Goal: Task Accomplishment & Management: Complete application form

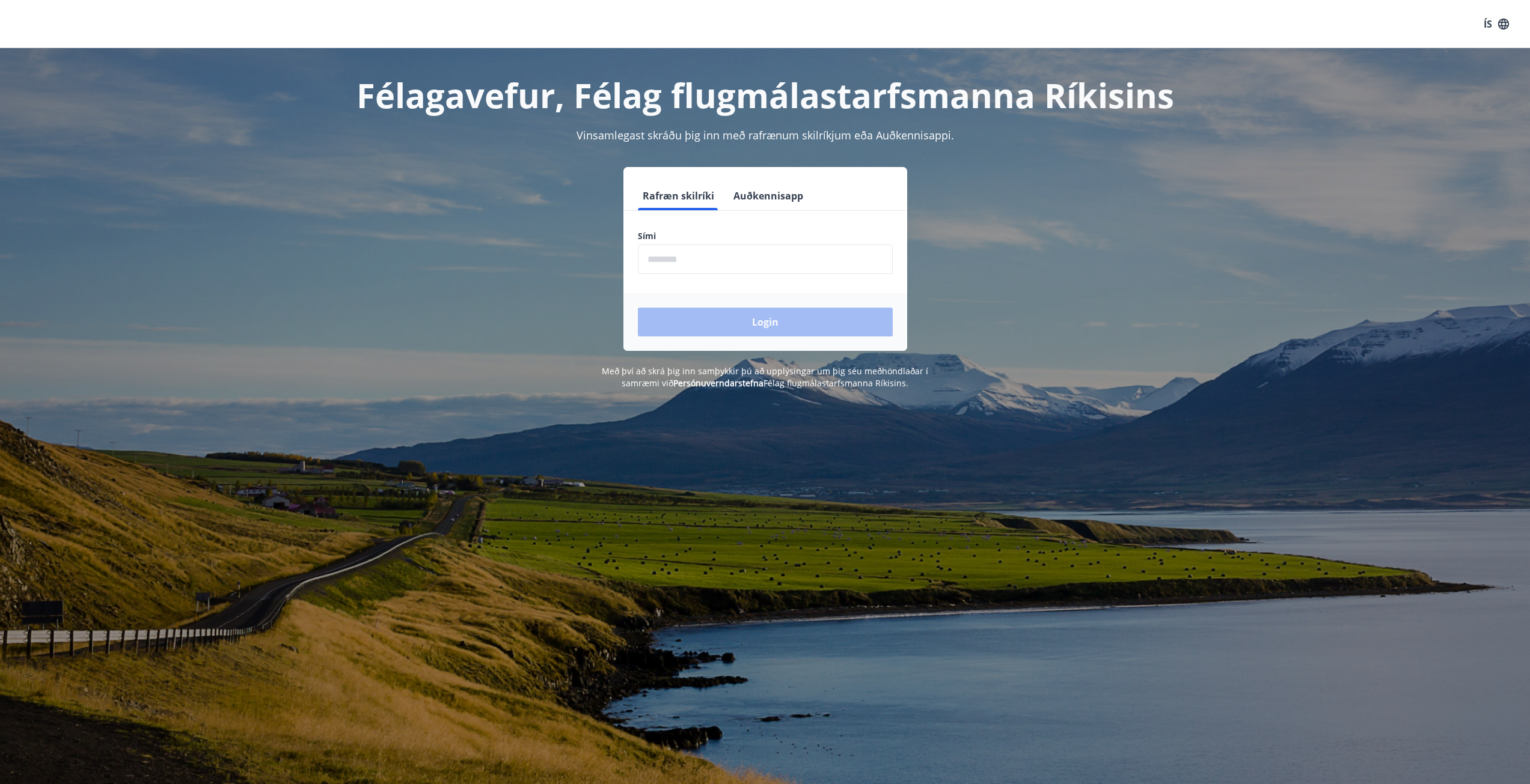
click at [868, 262] on input "phone" at bounding box center [765, 259] width 255 height 29
type input "********"
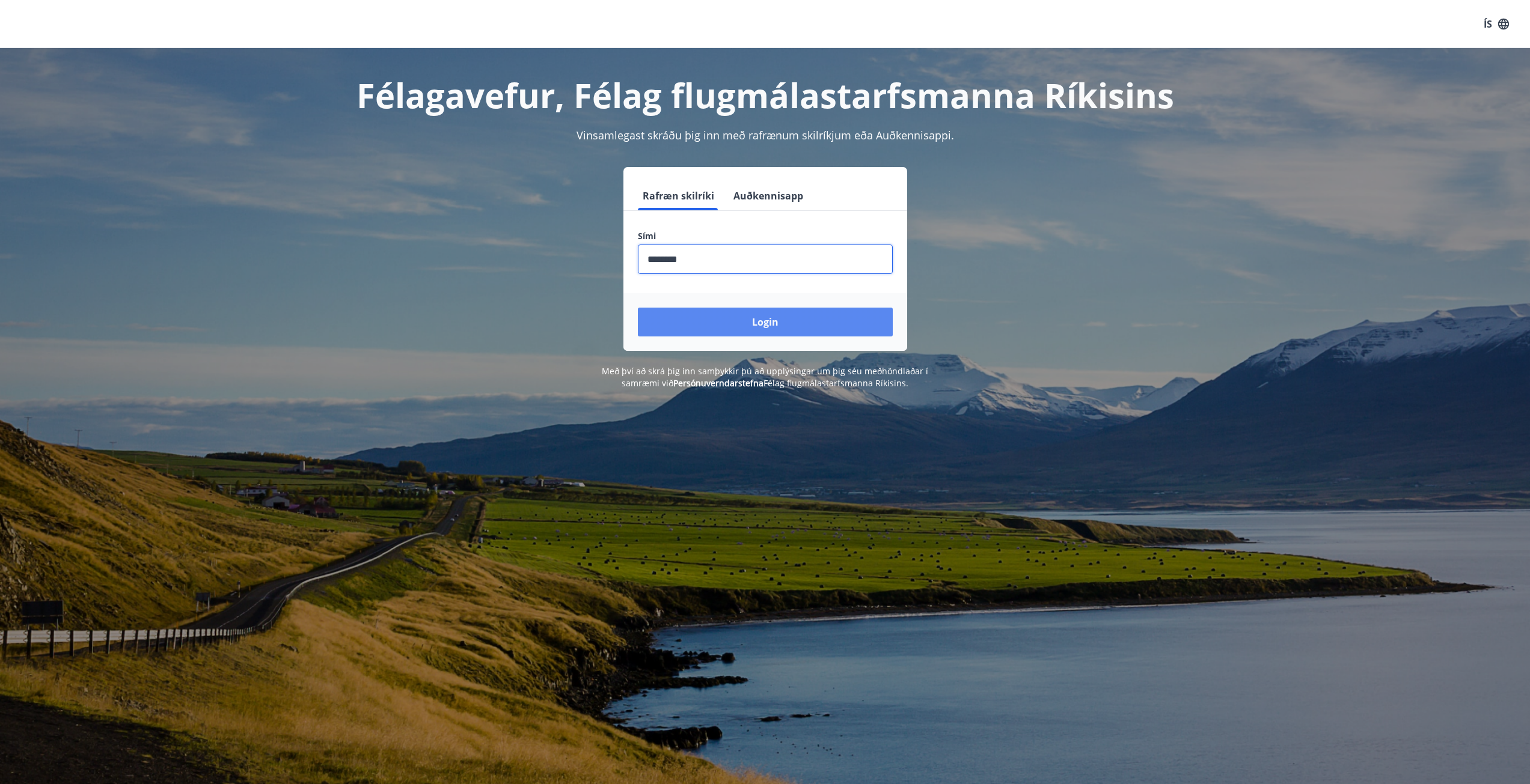
click at [749, 315] on button "Login" at bounding box center [765, 322] width 255 height 29
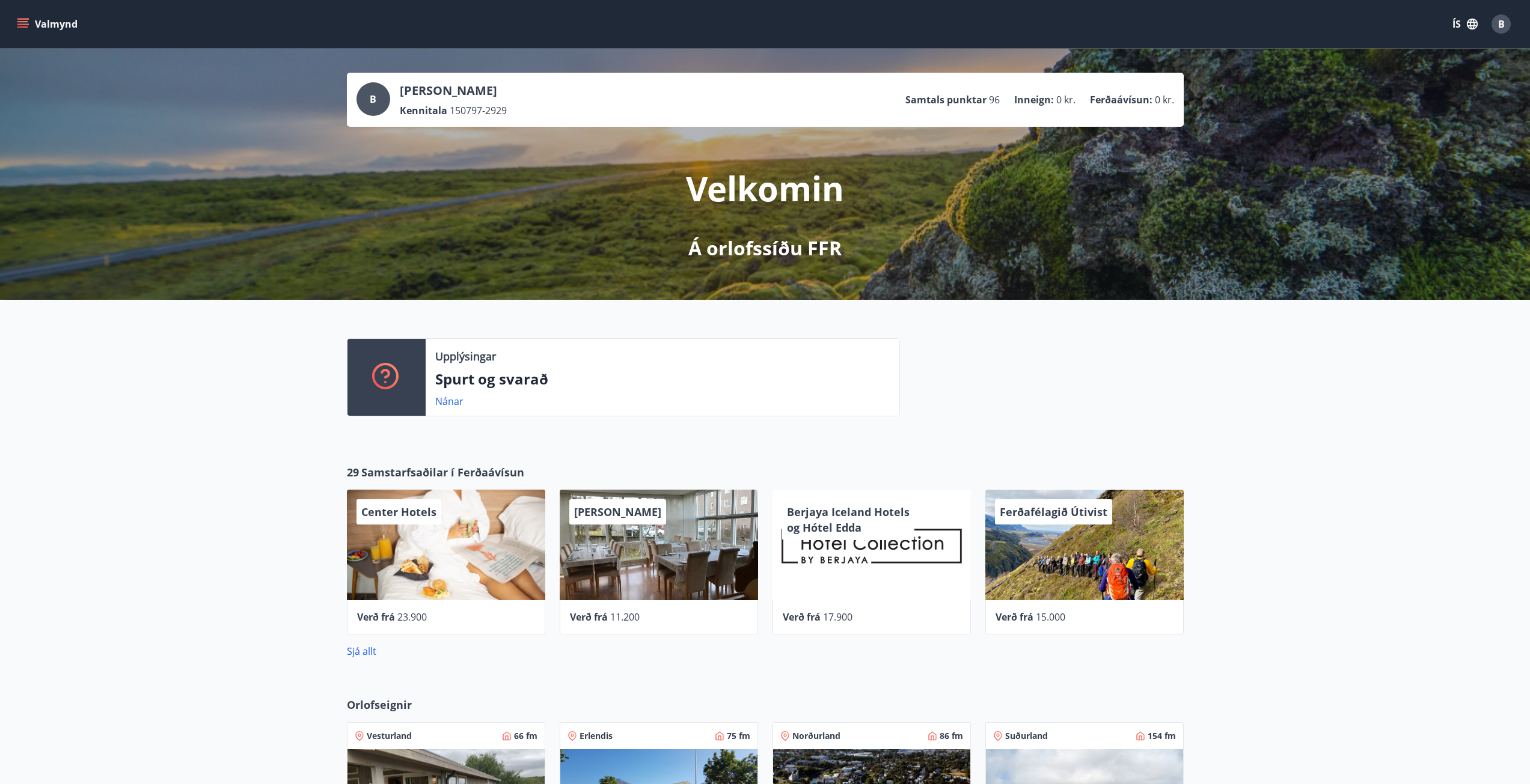
click at [18, 25] on icon "menu" at bounding box center [23, 24] width 12 height 12
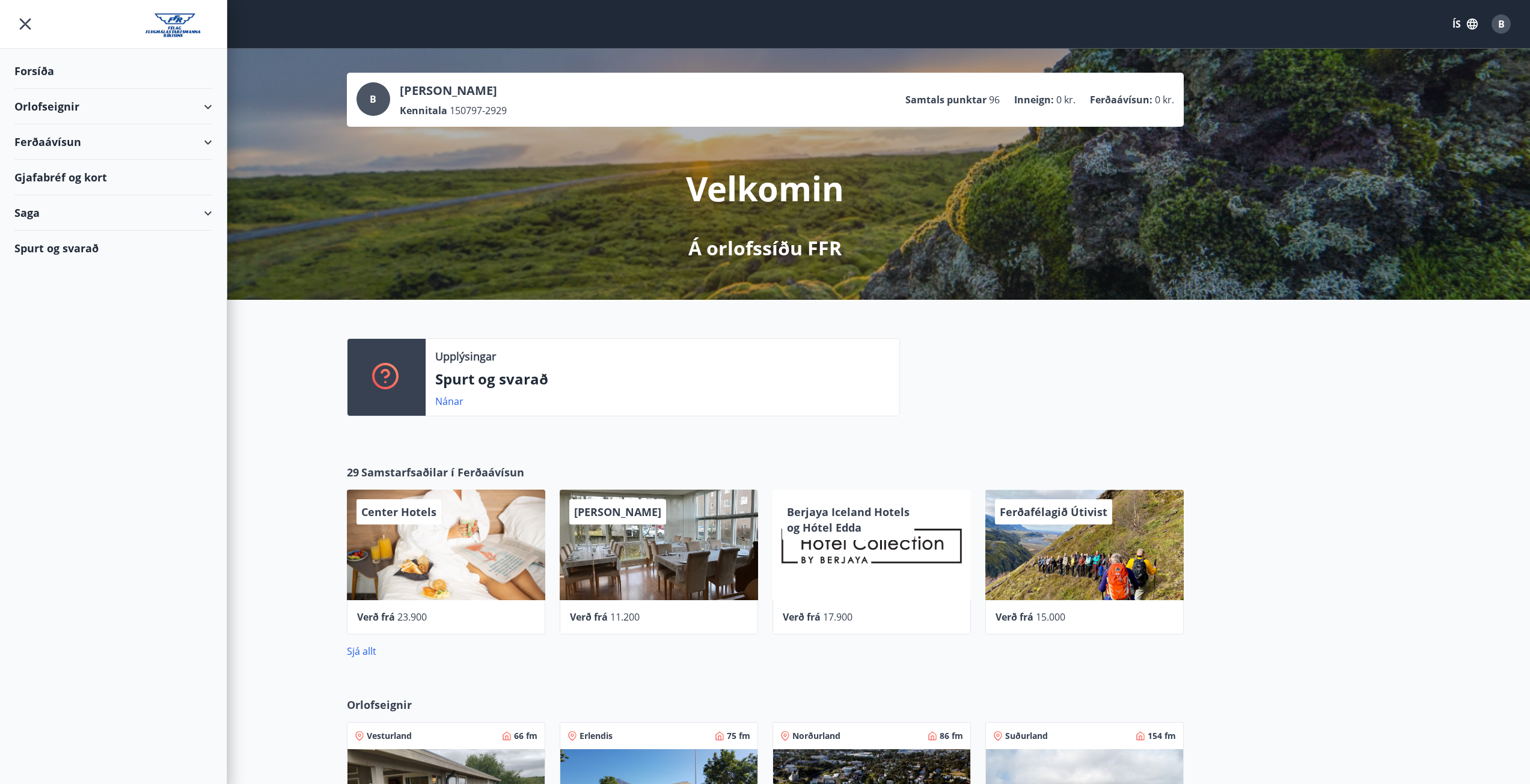
click at [102, 113] on div "Orlofseignir" at bounding box center [113, 107] width 198 height 36
click at [80, 133] on div "Framboð" at bounding box center [113, 137] width 178 height 25
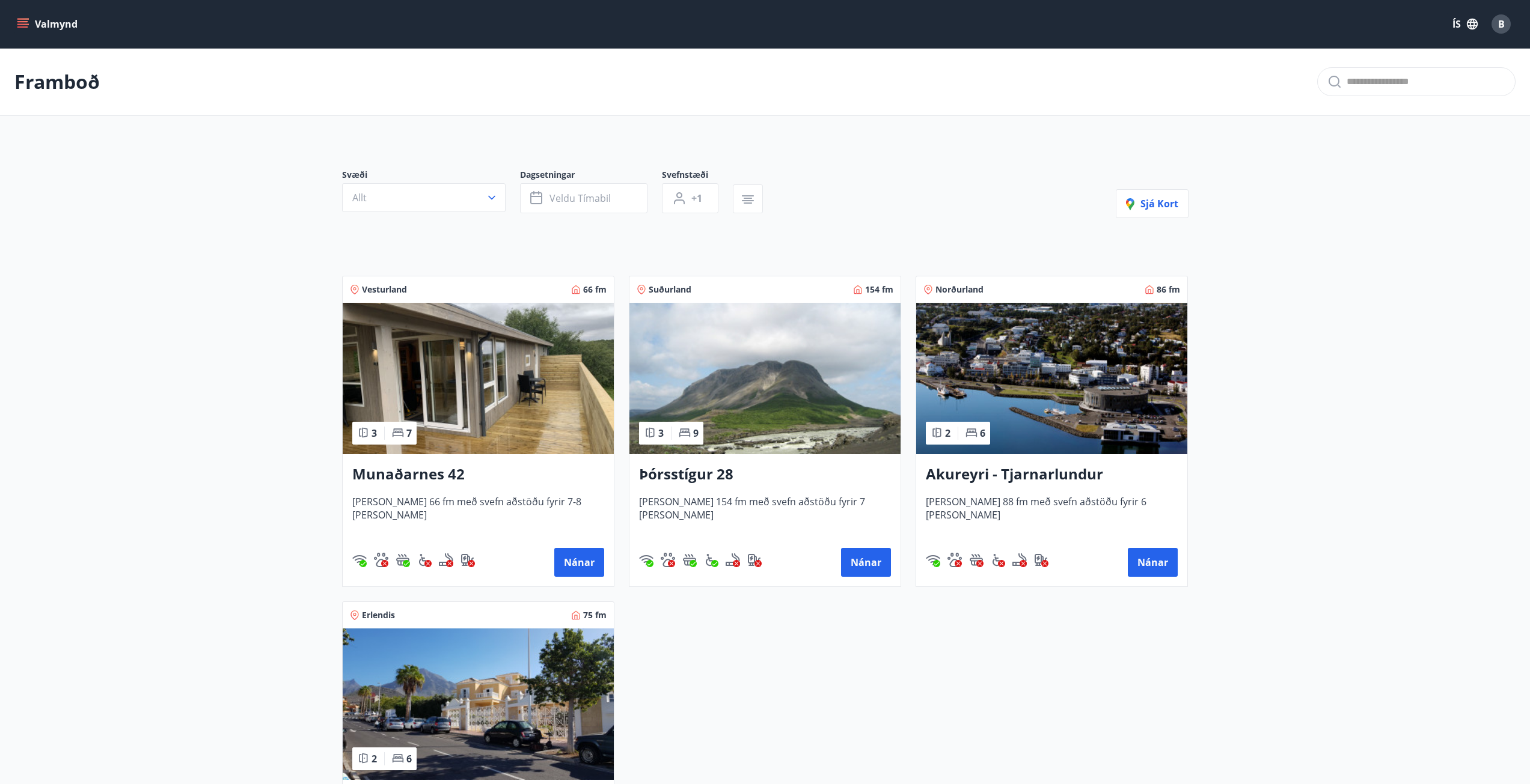
click at [424, 460] on div "Munaðarnes 42 [PERSON_NAME] 66 fm með svefn aðstöðu fyrir 7-8 [PERSON_NAME] Nán…" at bounding box center [478, 520] width 271 height 132
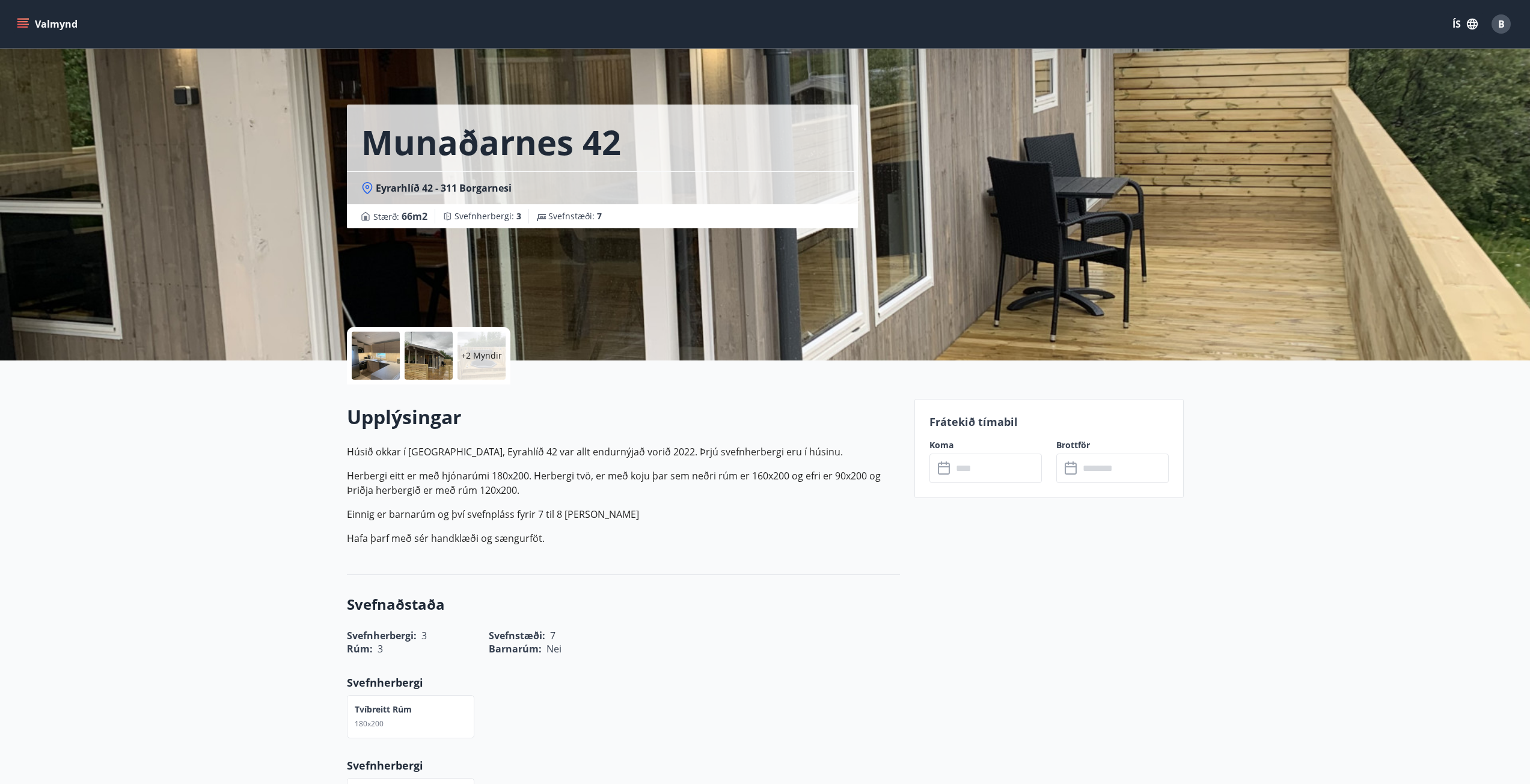
click at [1005, 469] on input "text" at bounding box center [997, 468] width 90 height 29
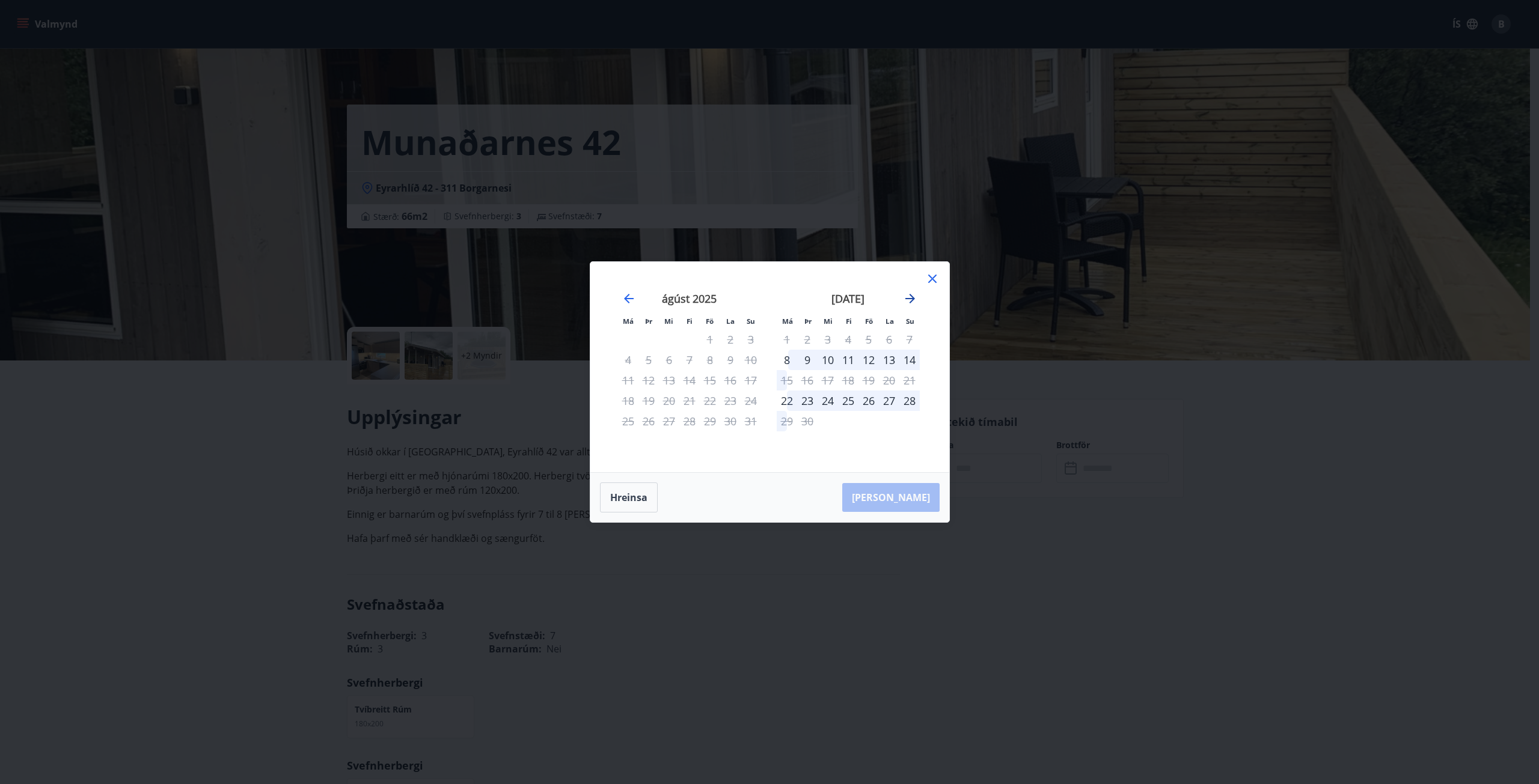
click at [910, 304] on icon "Move forward to switch to the next month." at bounding box center [910, 299] width 15 height 15
click at [931, 283] on icon at bounding box center [932, 279] width 15 height 15
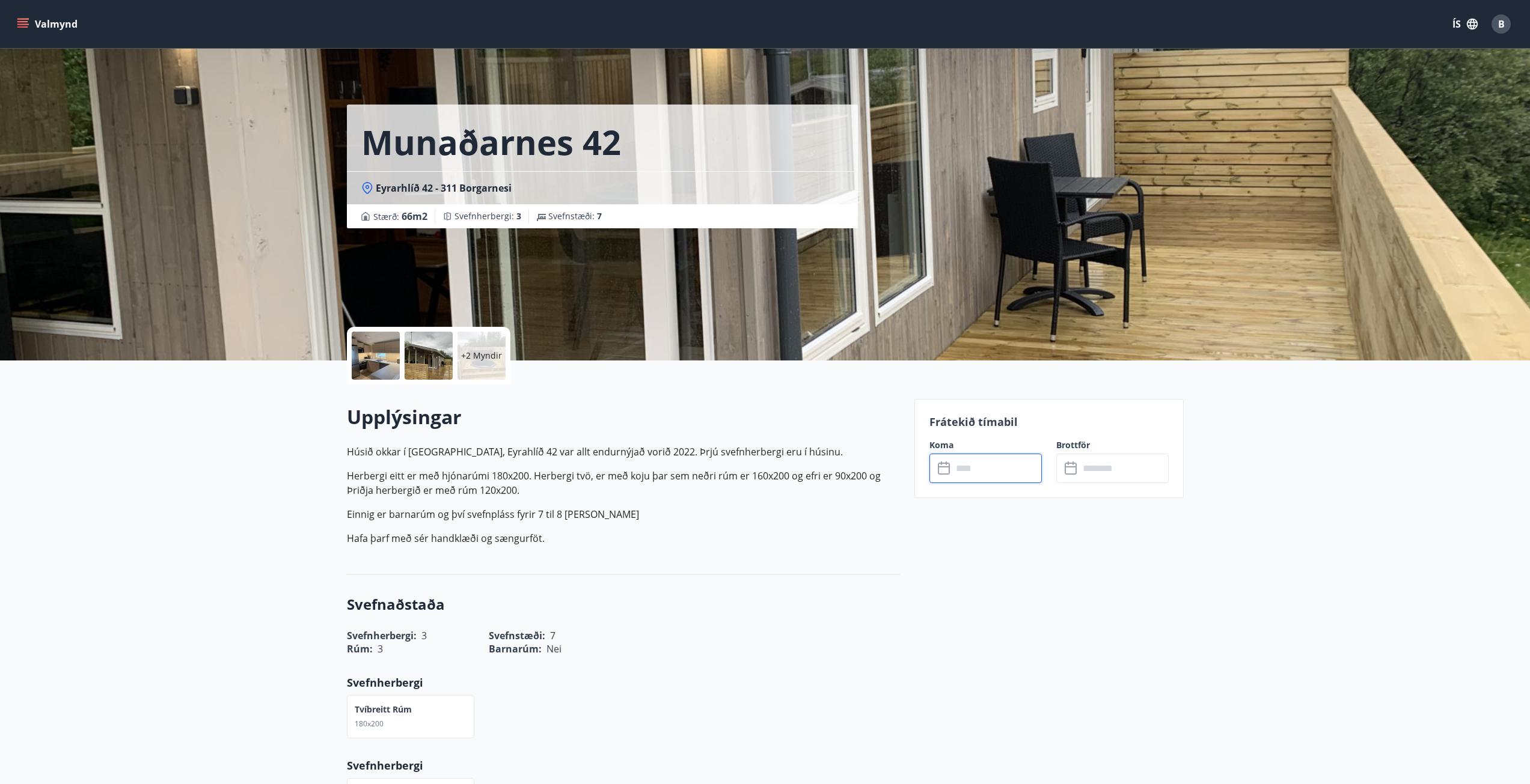
click at [953, 465] on input "text" at bounding box center [997, 468] width 90 height 29
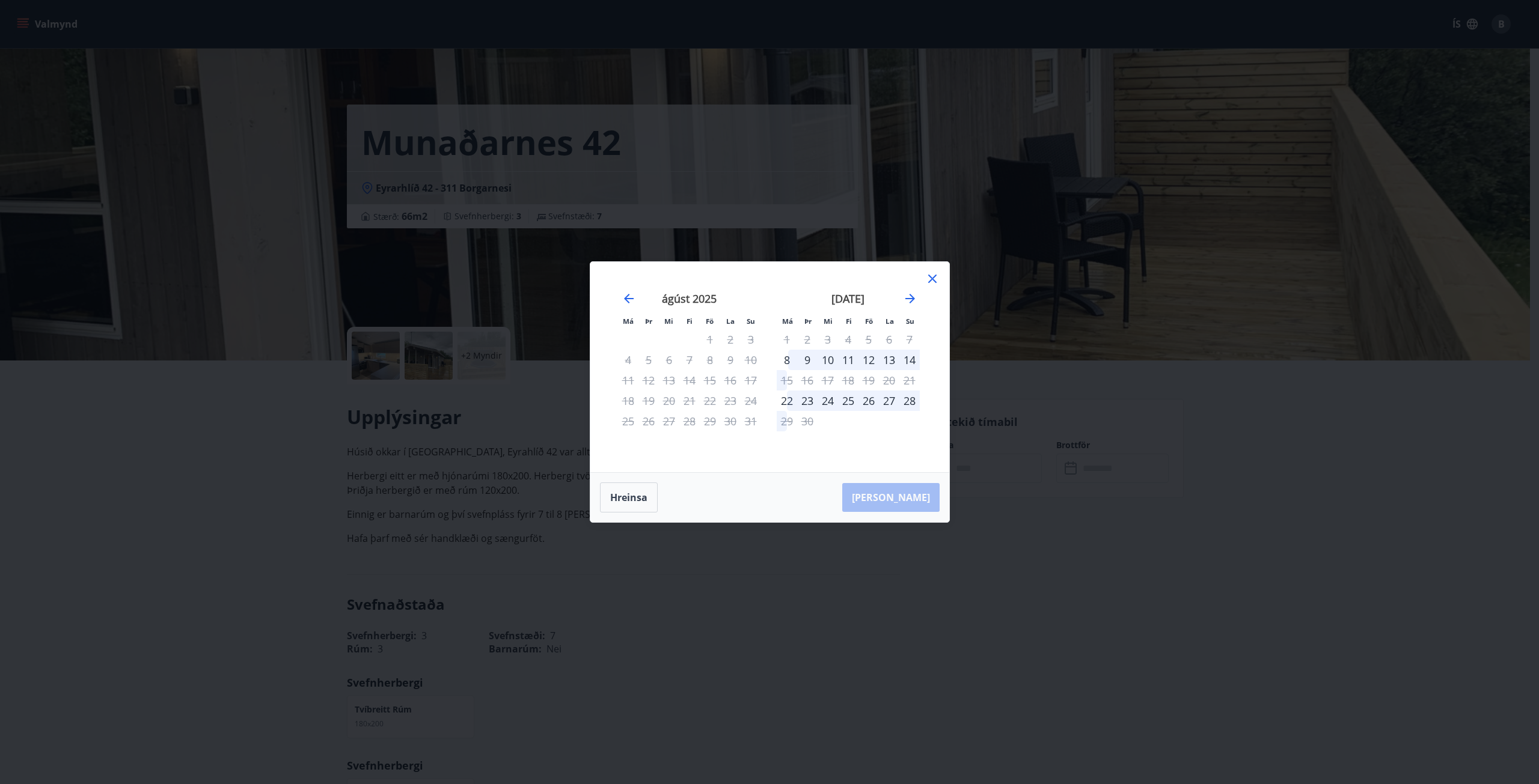
click at [831, 362] on div "10" at bounding box center [828, 360] width 20 height 20
click at [787, 380] on div "15" at bounding box center [787, 380] width 20 height 20
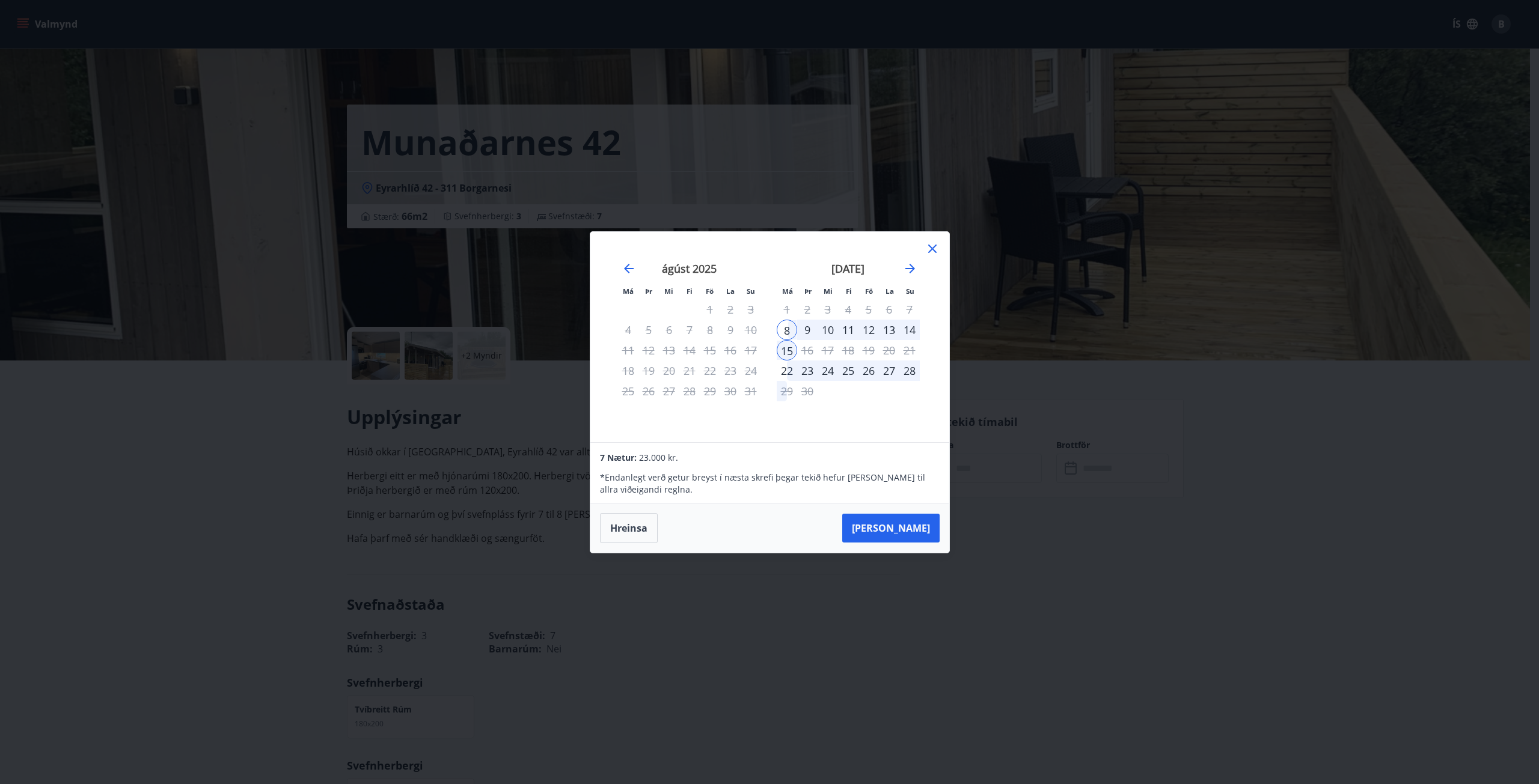
click at [930, 251] on icon at bounding box center [932, 249] width 9 height 9
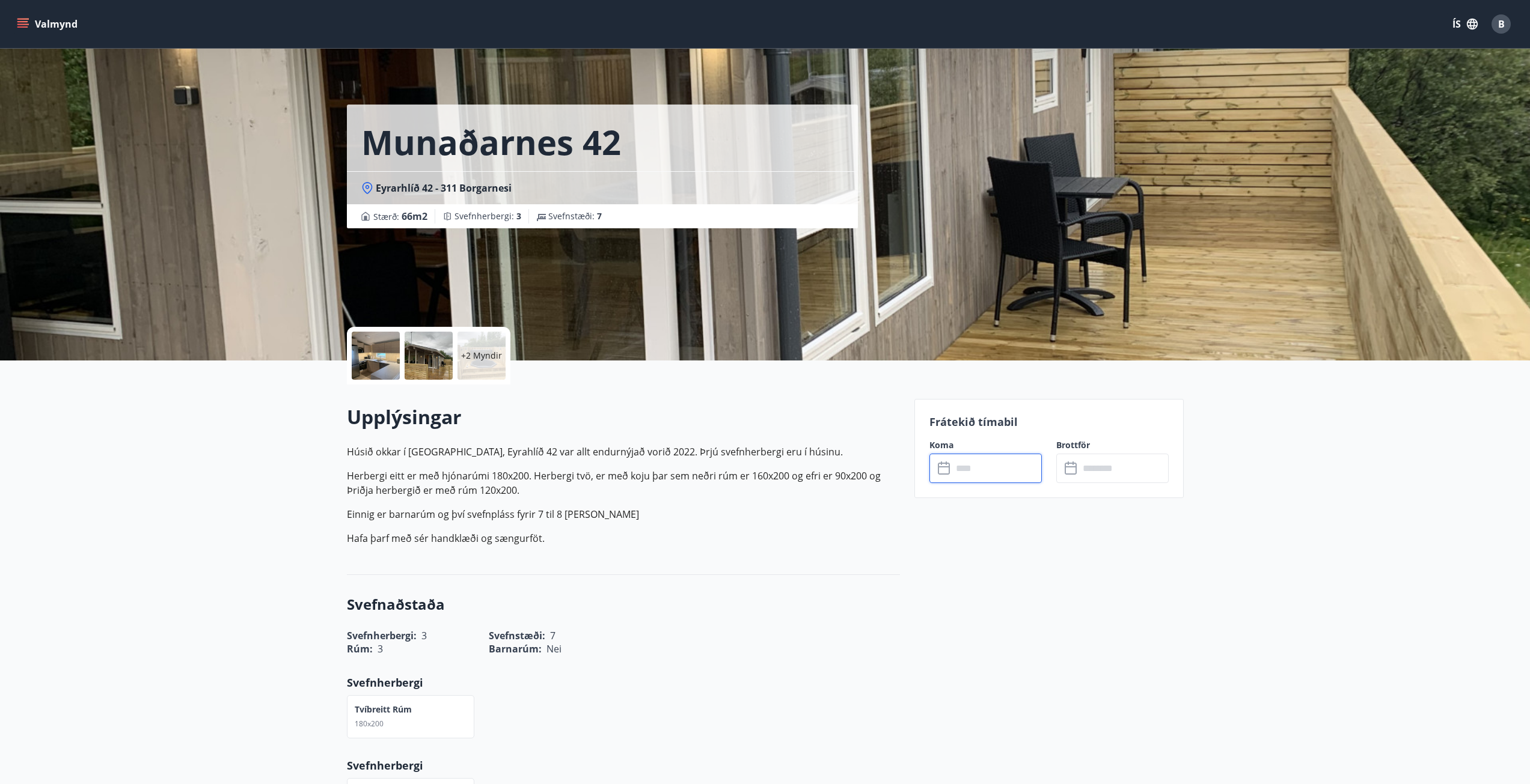
click at [992, 478] on input "text" at bounding box center [997, 468] width 90 height 29
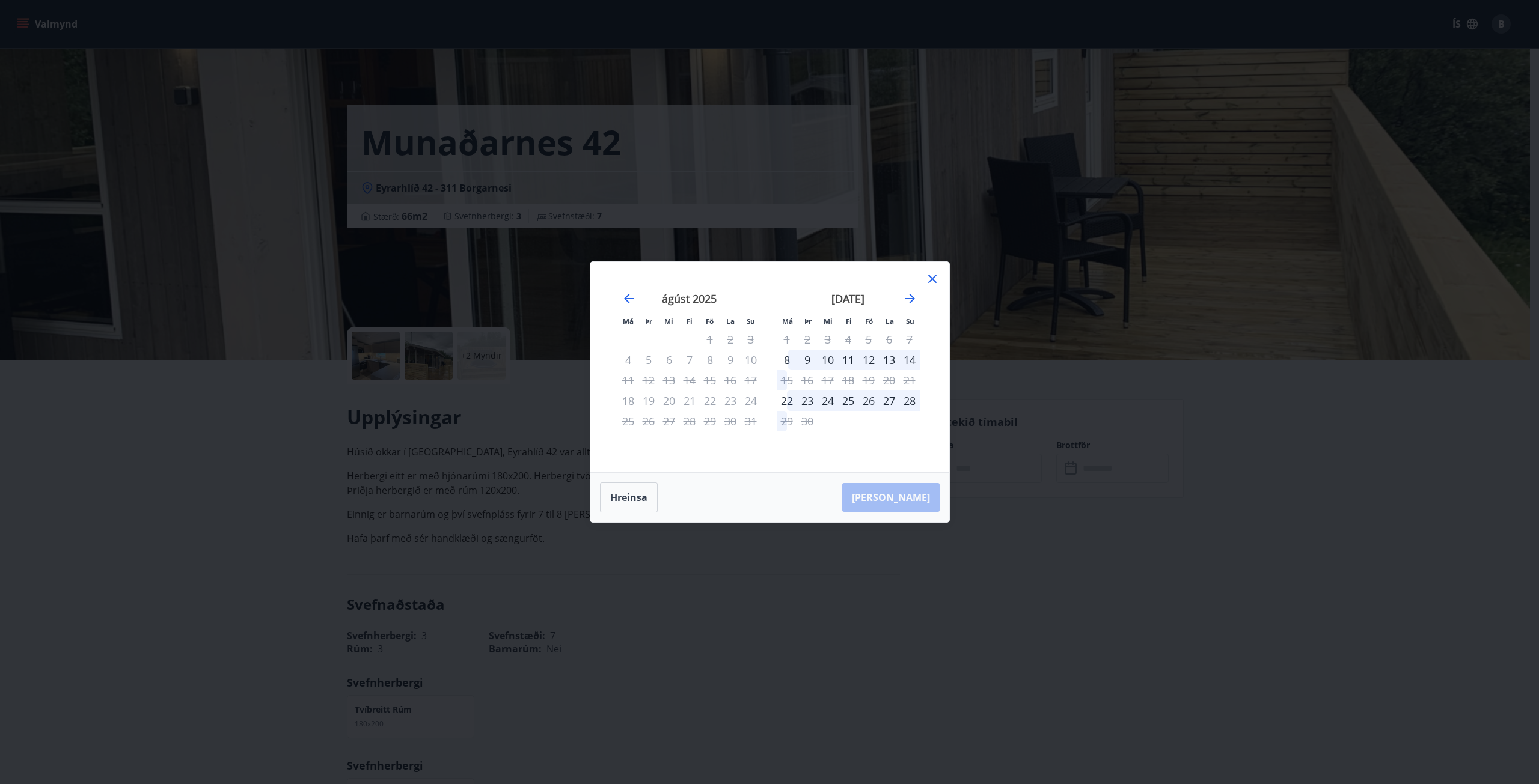
click at [846, 401] on div "25" at bounding box center [848, 401] width 20 height 20
click at [879, 405] on div "27" at bounding box center [889, 401] width 20 height 20
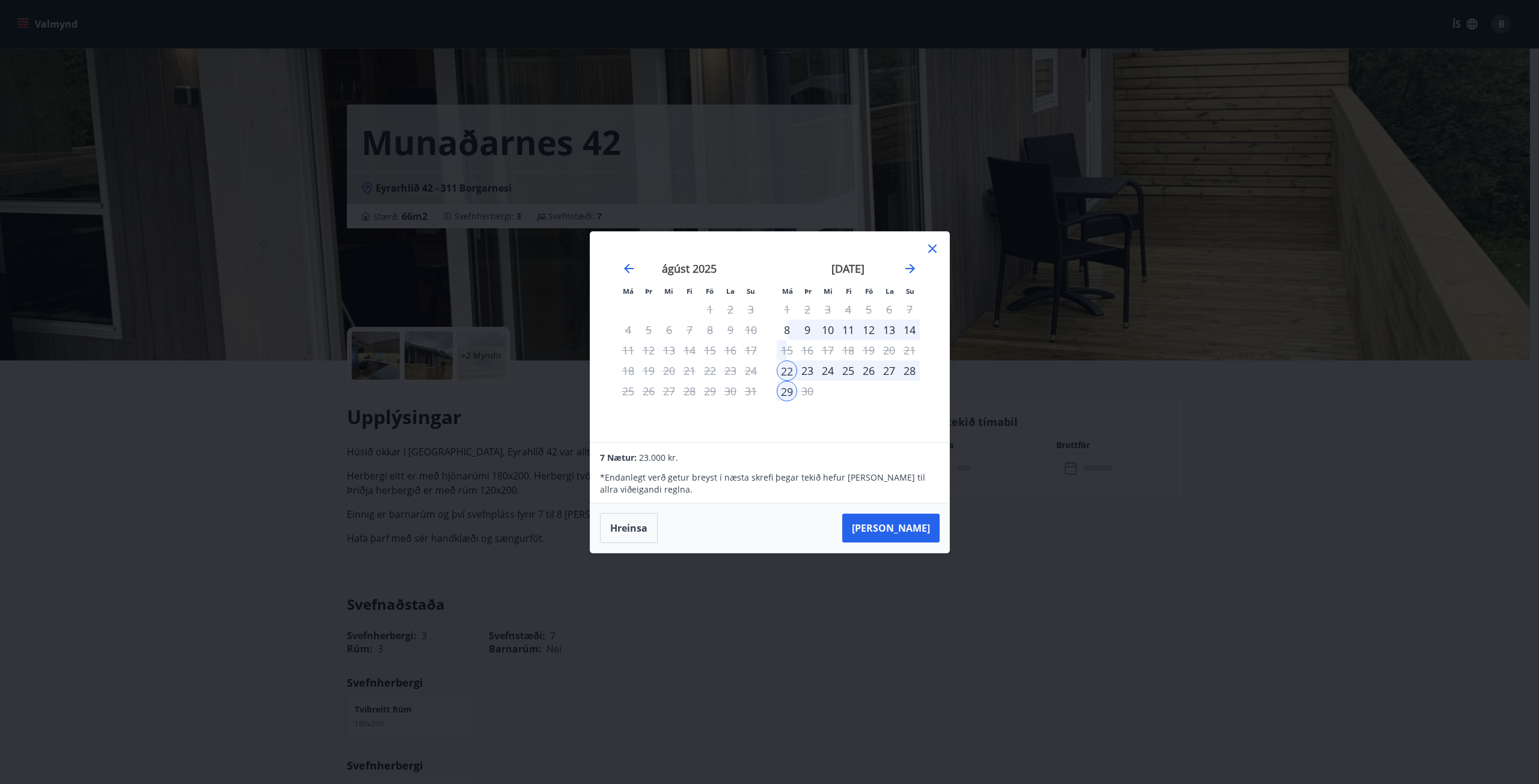
click at [856, 377] on div "25" at bounding box center [848, 371] width 20 height 20
click at [849, 369] on div "25" at bounding box center [848, 371] width 20 height 20
click at [788, 391] on div "29" at bounding box center [787, 391] width 20 height 20
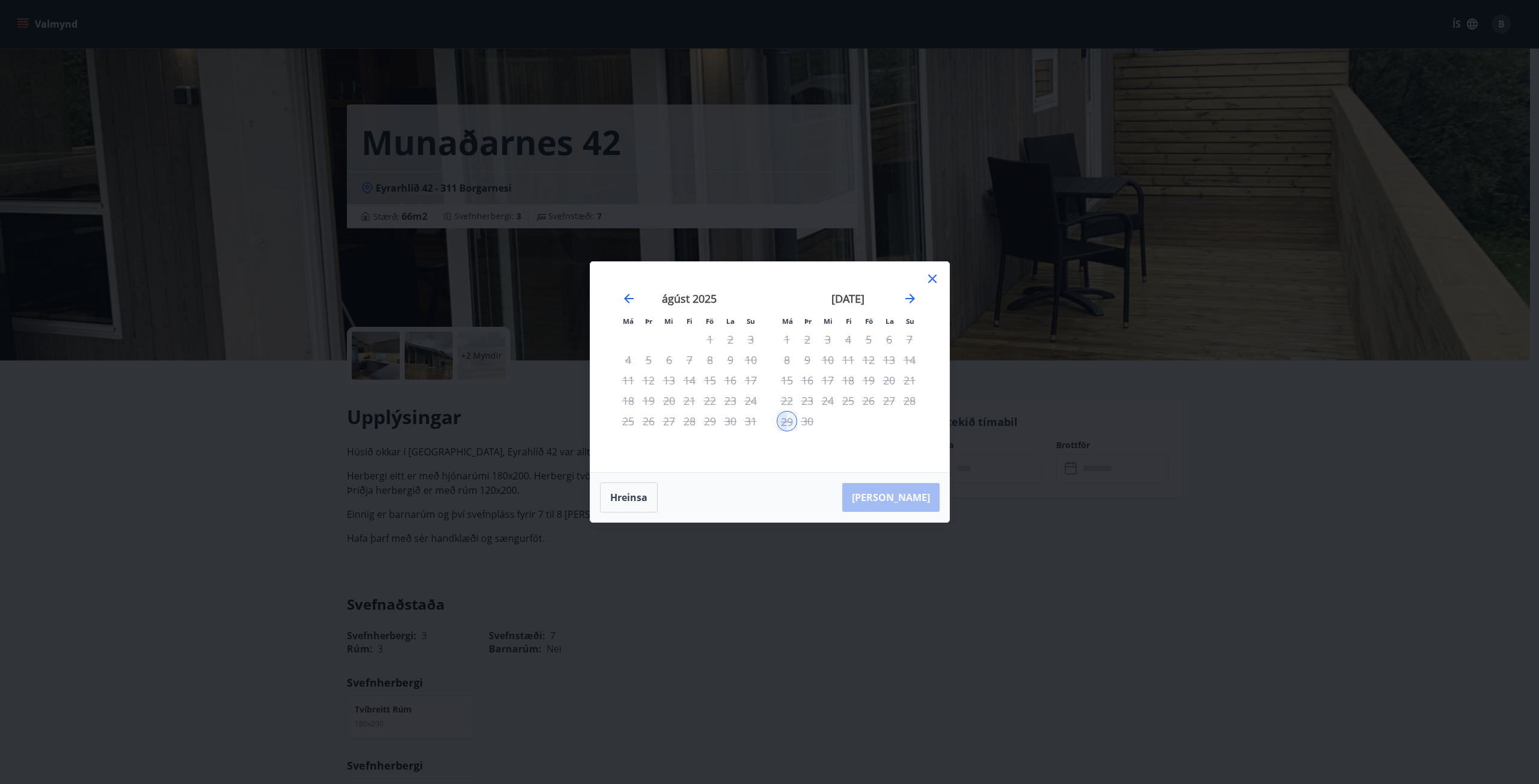
click at [839, 401] on div "25" at bounding box center [848, 401] width 20 height 20
click at [636, 297] on div "ágúst 2025" at bounding box center [689, 303] width 143 height 53
click at [629, 300] on icon "Move backward to switch to the previous month." at bounding box center [629, 299] width 15 height 15
click at [933, 283] on icon at bounding box center [932, 279] width 15 height 15
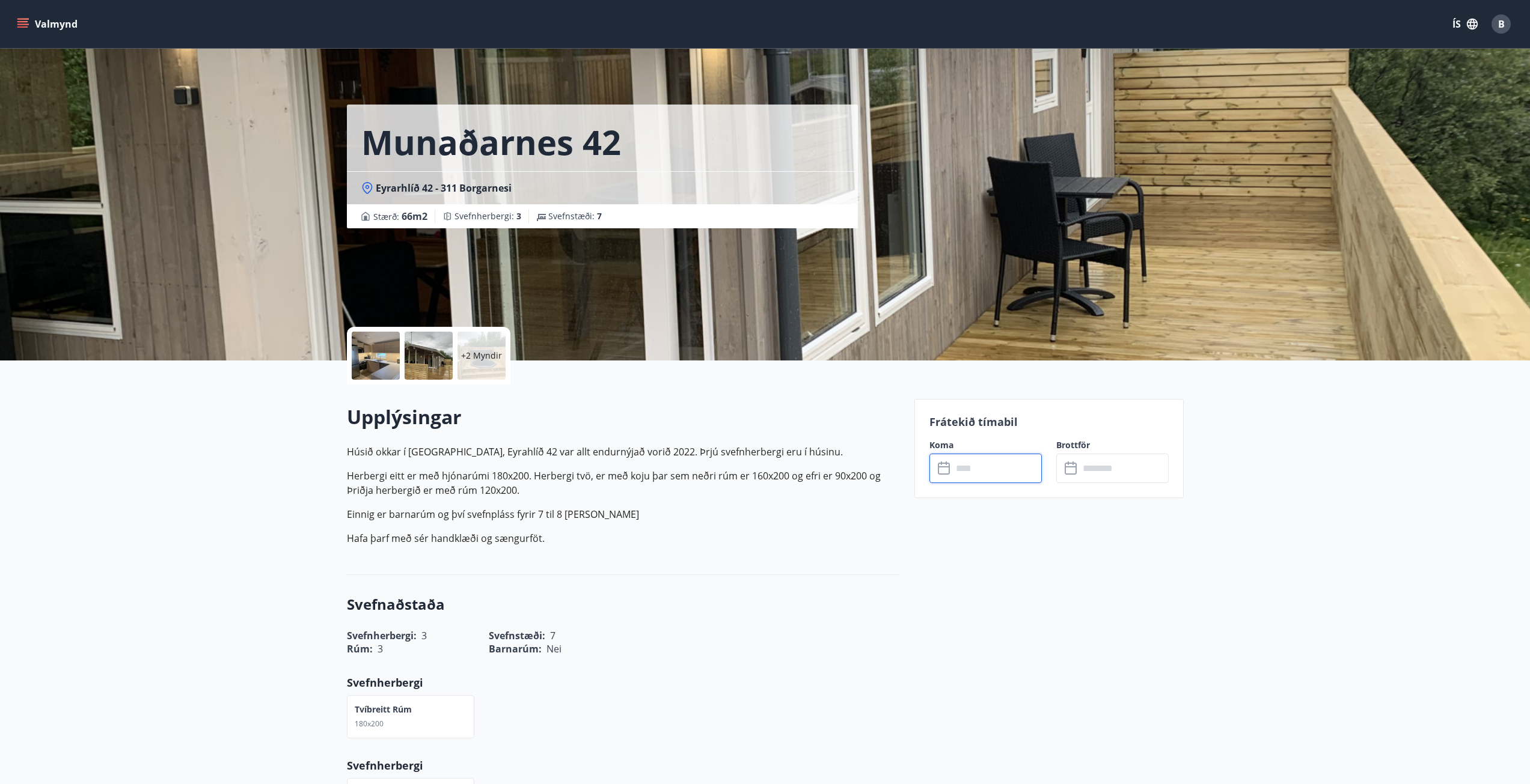
click at [968, 451] on label "Koma" at bounding box center [986, 446] width 113 height 12
click at [968, 456] on input "text" at bounding box center [997, 468] width 90 height 29
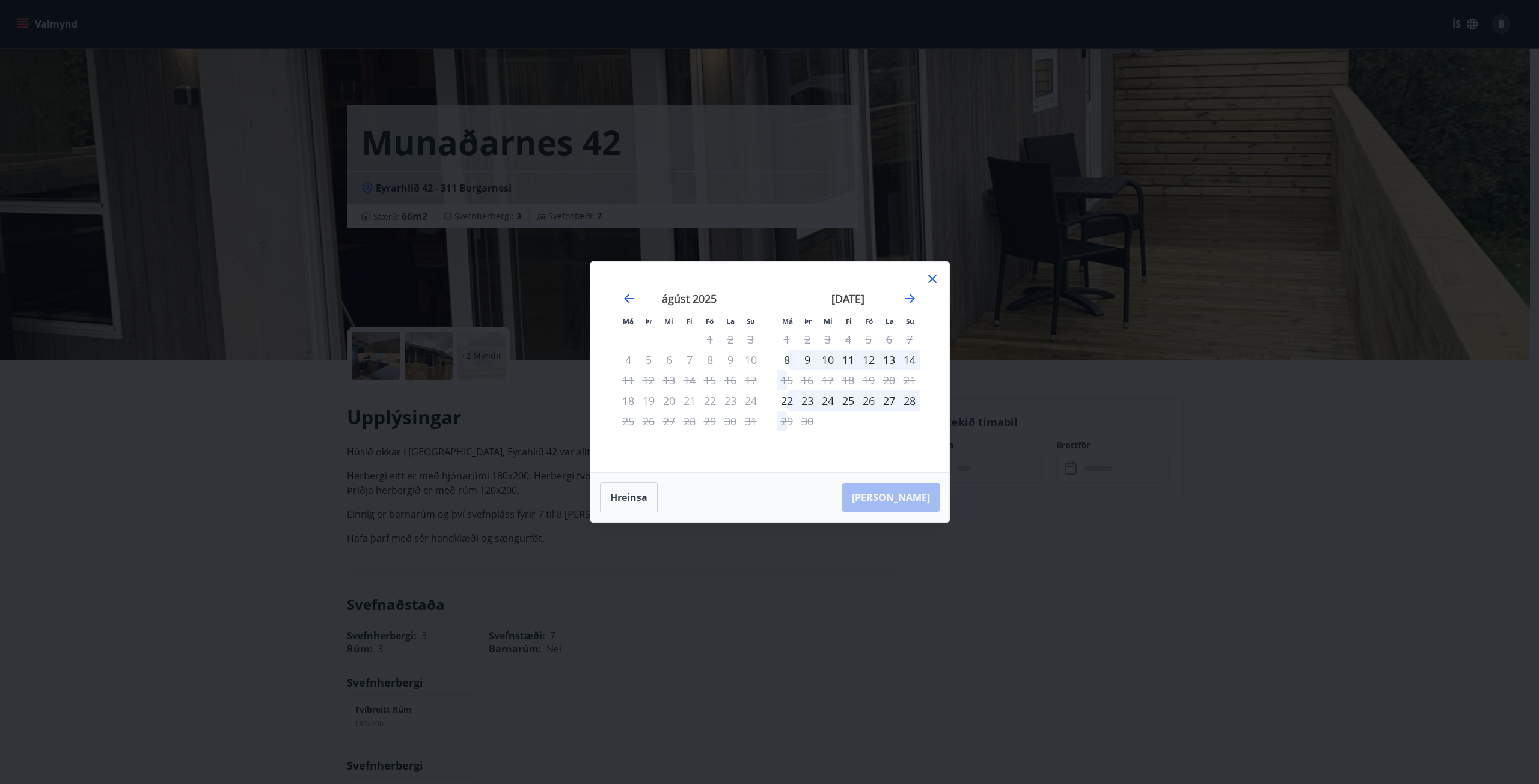
click at [824, 356] on div "10" at bounding box center [828, 360] width 20 height 20
click at [831, 360] on div "10" at bounding box center [828, 360] width 20 height 20
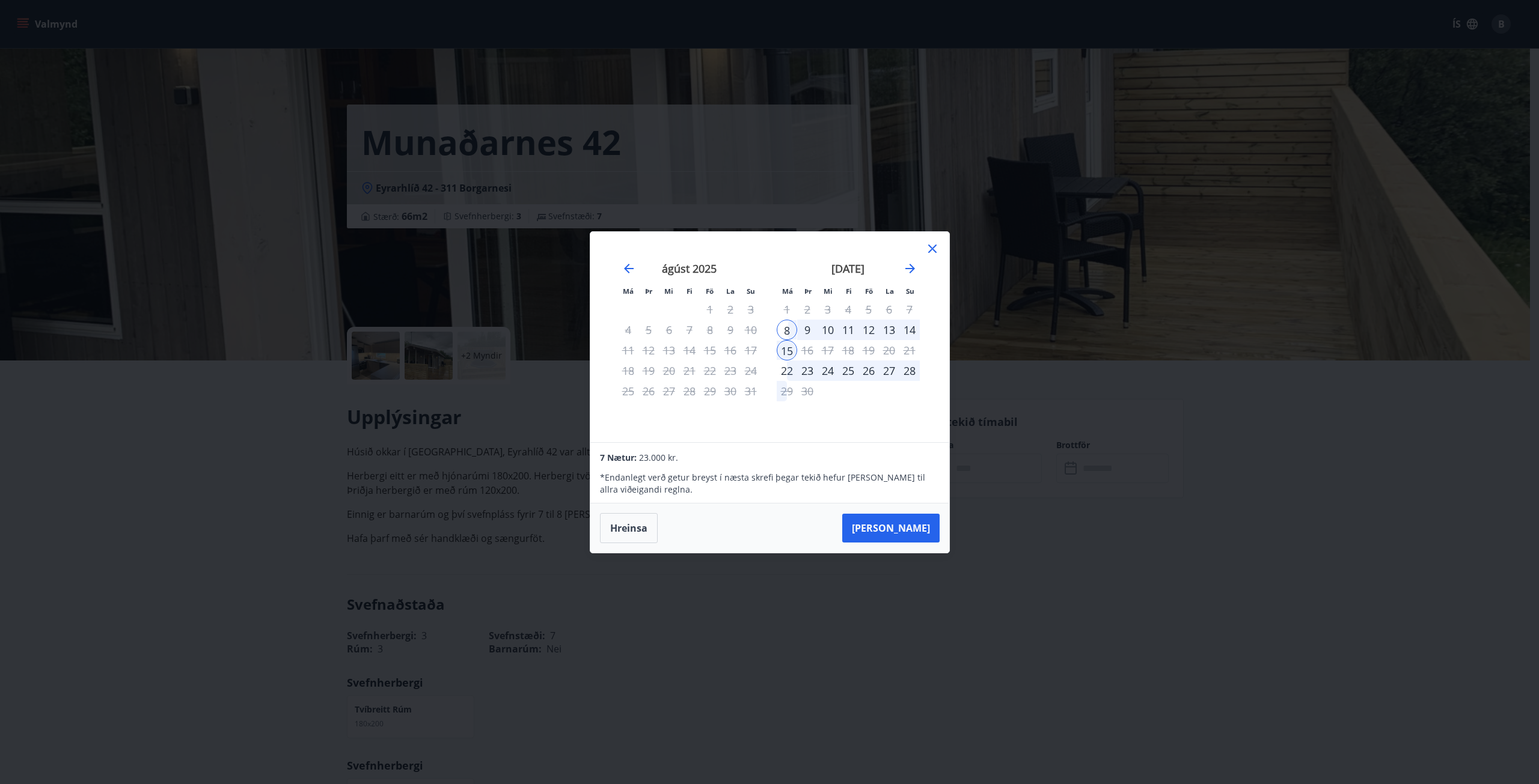
click at [930, 248] on icon at bounding box center [932, 249] width 15 height 15
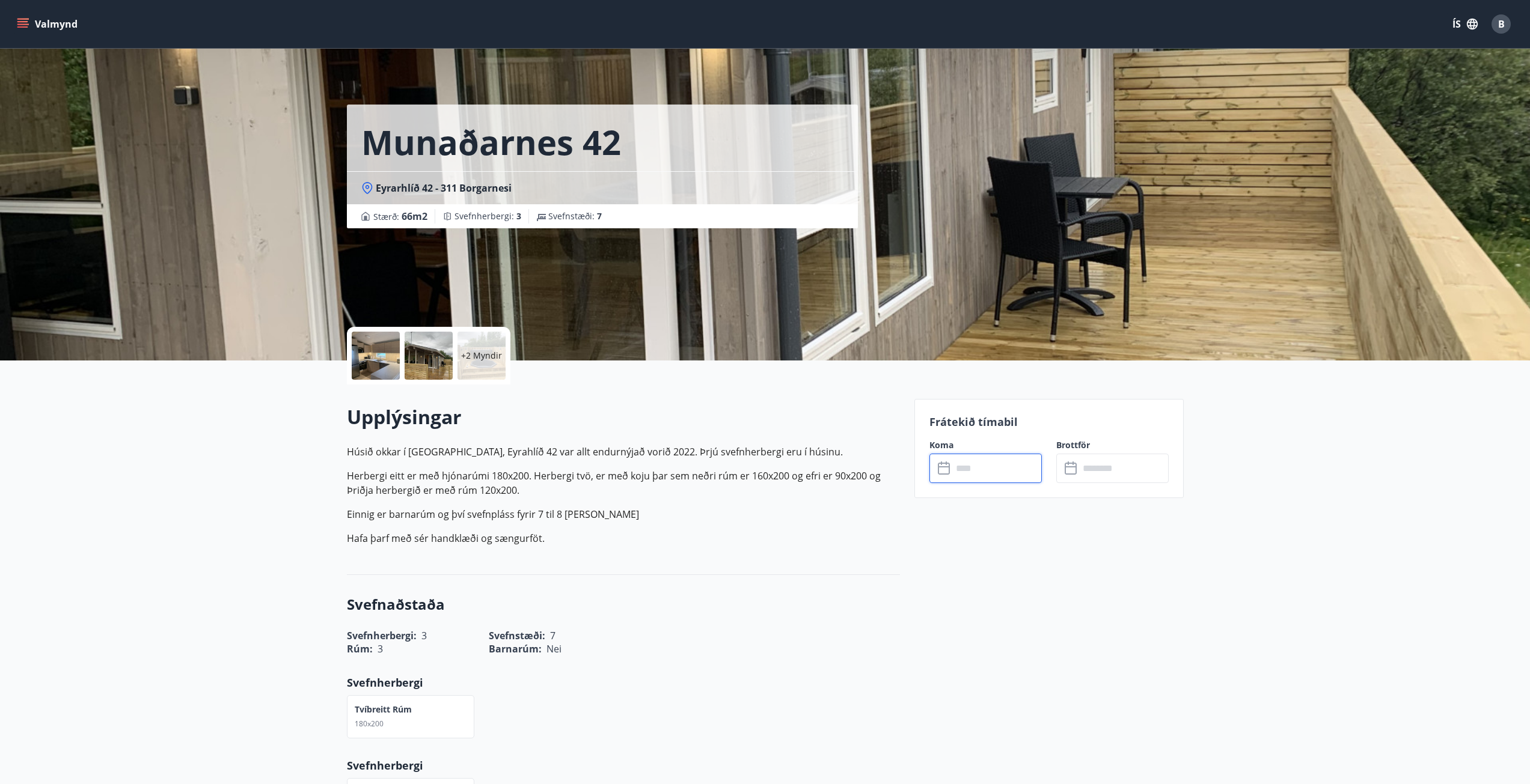
click at [980, 468] on input "text" at bounding box center [997, 468] width 90 height 29
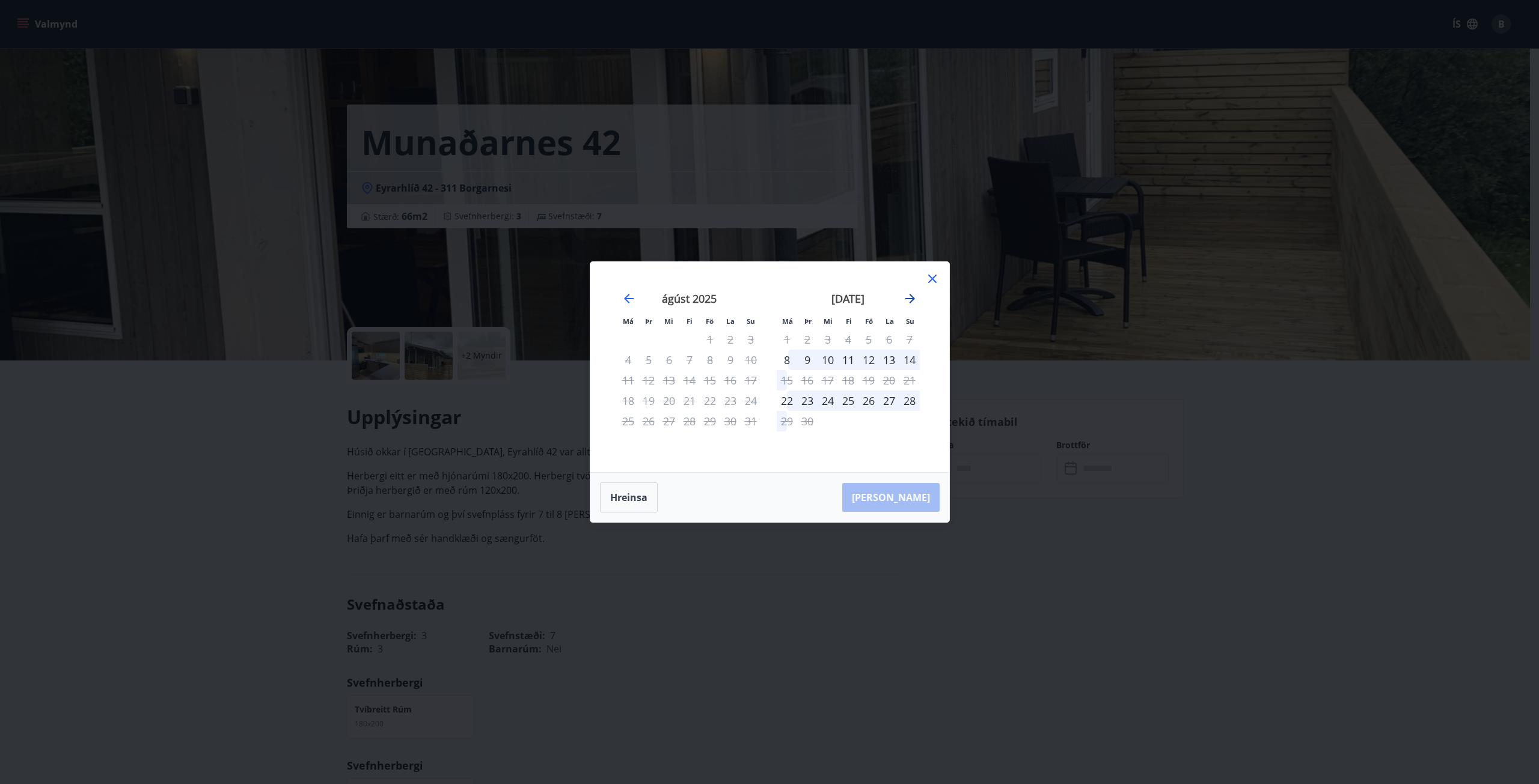
click at [915, 303] on icon "Move forward to switch to the next month." at bounding box center [910, 299] width 15 height 15
click at [914, 300] on icon "Move forward to switch to the next month." at bounding box center [910, 299] width 15 height 15
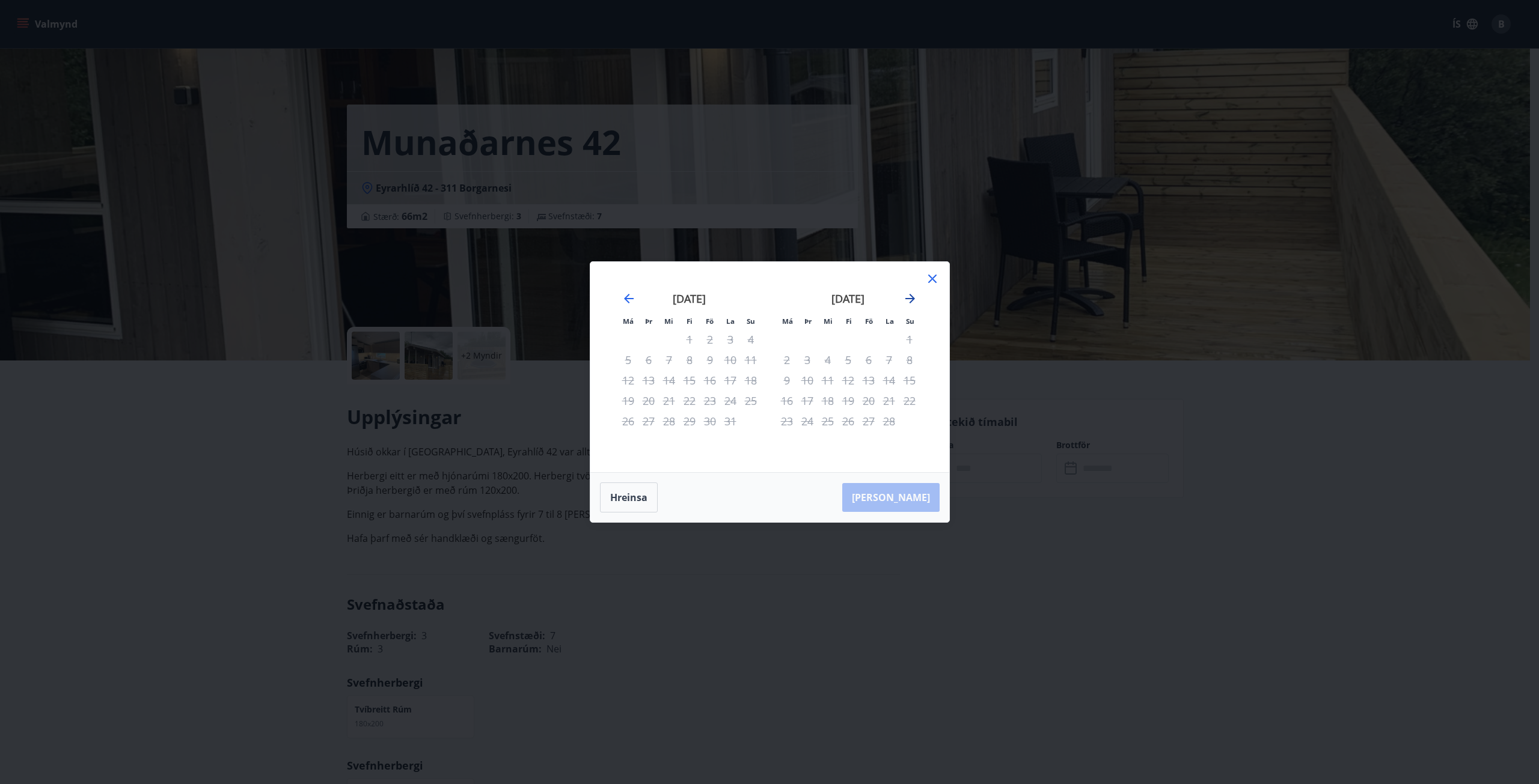
click at [916, 299] on icon "Move forward to switch to the next month." at bounding box center [910, 299] width 15 height 15
click at [932, 279] on icon at bounding box center [932, 279] width 2 height 2
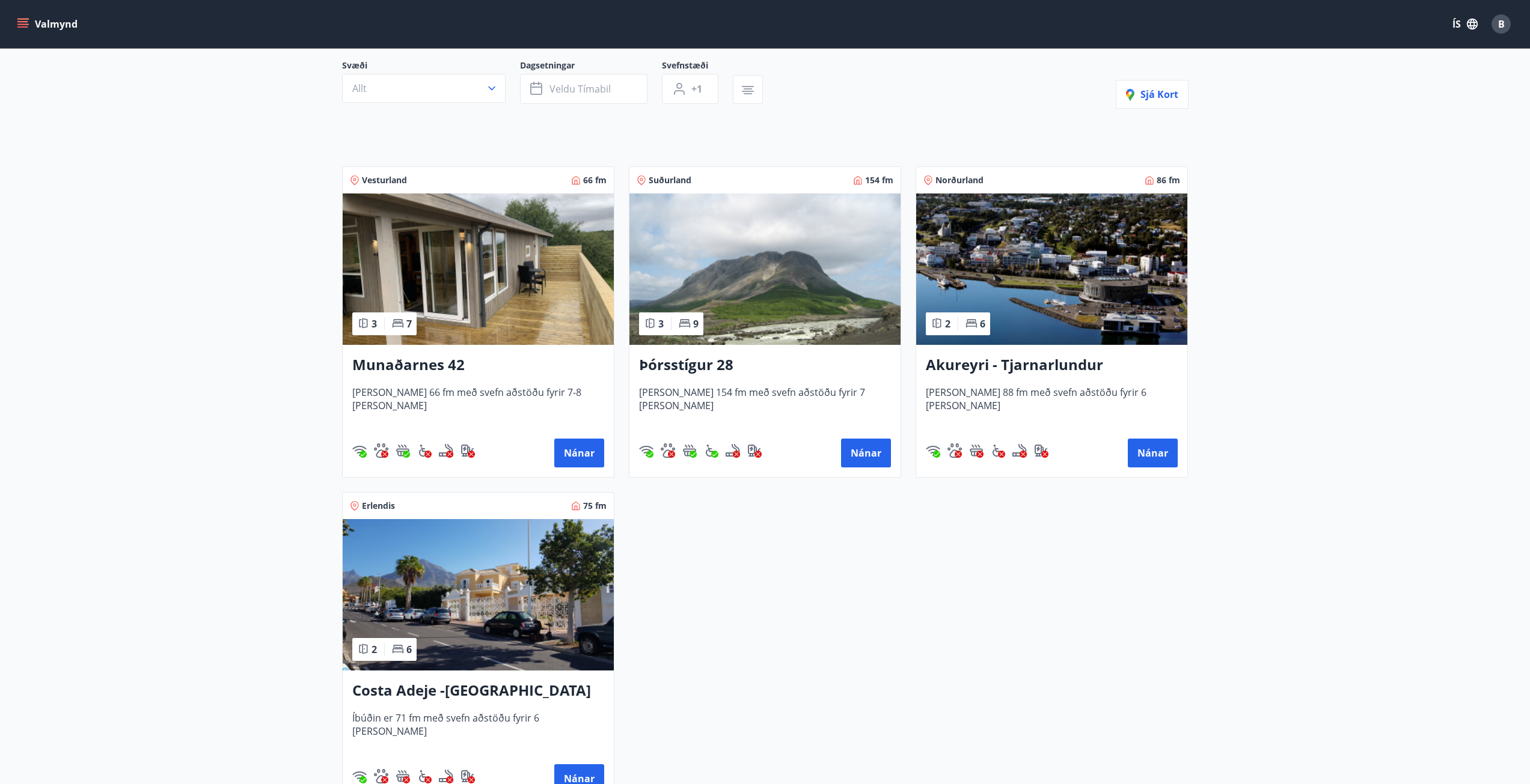
scroll to position [120, 0]
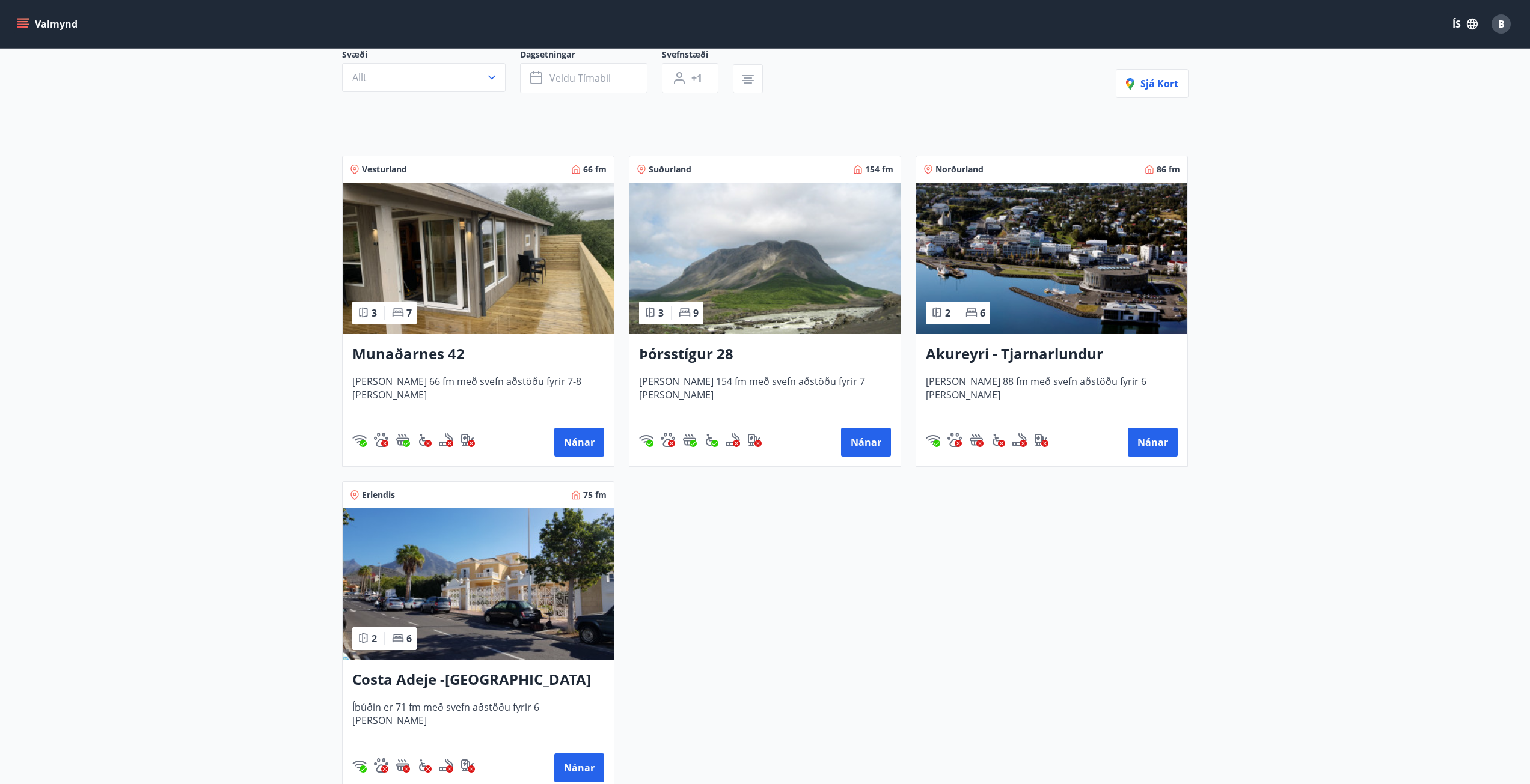
click at [726, 363] on h3 "Þórsstígur 28" at bounding box center [765, 354] width 252 height 21
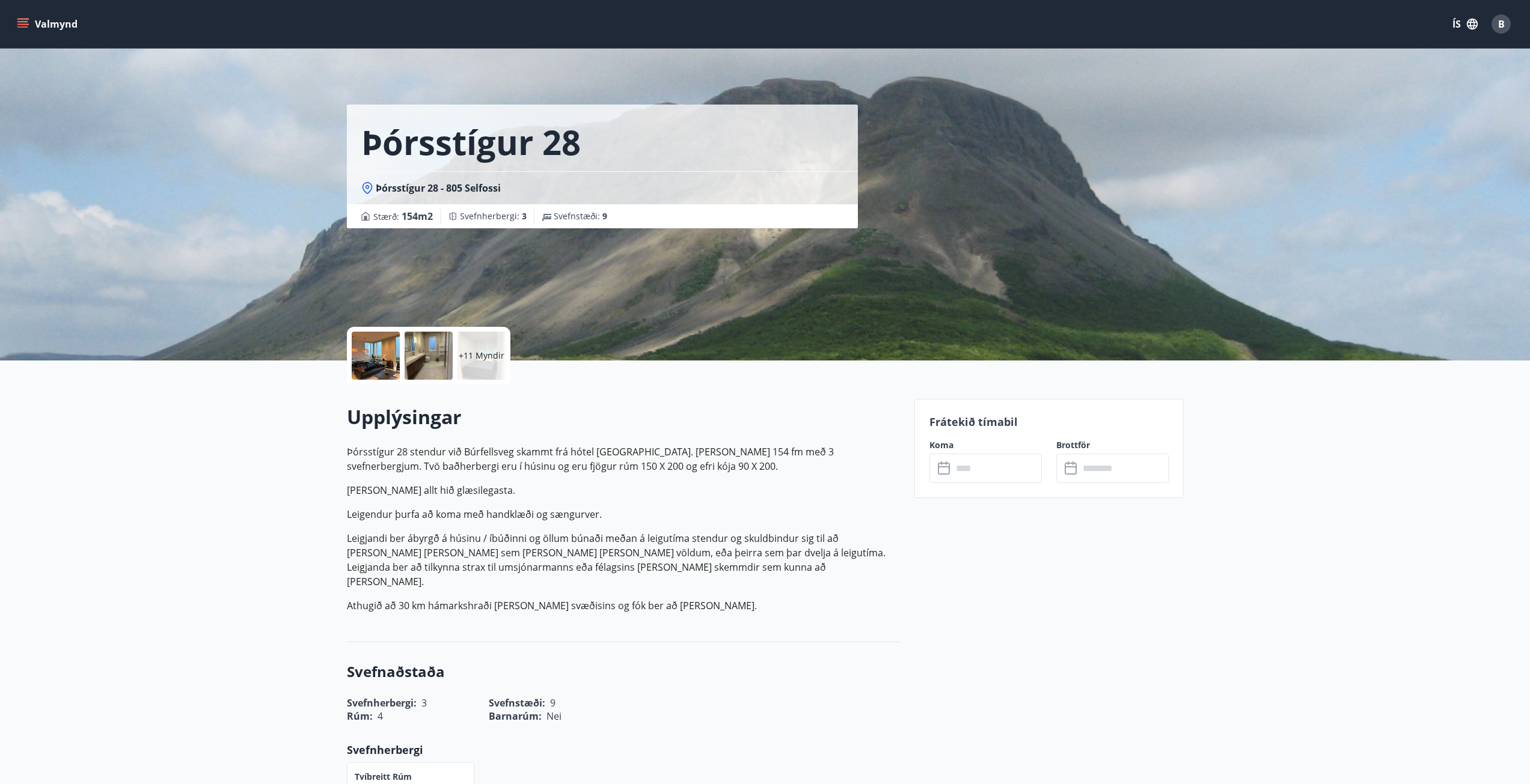
click at [998, 462] on input "text" at bounding box center [997, 468] width 90 height 29
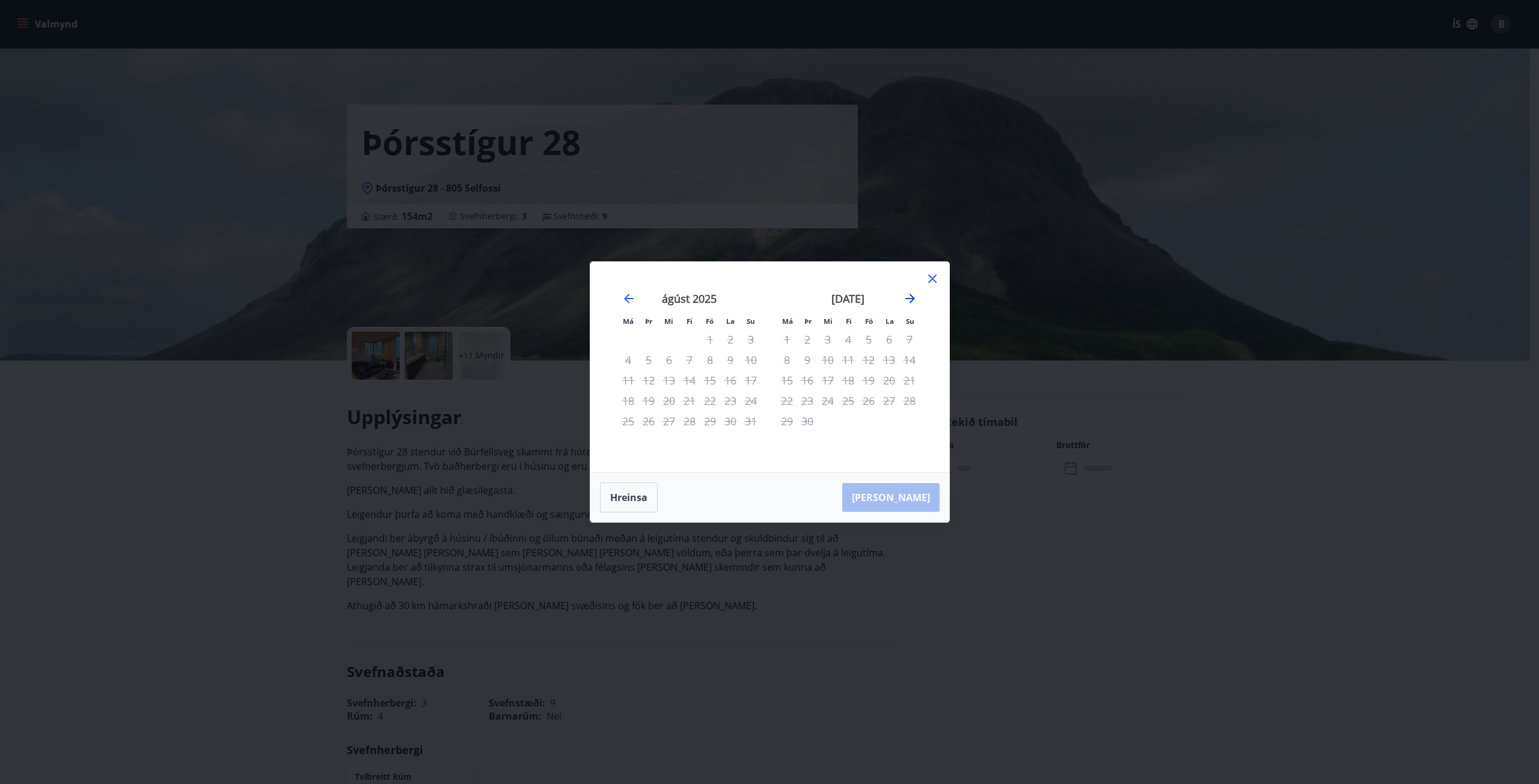
click at [912, 300] on icon "Move forward to switch to the next month." at bounding box center [910, 299] width 9 height 9
click at [933, 279] on icon at bounding box center [932, 279] width 9 height 9
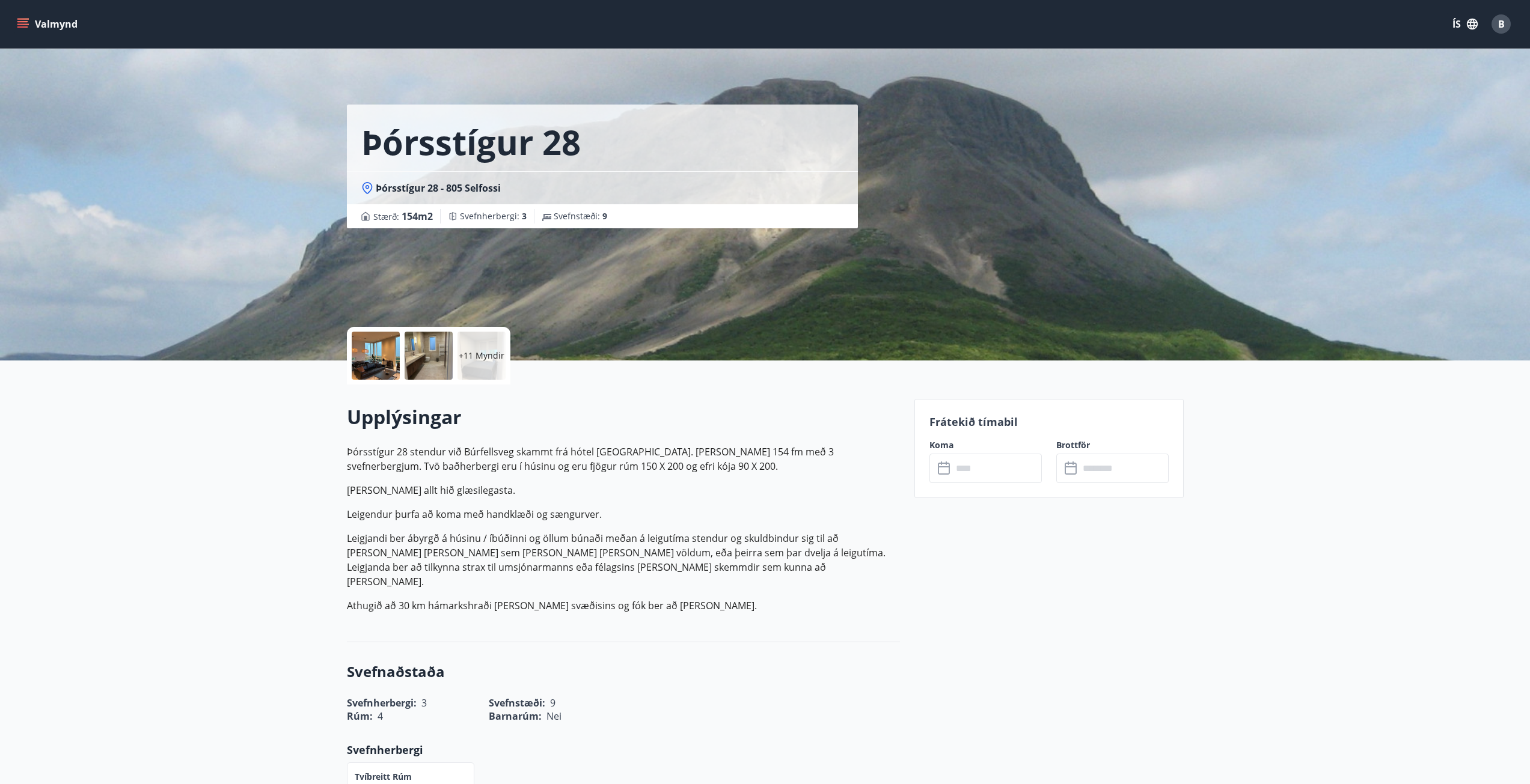
click at [31, 17] on button "Valmynd" at bounding box center [48, 24] width 68 height 21
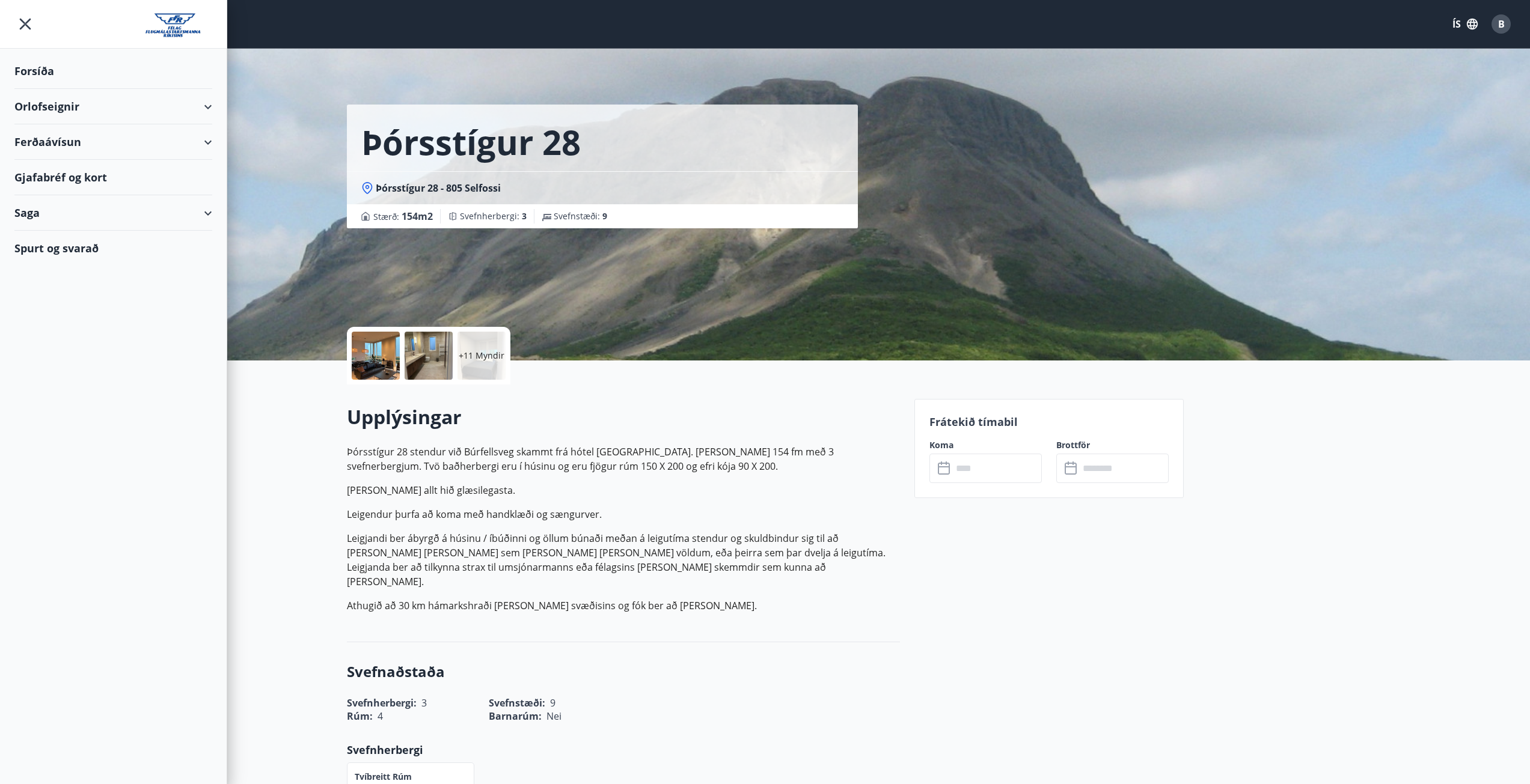
click at [58, 103] on div "Orlofseignir" at bounding box center [113, 107] width 198 height 36
click at [64, 135] on div "Framboð" at bounding box center [113, 137] width 178 height 25
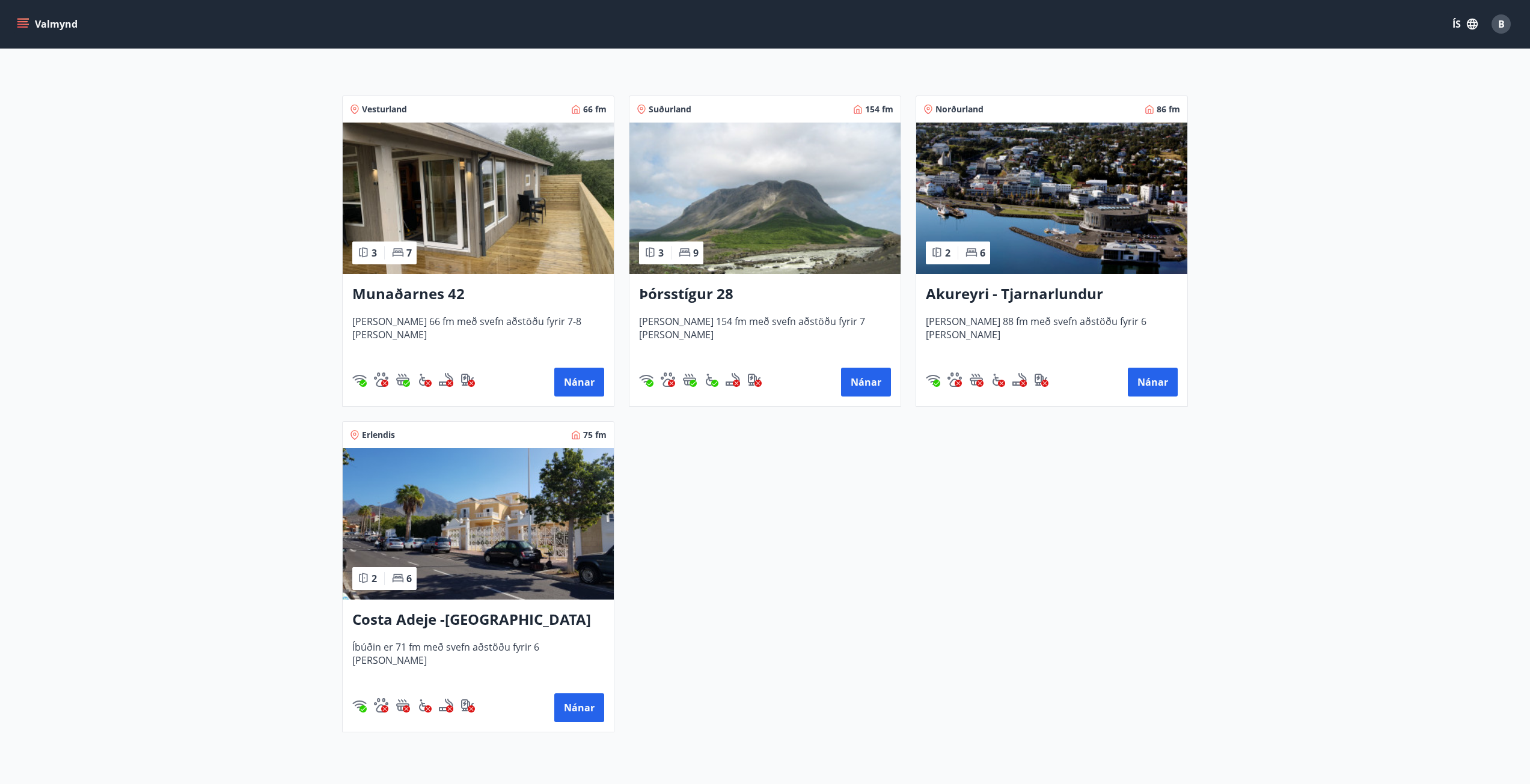
click at [515, 519] on img at bounding box center [478, 524] width 271 height 151
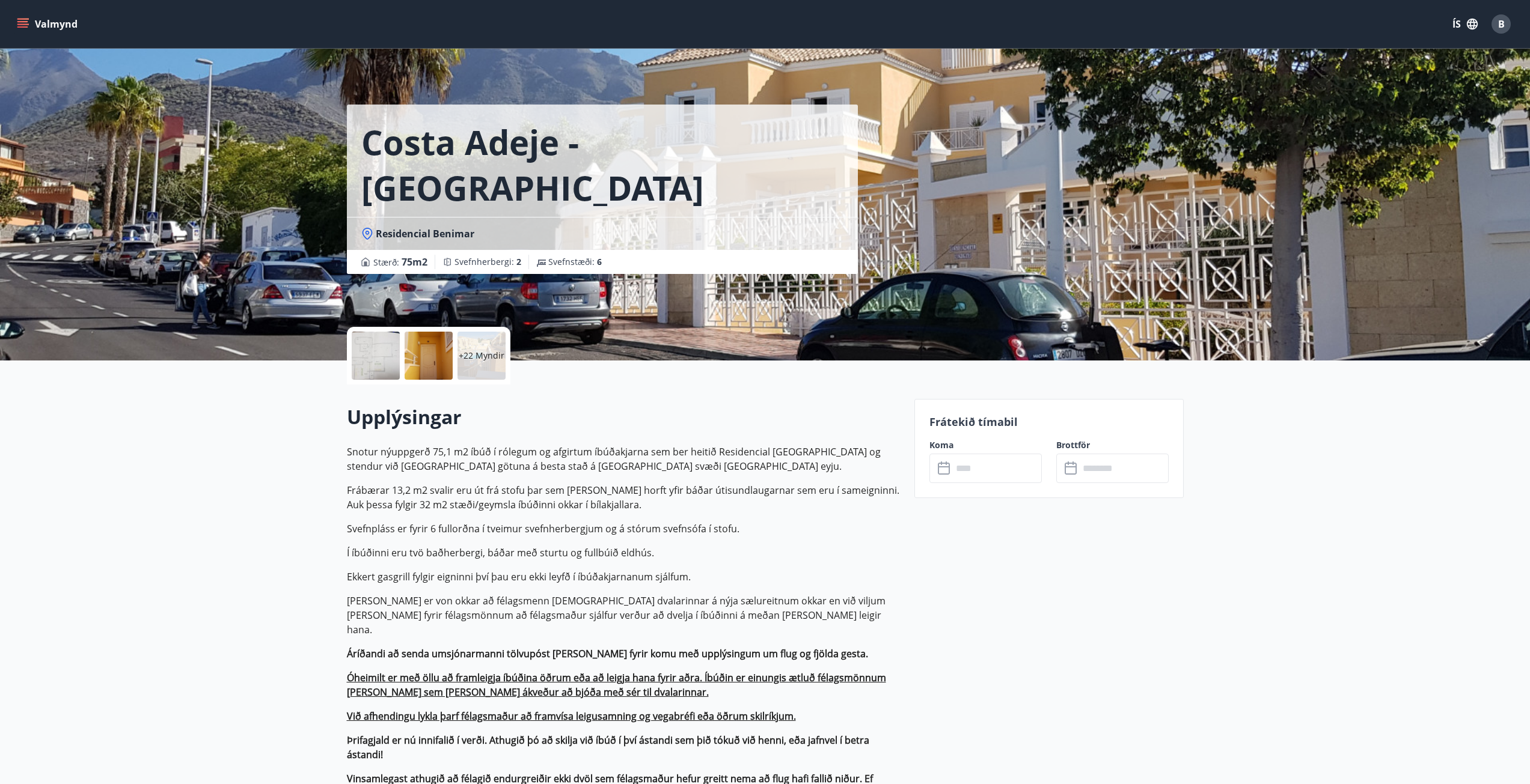
click at [991, 475] on input "text" at bounding box center [997, 468] width 90 height 29
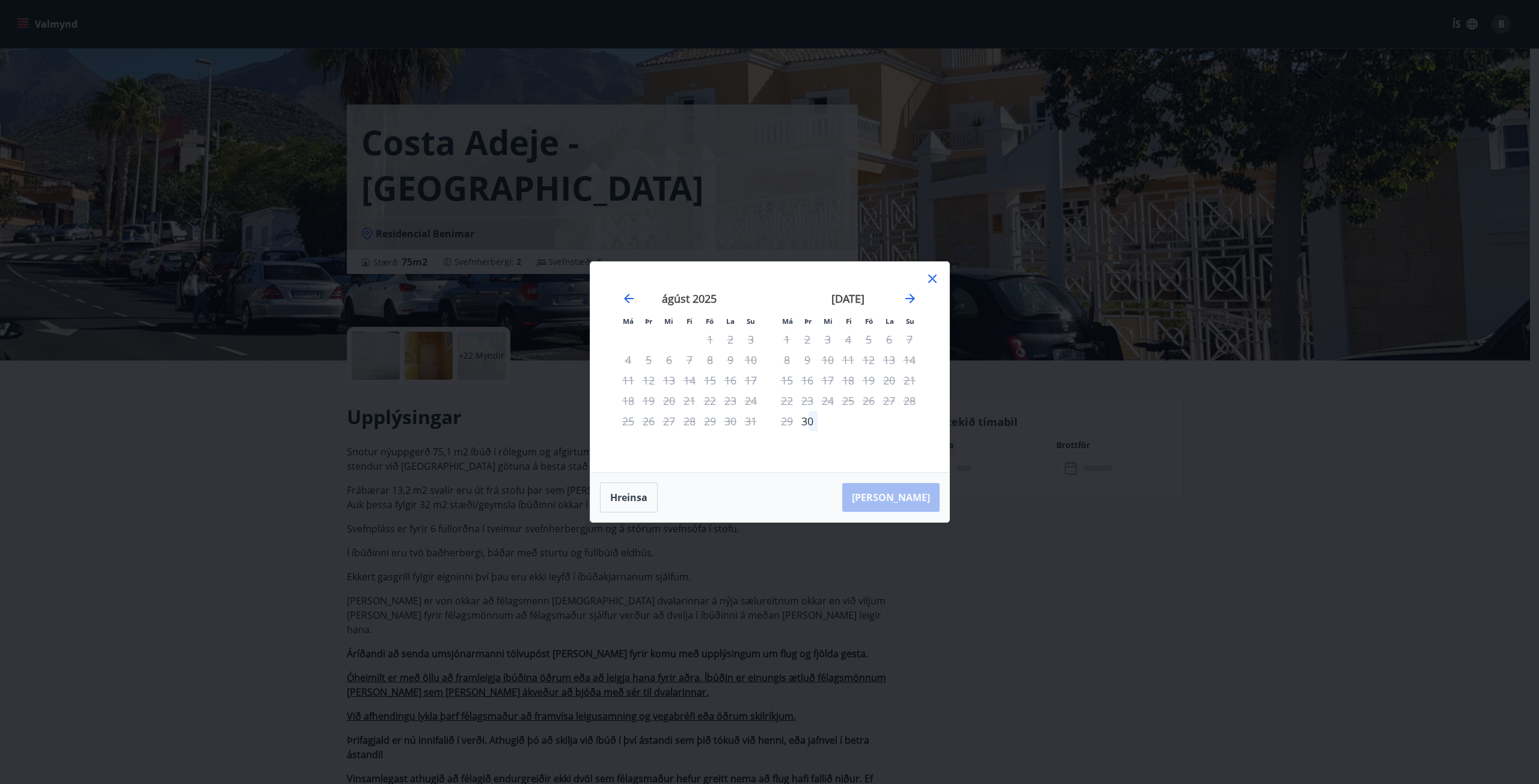
click at [912, 309] on div "[DATE]" at bounding box center [848, 303] width 143 height 53
click at [912, 304] on icon "Move forward to switch to the next month." at bounding box center [910, 299] width 15 height 15
click at [653, 421] on div "30" at bounding box center [649, 421] width 20 height 20
click at [911, 339] on div "5" at bounding box center [910, 339] width 20 height 20
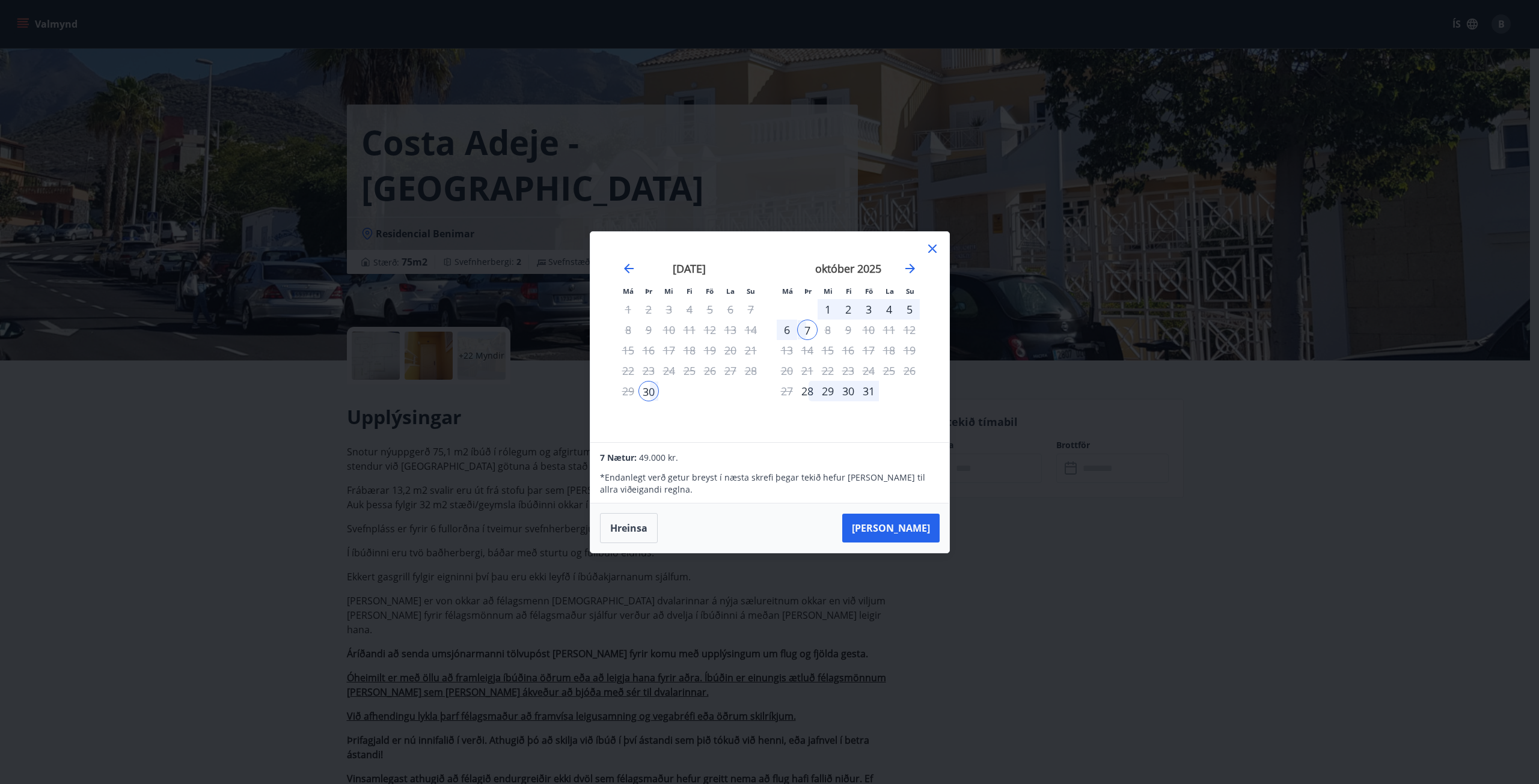
click at [934, 250] on icon at bounding box center [932, 249] width 9 height 9
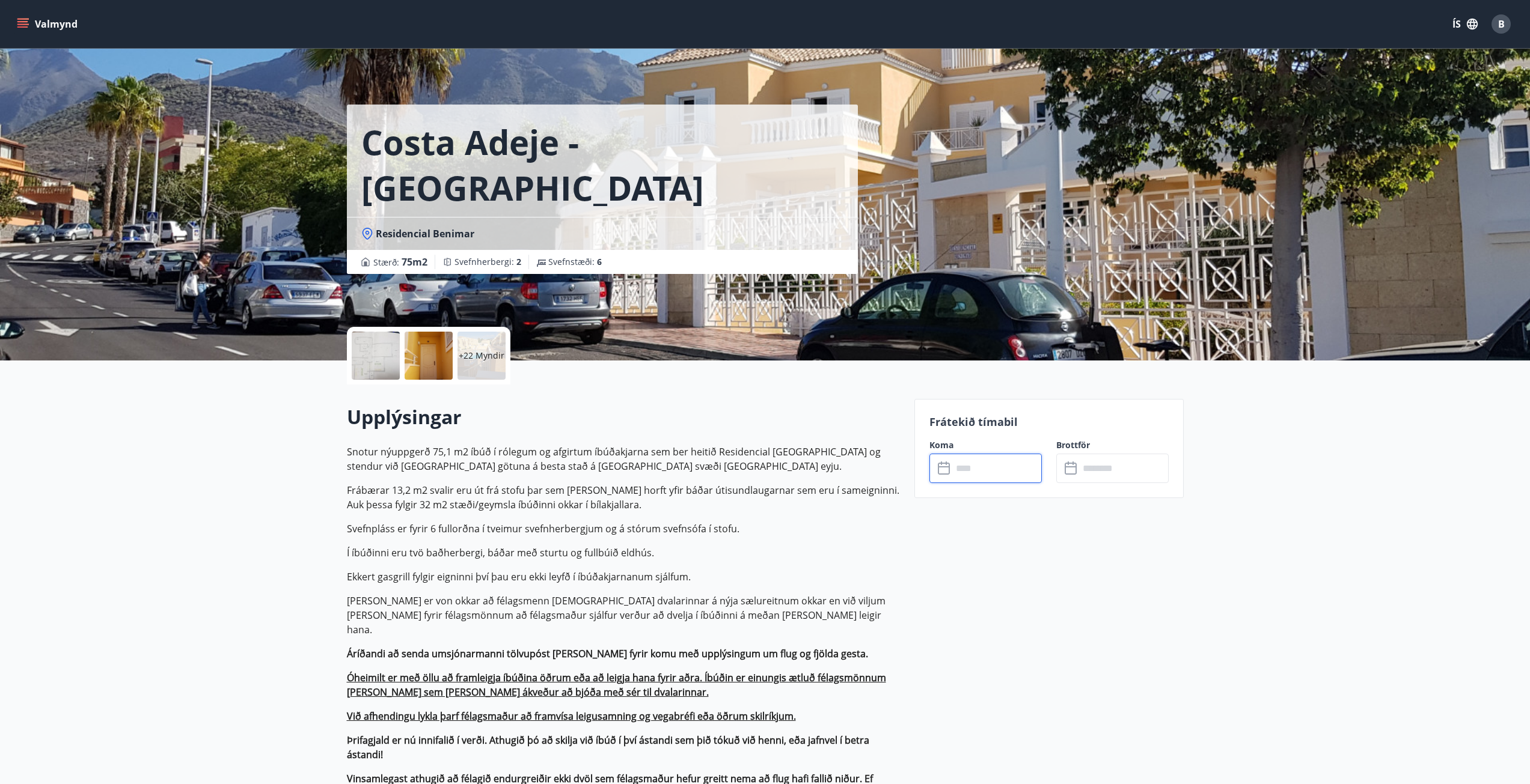
click at [952, 462] on input "text" at bounding box center [997, 468] width 90 height 29
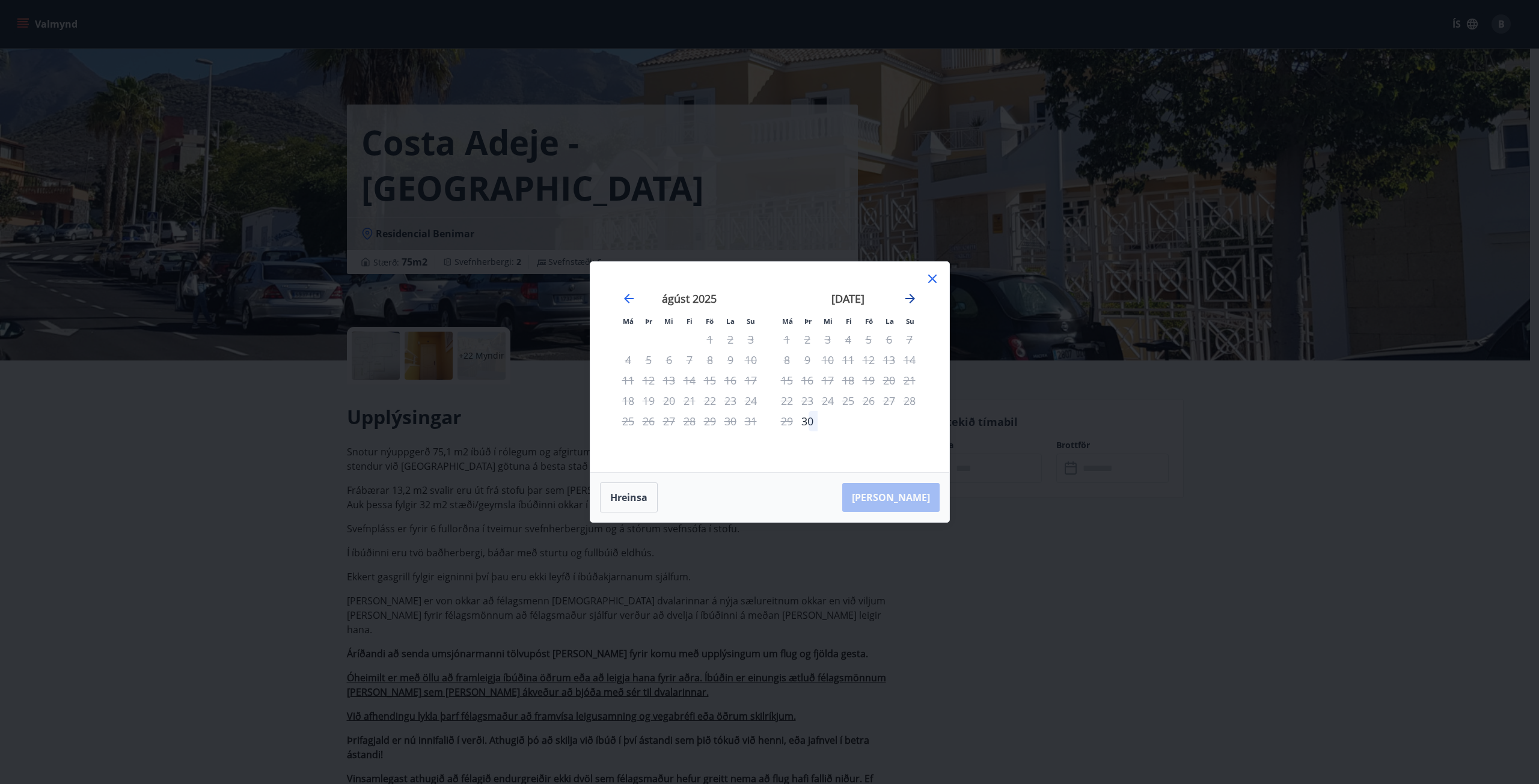
click at [912, 300] on icon "Move forward to switch to the next month." at bounding box center [910, 299] width 9 height 9
click at [932, 282] on icon at bounding box center [932, 279] width 15 height 15
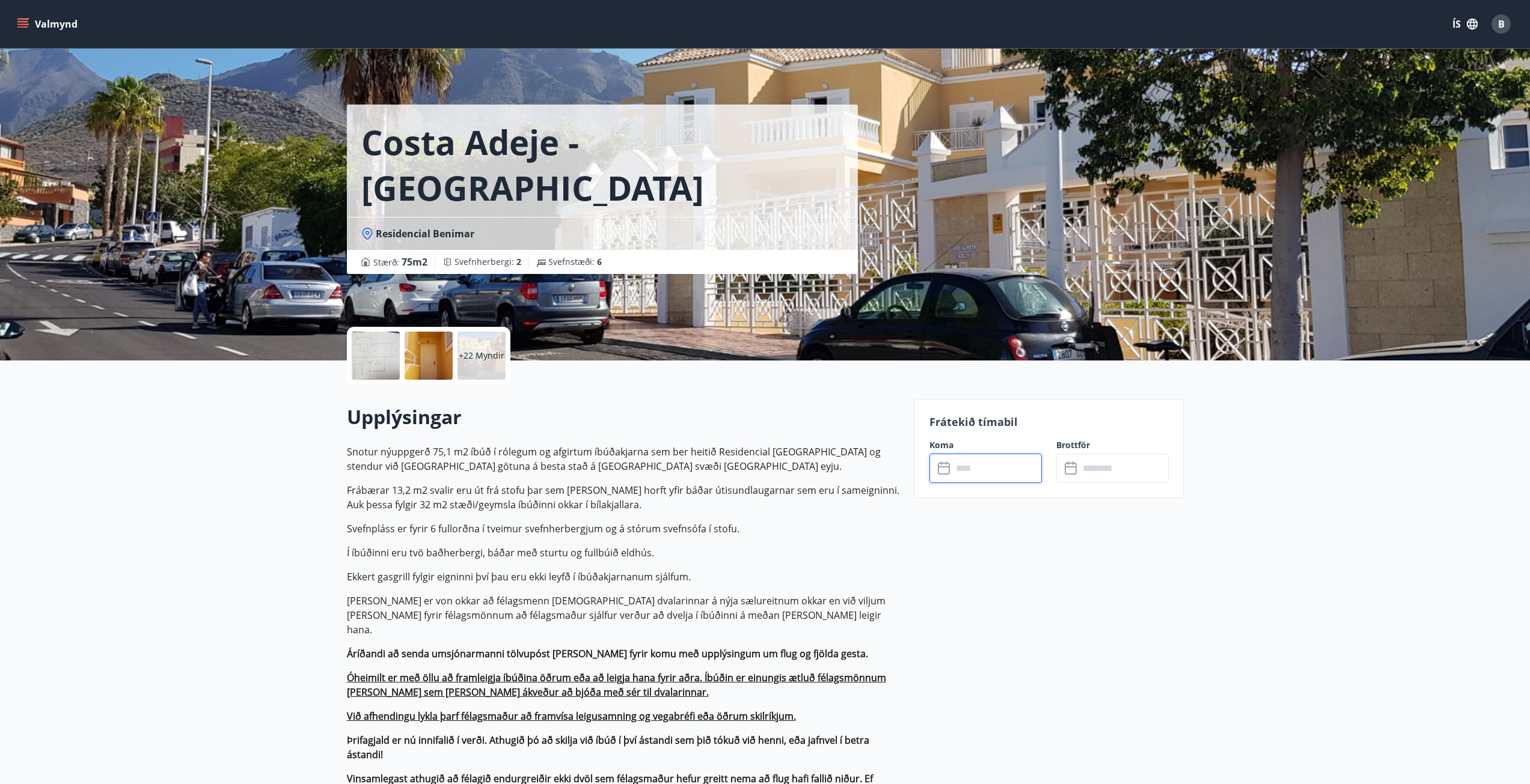
click at [982, 479] on input "text" at bounding box center [997, 468] width 90 height 29
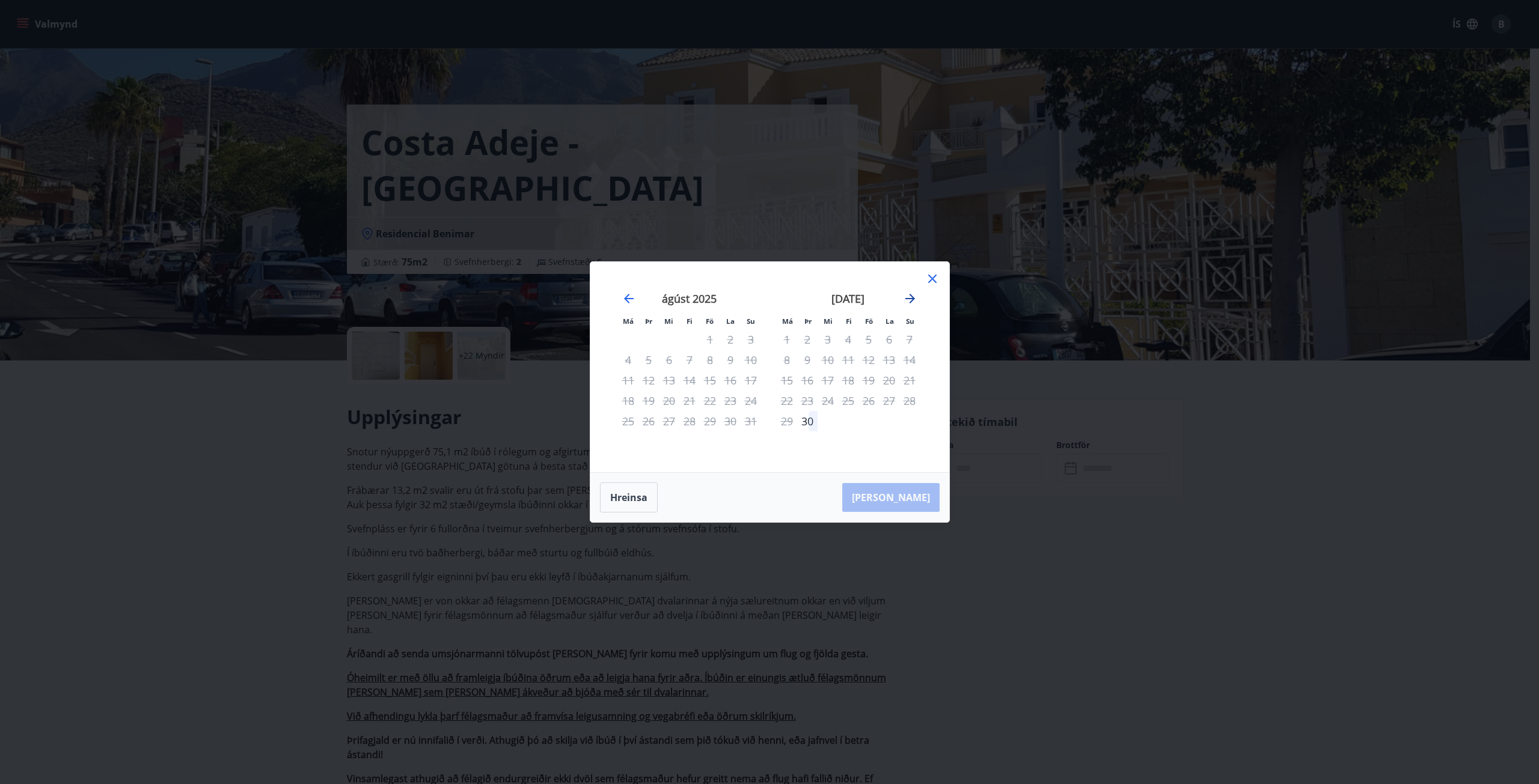
click at [907, 305] on icon "Move forward to switch to the next month." at bounding box center [910, 299] width 15 height 15
click at [910, 302] on icon "Move forward to switch to the next month." at bounding box center [910, 299] width 9 height 9
click at [918, 305] on div "[DATE]" at bounding box center [848, 303] width 143 height 53
click at [917, 299] on icon "Move forward to switch to the next month." at bounding box center [910, 299] width 15 height 15
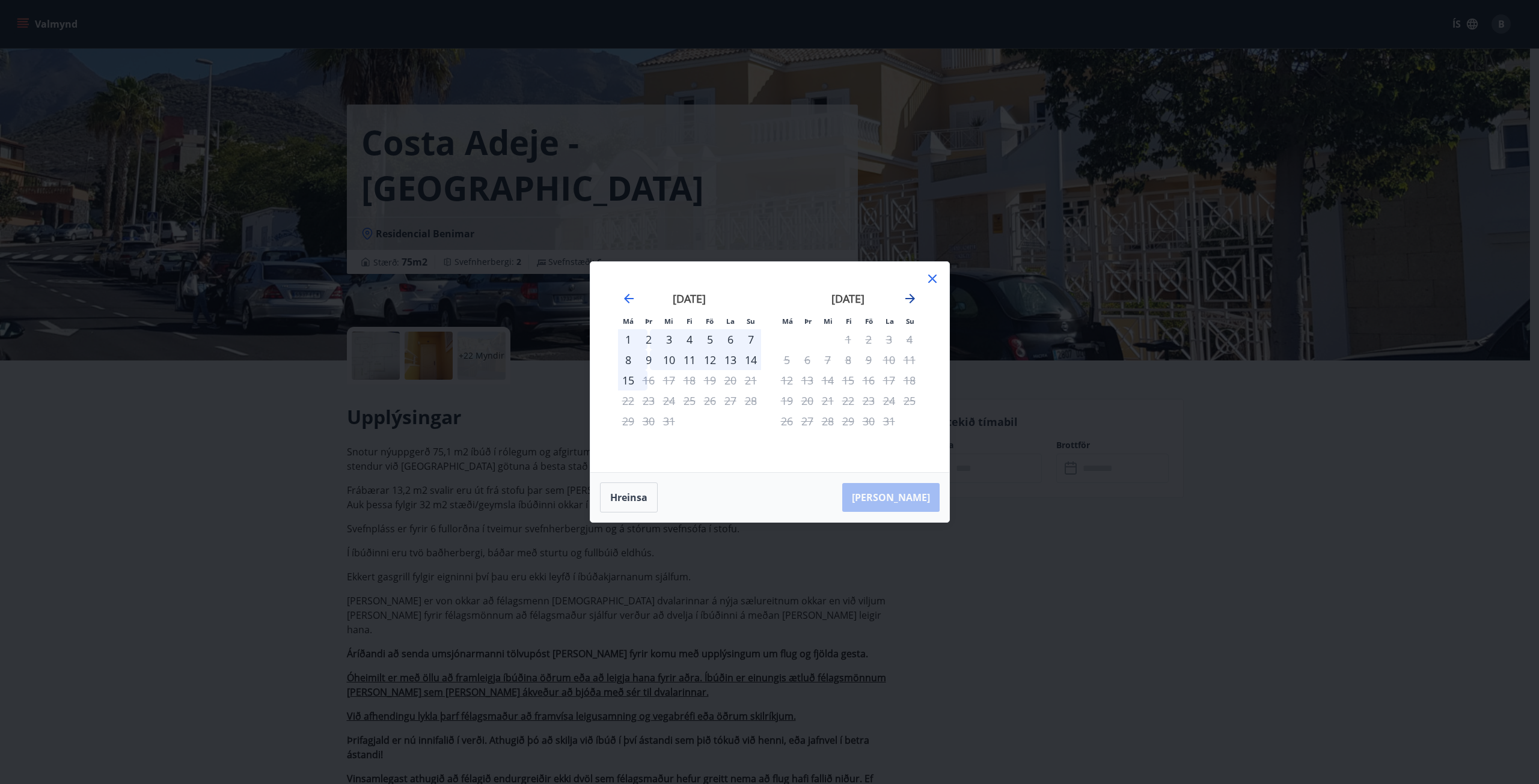
click at [913, 296] on icon "Move forward to switch to the next month." at bounding box center [910, 299] width 15 height 15
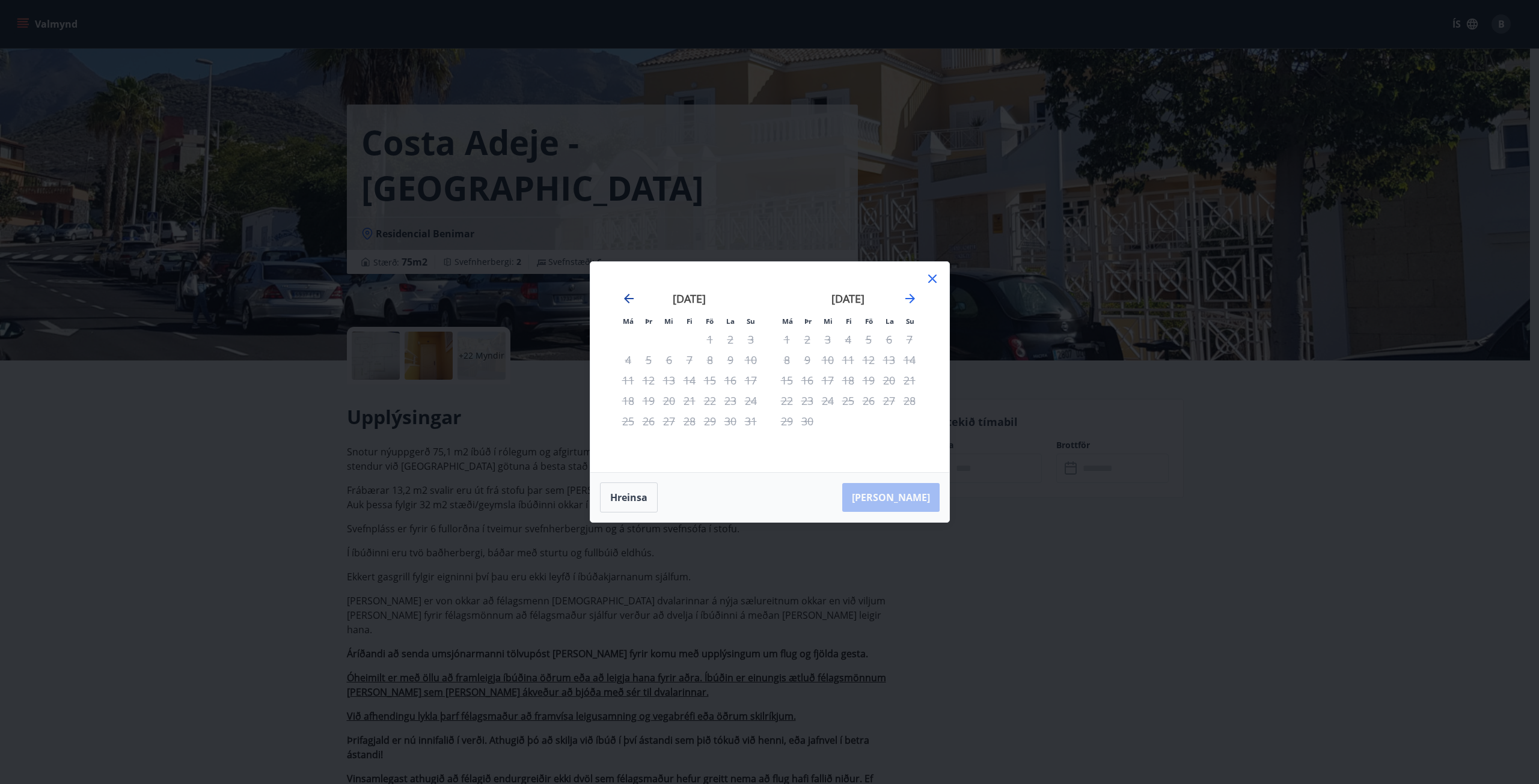
click at [633, 305] on icon "Move backward to switch to the previous month." at bounding box center [629, 299] width 15 height 15
click at [633, 304] on icon "Move backward to switch to the previous month." at bounding box center [629, 299] width 15 height 15
click at [629, 300] on icon "Move backward to switch to the previous month." at bounding box center [629, 299] width 15 height 15
click at [633, 299] on icon "Move backward to switch to the previous month." at bounding box center [629, 299] width 9 height 9
click at [633, 293] on icon "Move backward to switch to the previous month." at bounding box center [629, 299] width 15 height 15
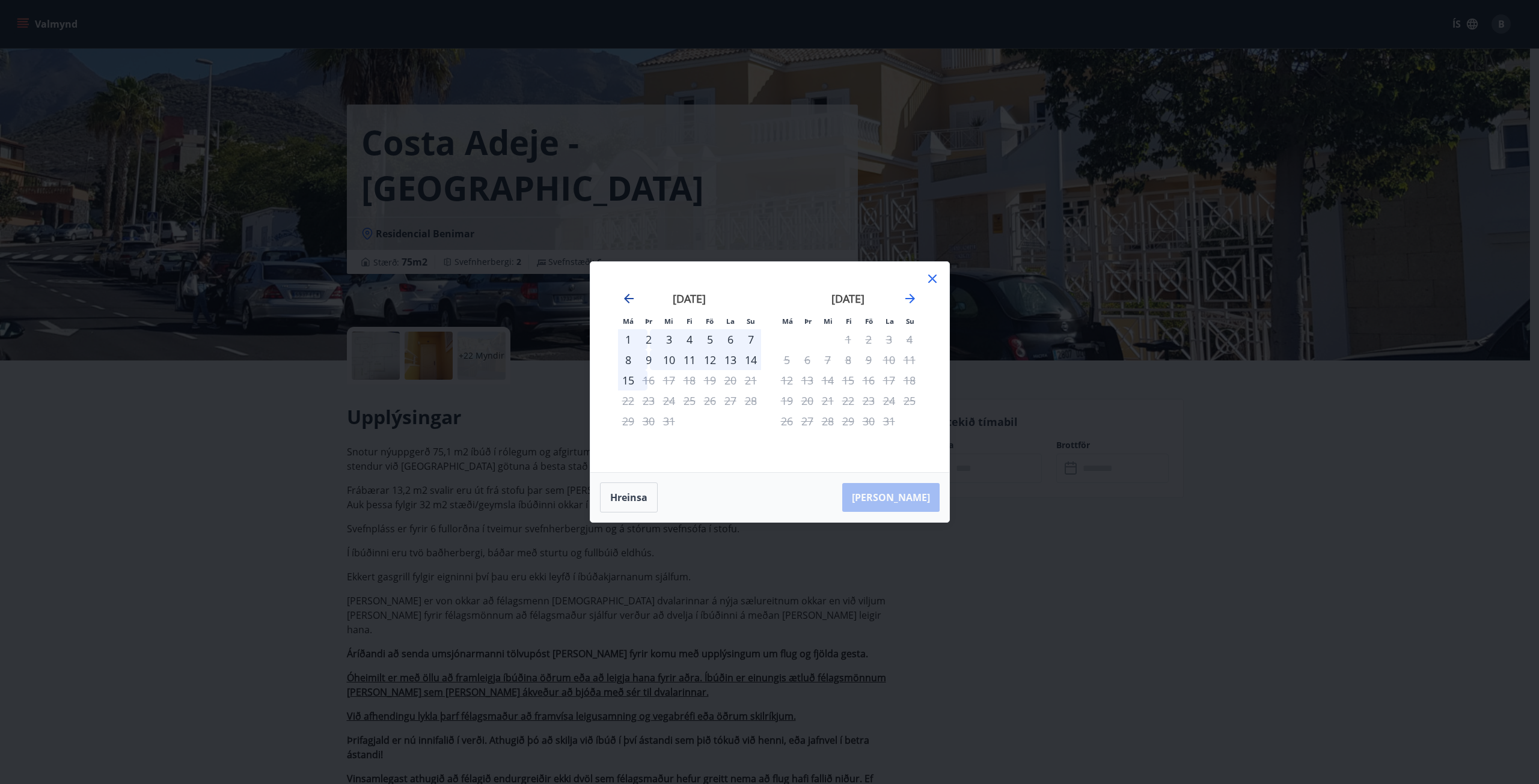
click at [633, 293] on icon "Move backward to switch to the previous month." at bounding box center [629, 299] width 15 height 15
click at [637, 298] on div "nóvember 2025" at bounding box center [689, 303] width 143 height 53
click at [807, 338] on div "2" at bounding box center [807, 339] width 20 height 20
click at [812, 356] on div "9" at bounding box center [807, 360] width 20 height 20
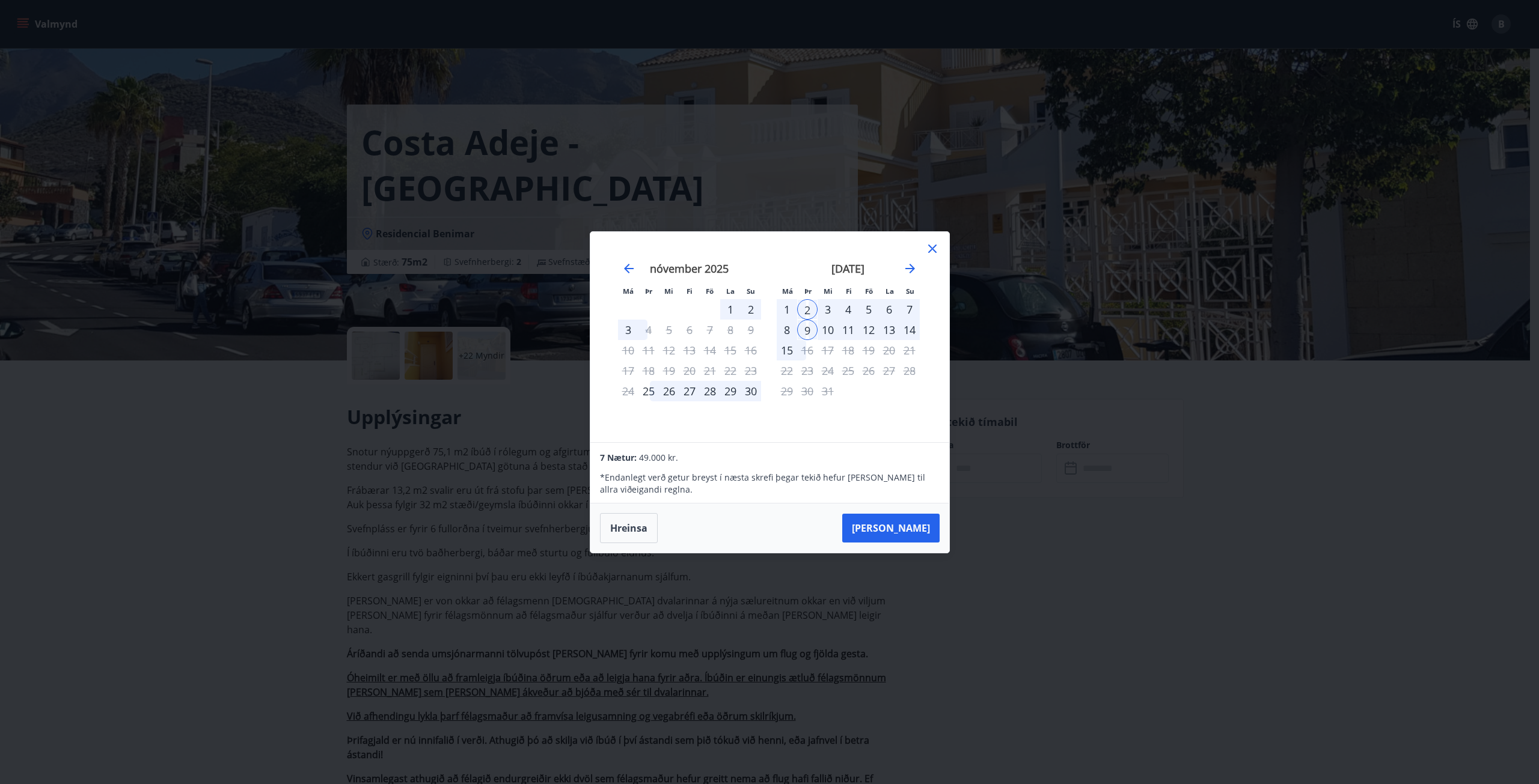
click at [924, 256] on div "[DATE] 1 2 3 4 5 6 7 8 9 10 11 12 13 14 15 16 17 18 19 20 21 22 23 24 25 26 27 …" at bounding box center [848, 345] width 159 height 197
click at [928, 250] on icon at bounding box center [932, 249] width 15 height 15
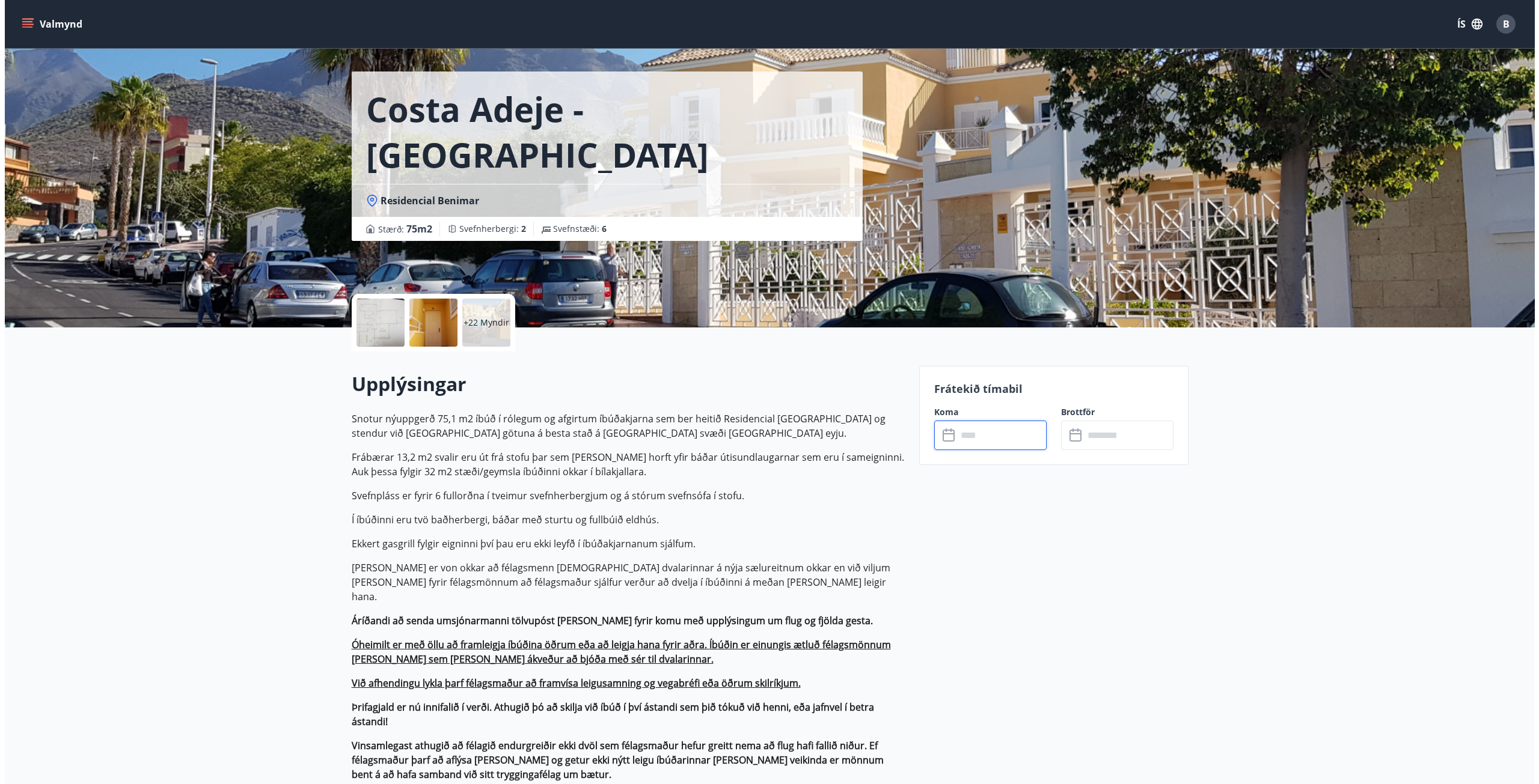
scroll to position [60, 0]
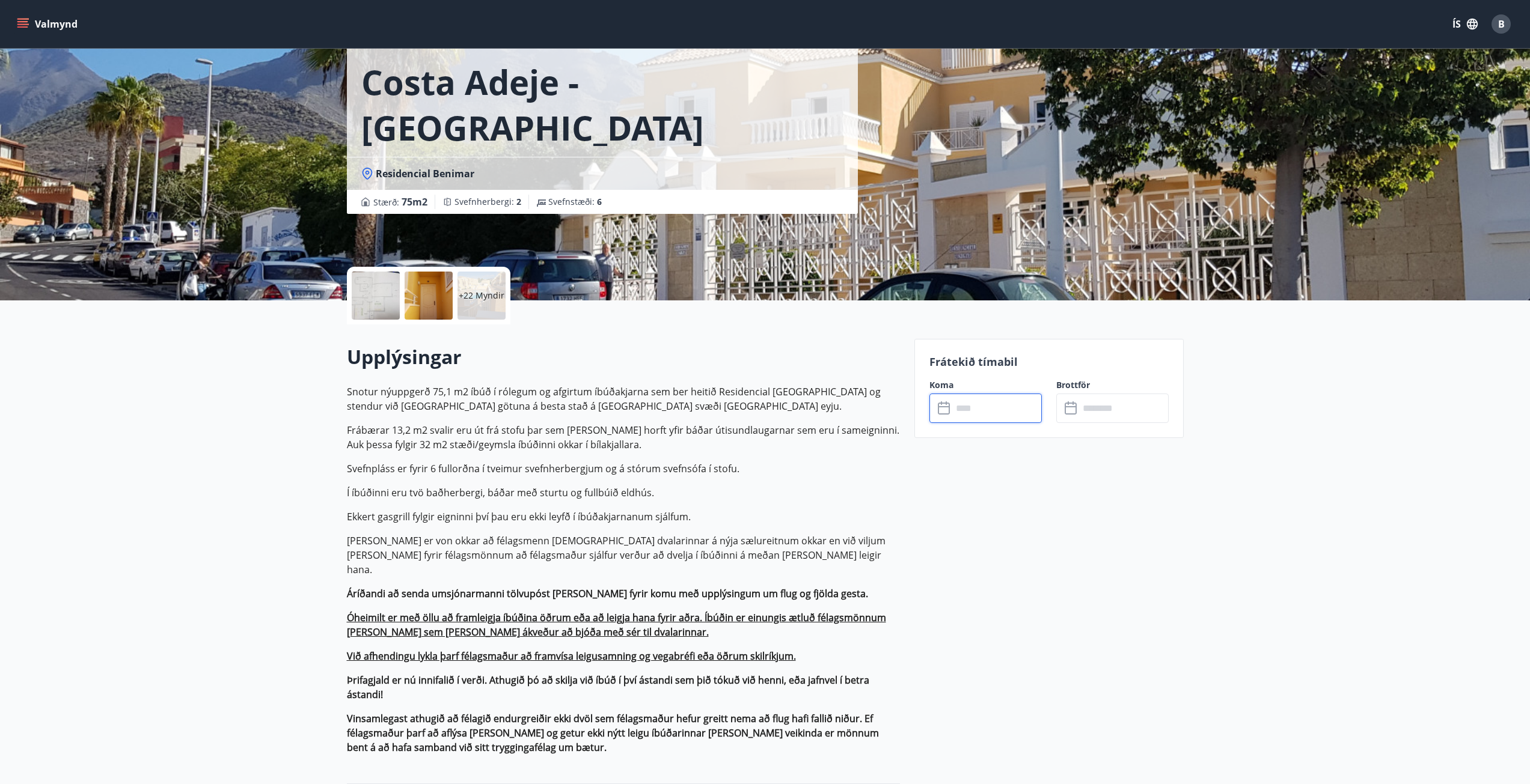
click at [491, 313] on div "+22 Myndir" at bounding box center [482, 296] width 48 height 48
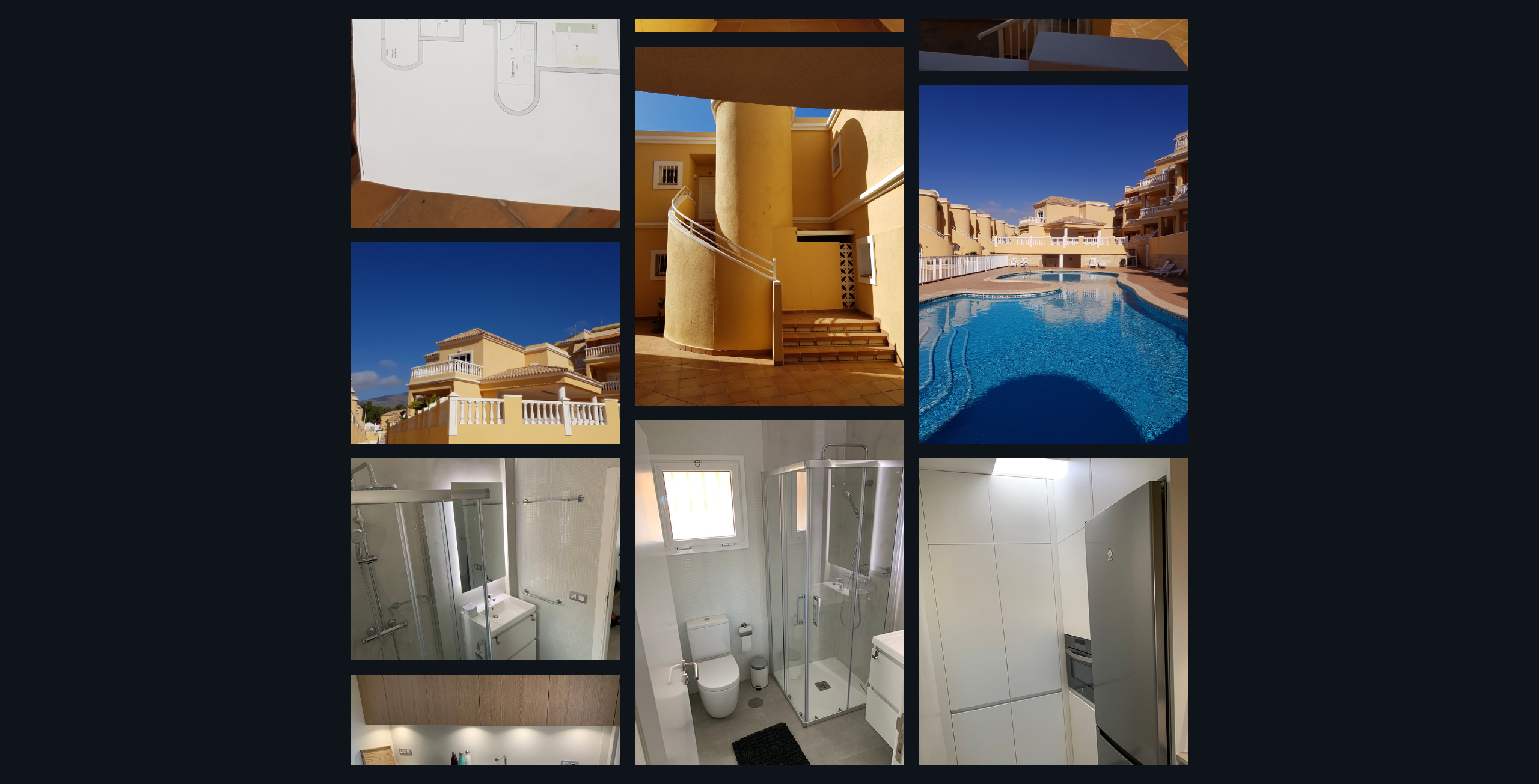
scroll to position [721, 0]
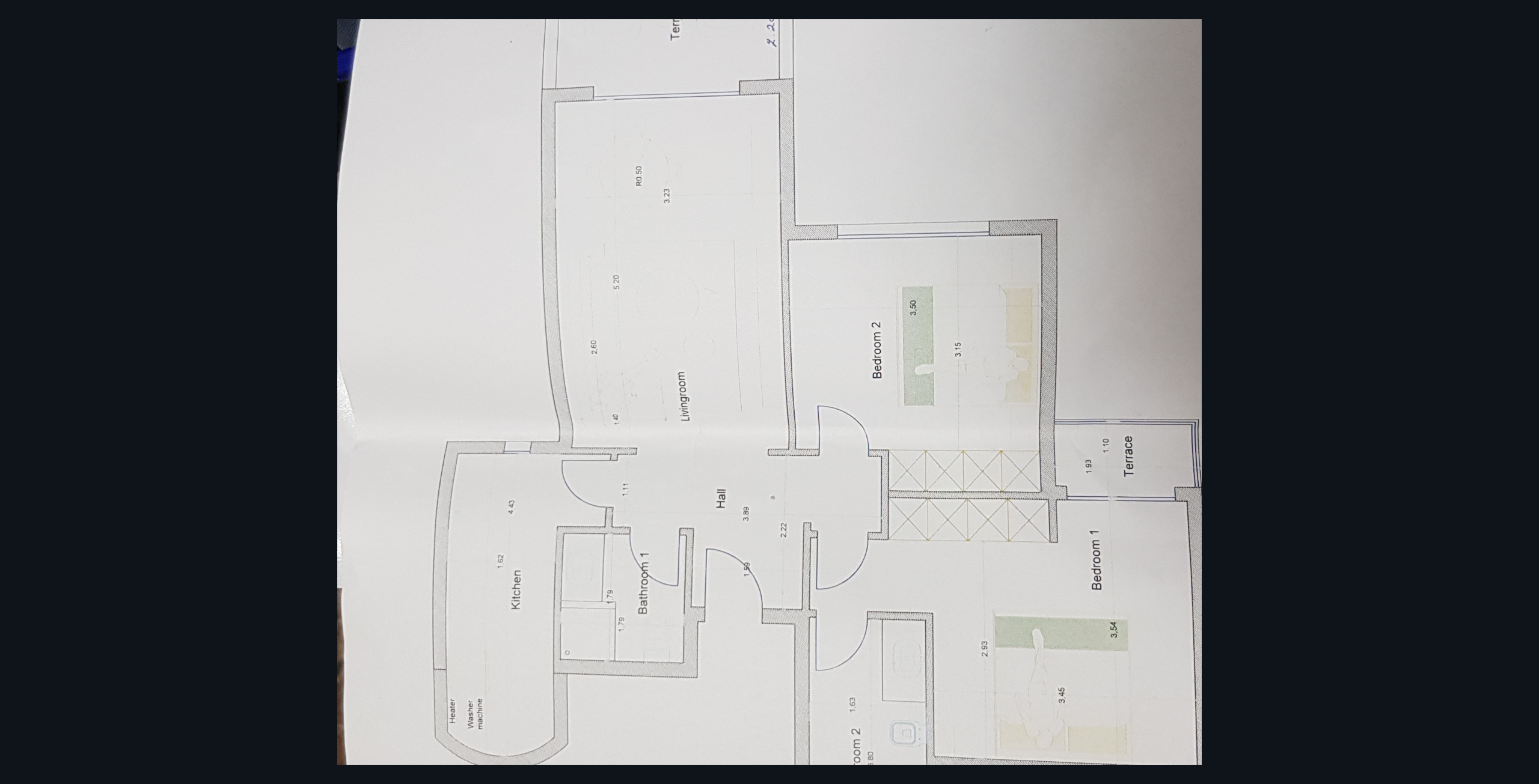
scroll to position [661, 0]
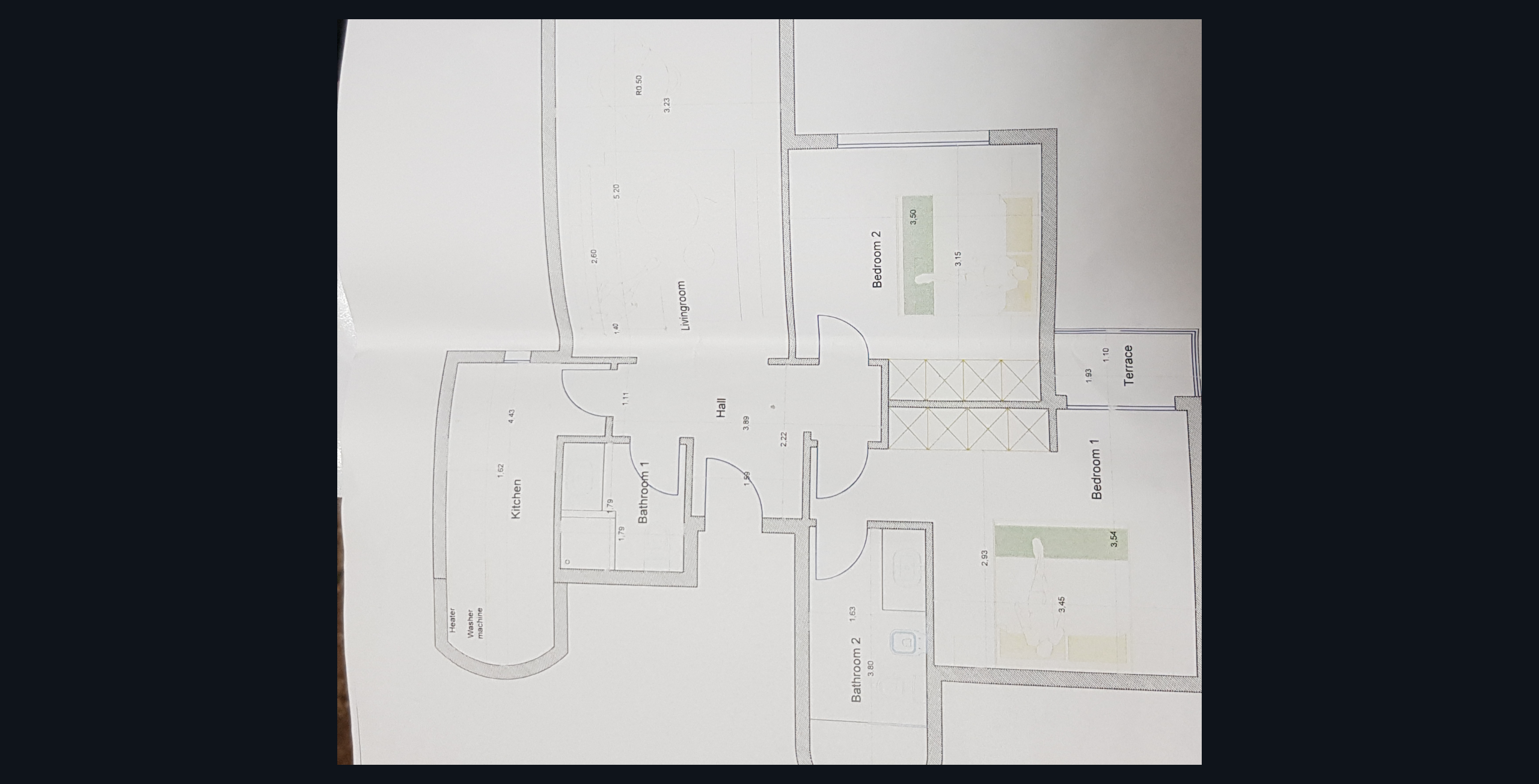
drag, startPoint x: 676, startPoint y: 324, endPoint x: 903, endPoint y: 294, distance: 229.0
click at [903, 294] on img at bounding box center [770, 295] width 865 height 1778
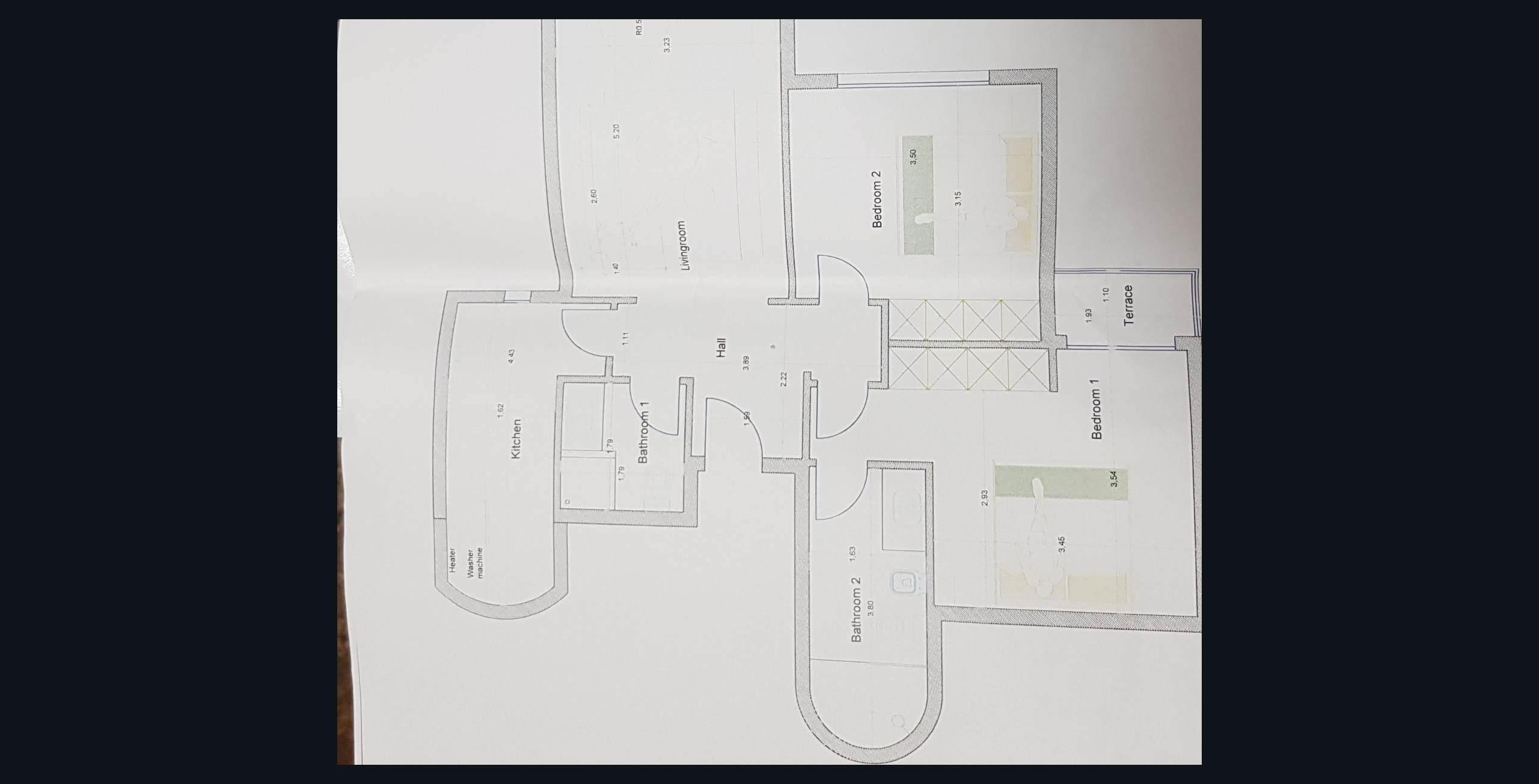
drag, startPoint x: 894, startPoint y: 294, endPoint x: 644, endPoint y: 288, distance: 250.1
click at [644, 288] on img at bounding box center [770, 235] width 865 height 1778
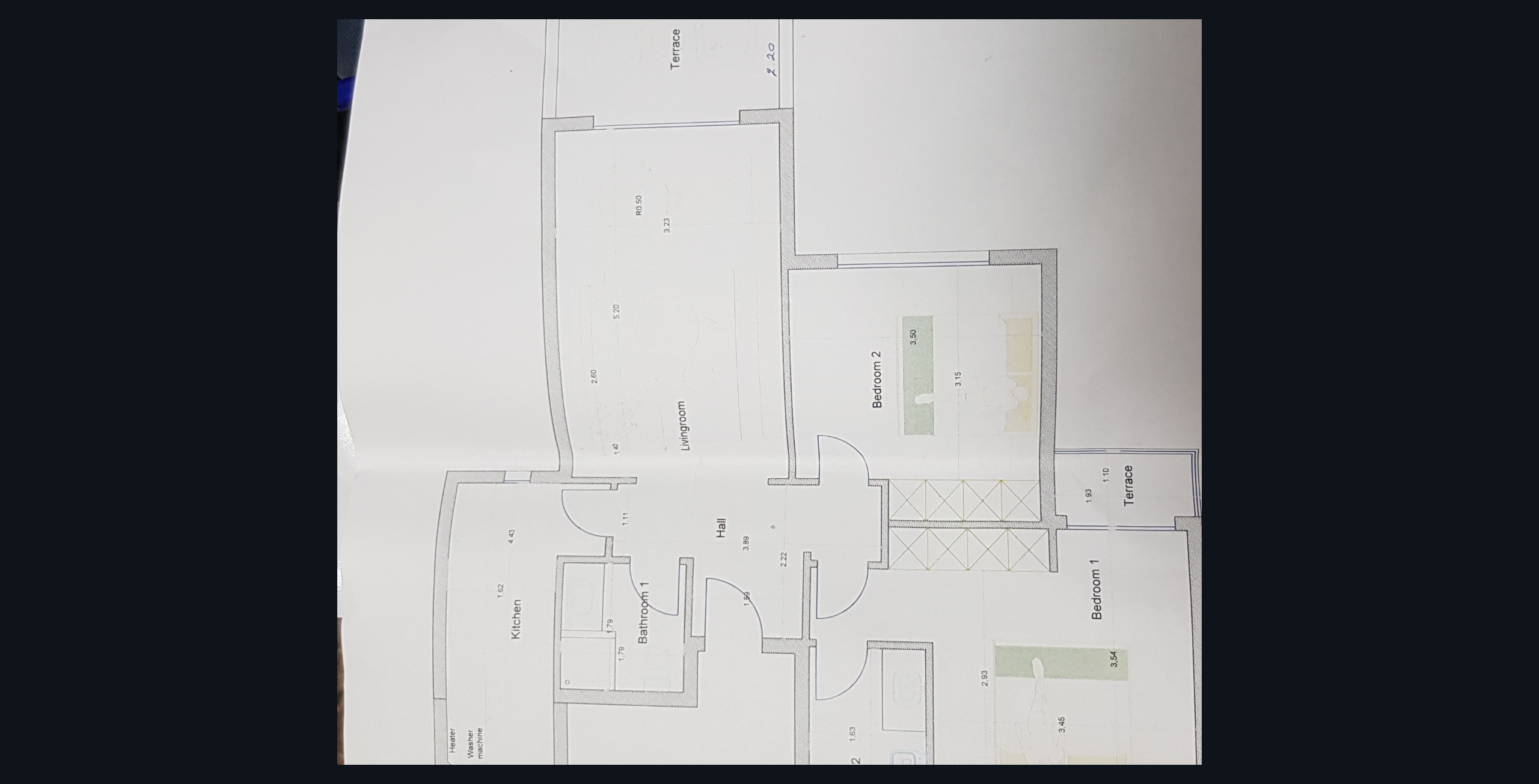
scroll to position [601, 0]
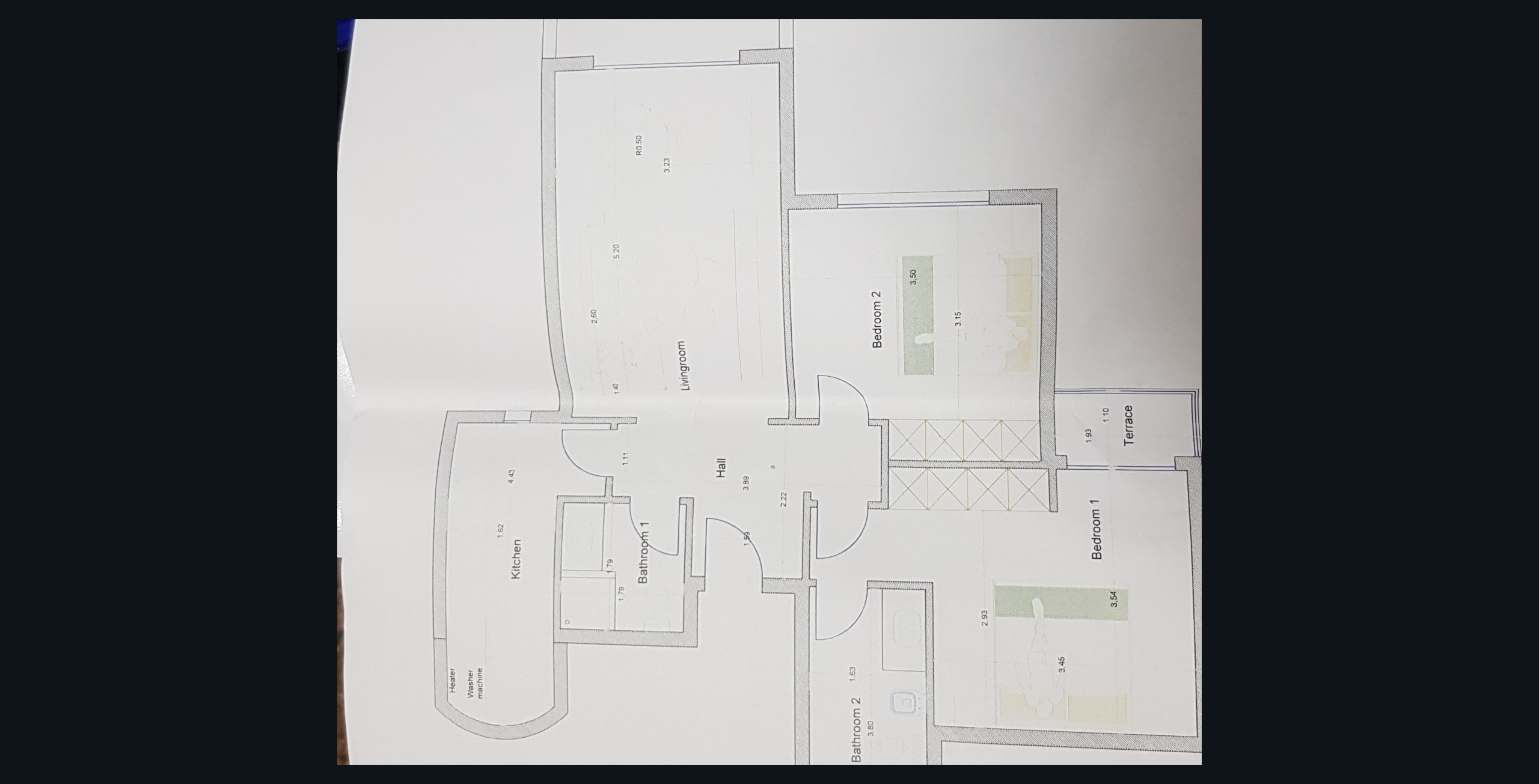
click at [1329, 78] on div at bounding box center [770, 355] width 1539 height 1778
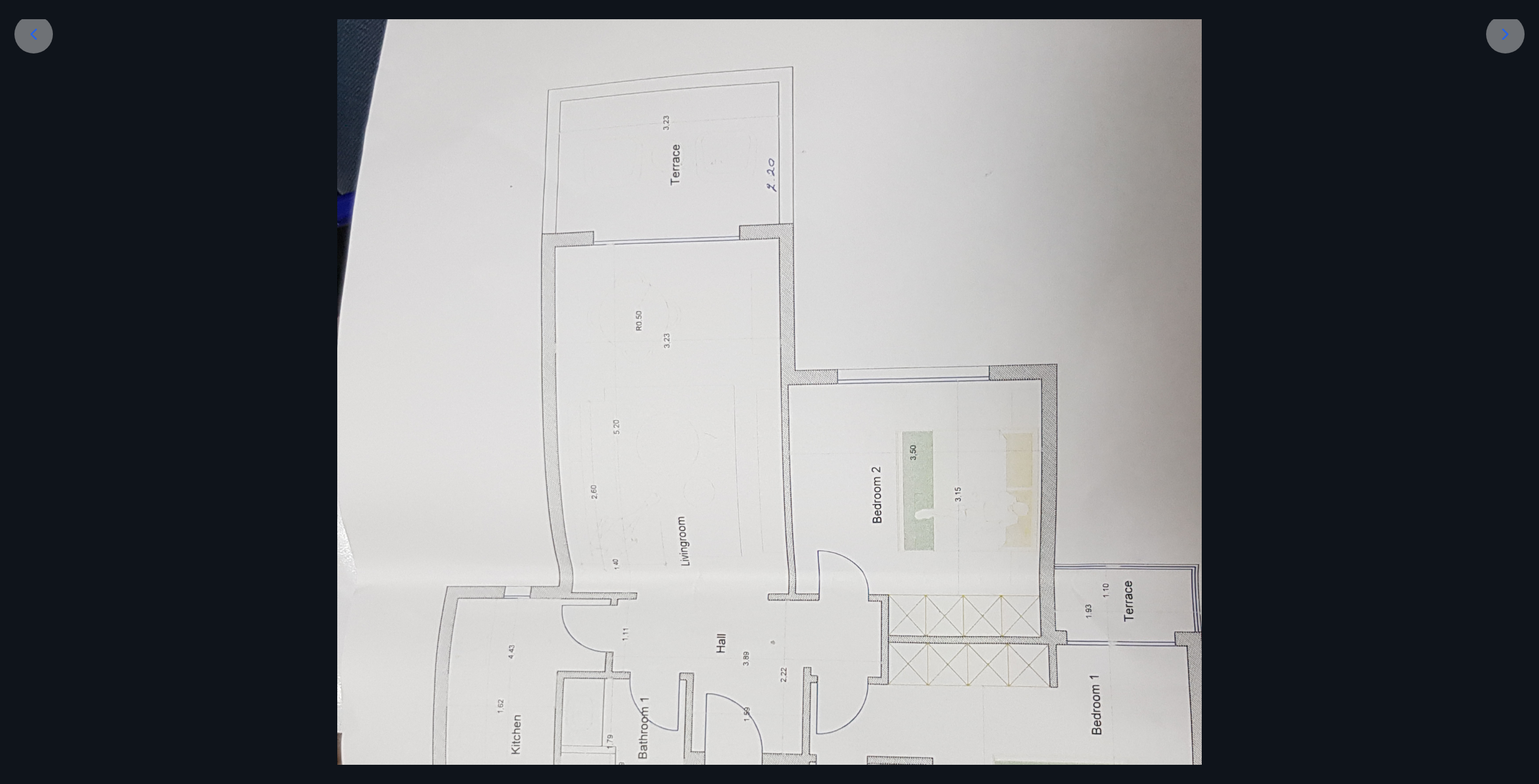
scroll to position [300, 0]
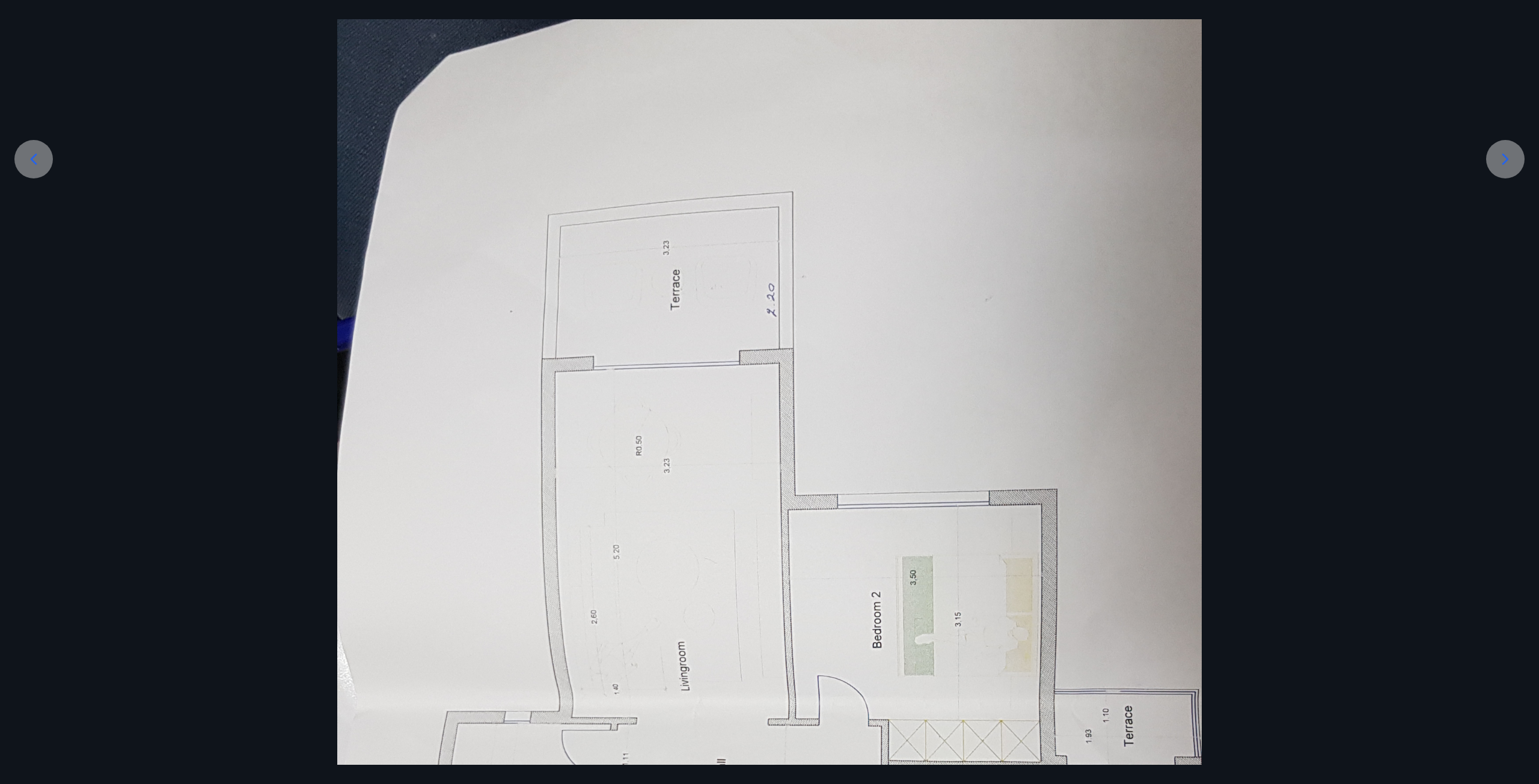
click at [1259, 64] on div at bounding box center [770, 655] width 1539 height 1778
click at [44, 27] on div at bounding box center [770, 655] width 1539 height 1778
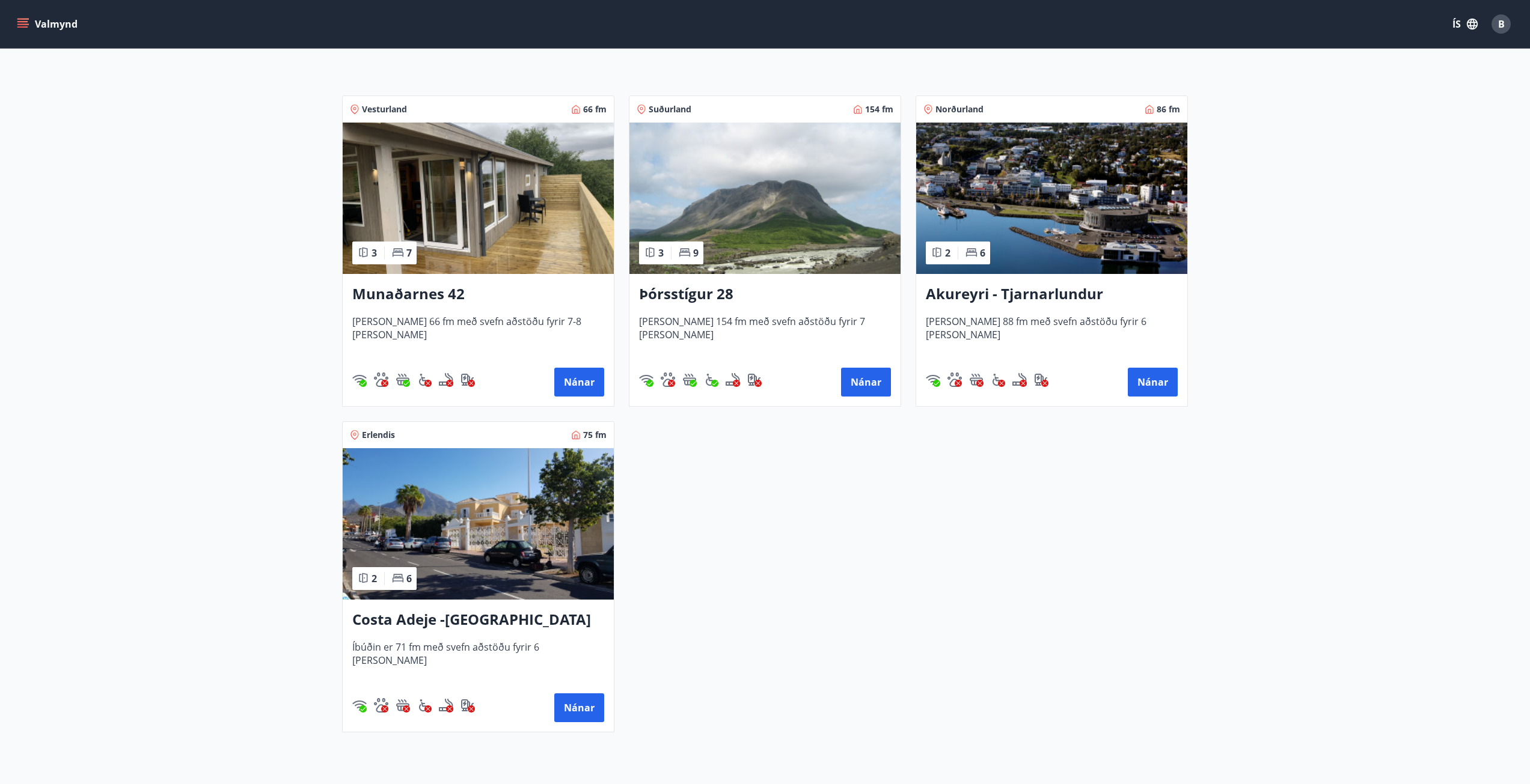
click at [438, 604] on div "Costa Adeje -[GEOGRAPHIC_DATA] Íbúðin er 71 fm með svefn aðstöðu fyrir 6 [PERSO…" at bounding box center [478, 665] width 271 height 132
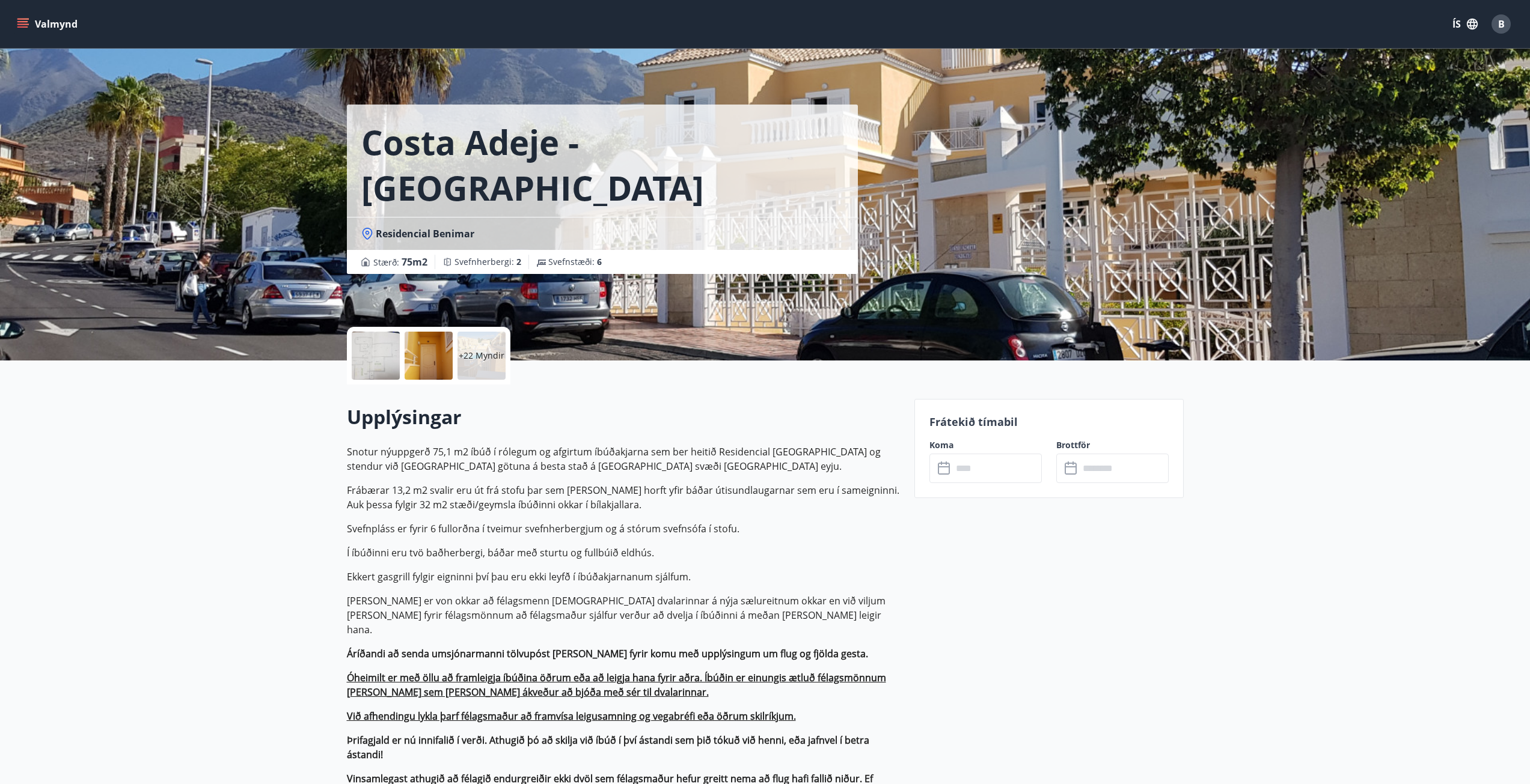
click at [497, 365] on div "+22 Myndir" at bounding box center [482, 356] width 48 height 48
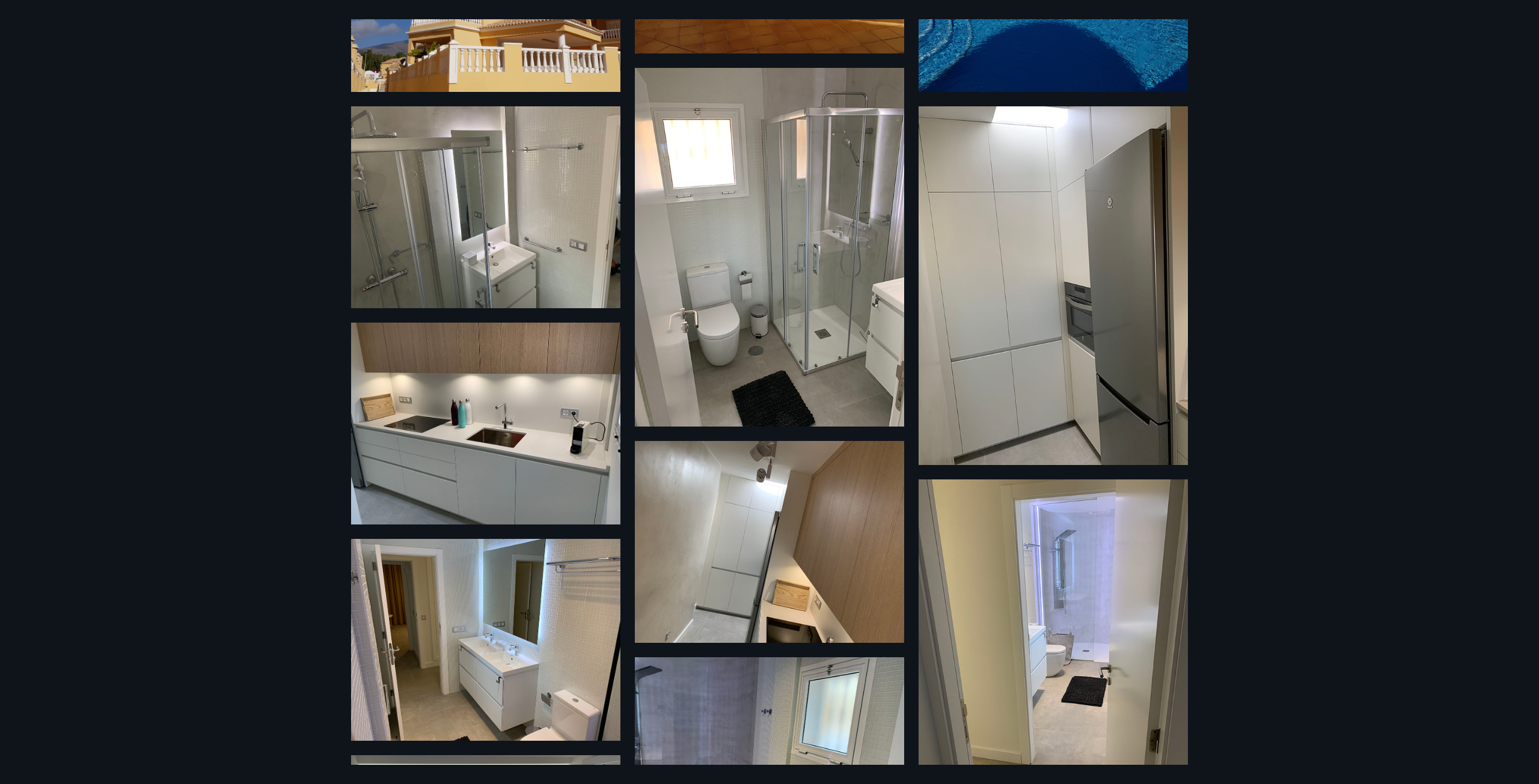
scroll to position [1195, 0]
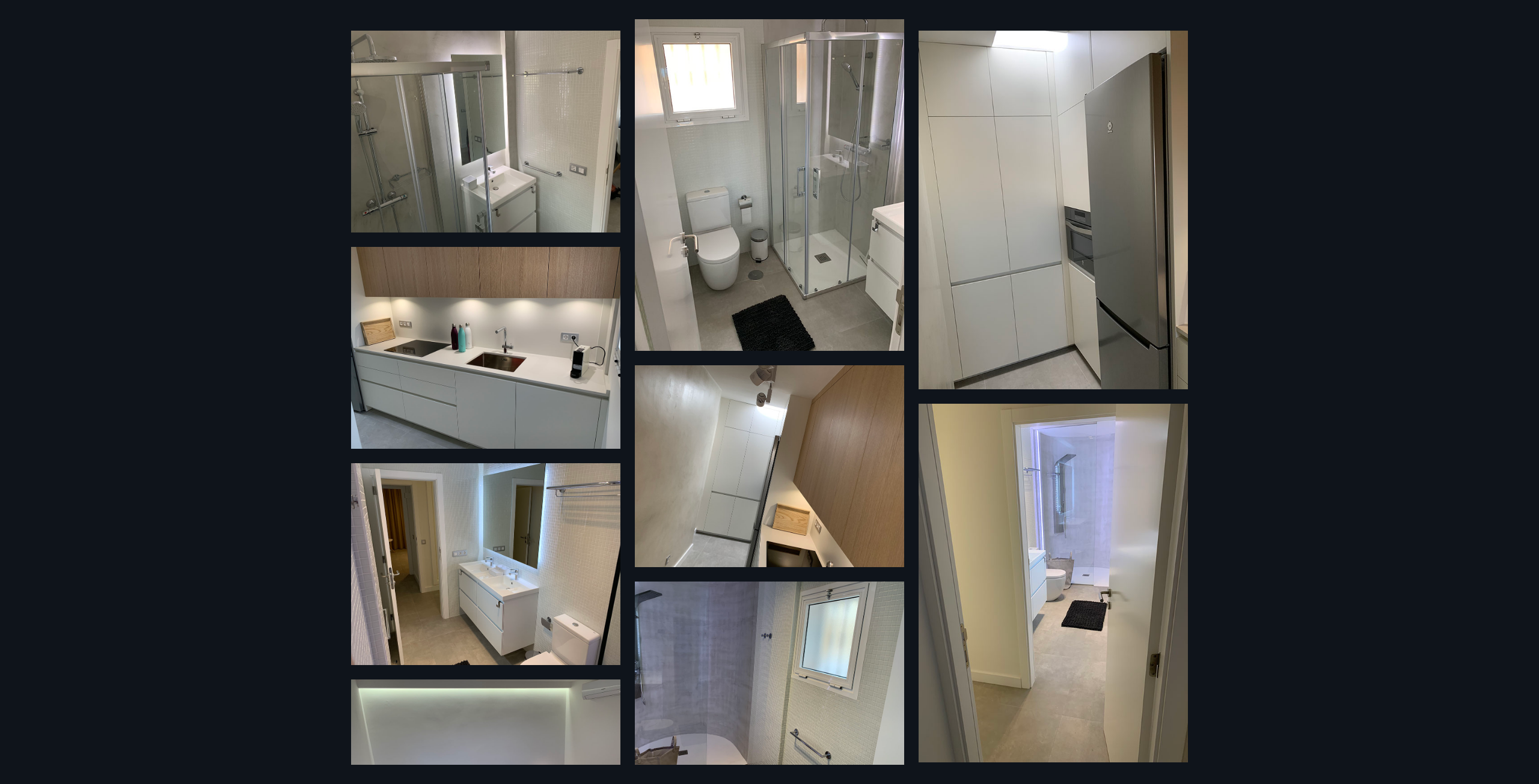
click at [551, 161] on img at bounding box center [486, 131] width 269 height 202
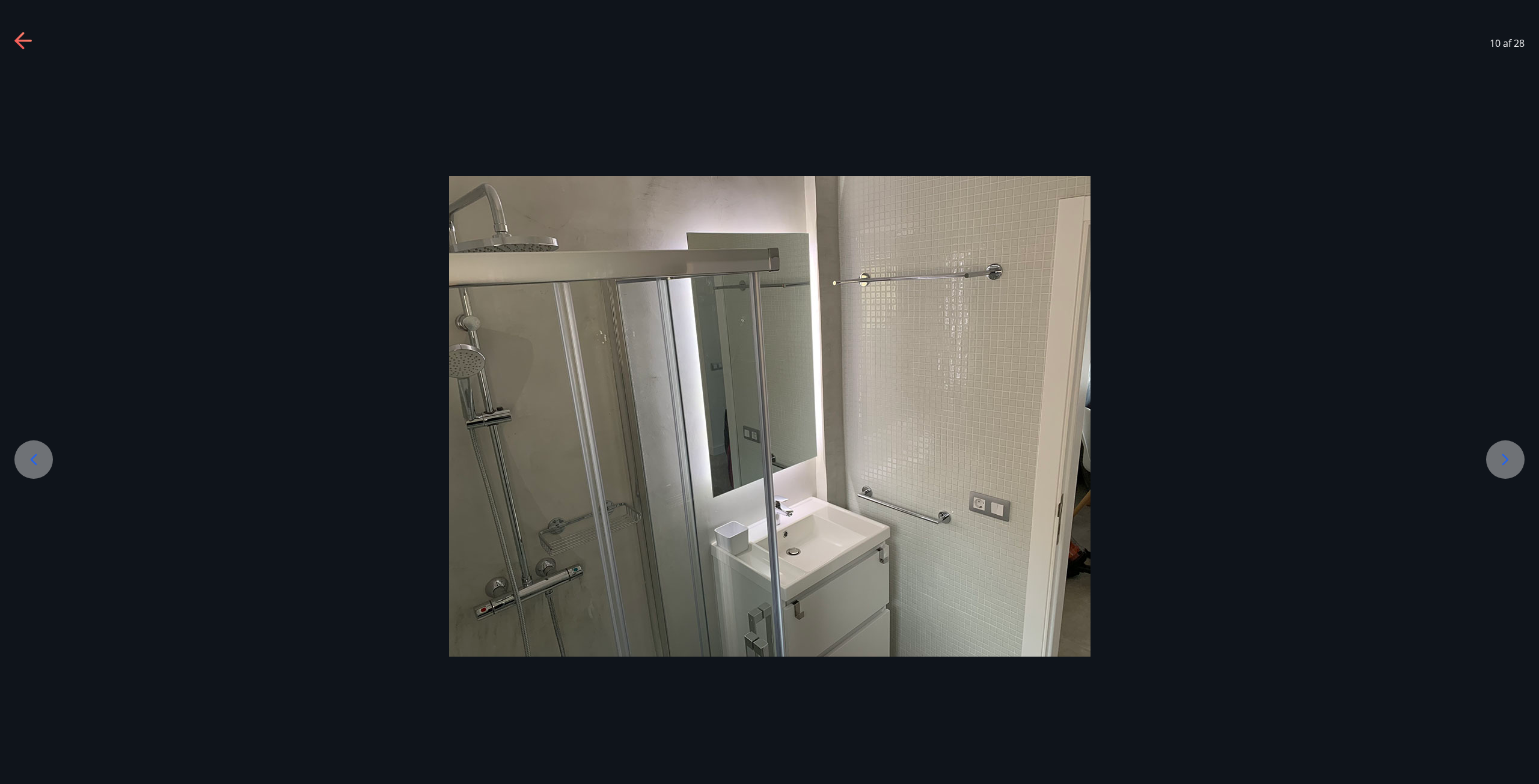
click at [1525, 453] on div at bounding box center [770, 417] width 1539 height 481
click at [1519, 458] on div at bounding box center [1505, 459] width 38 height 38
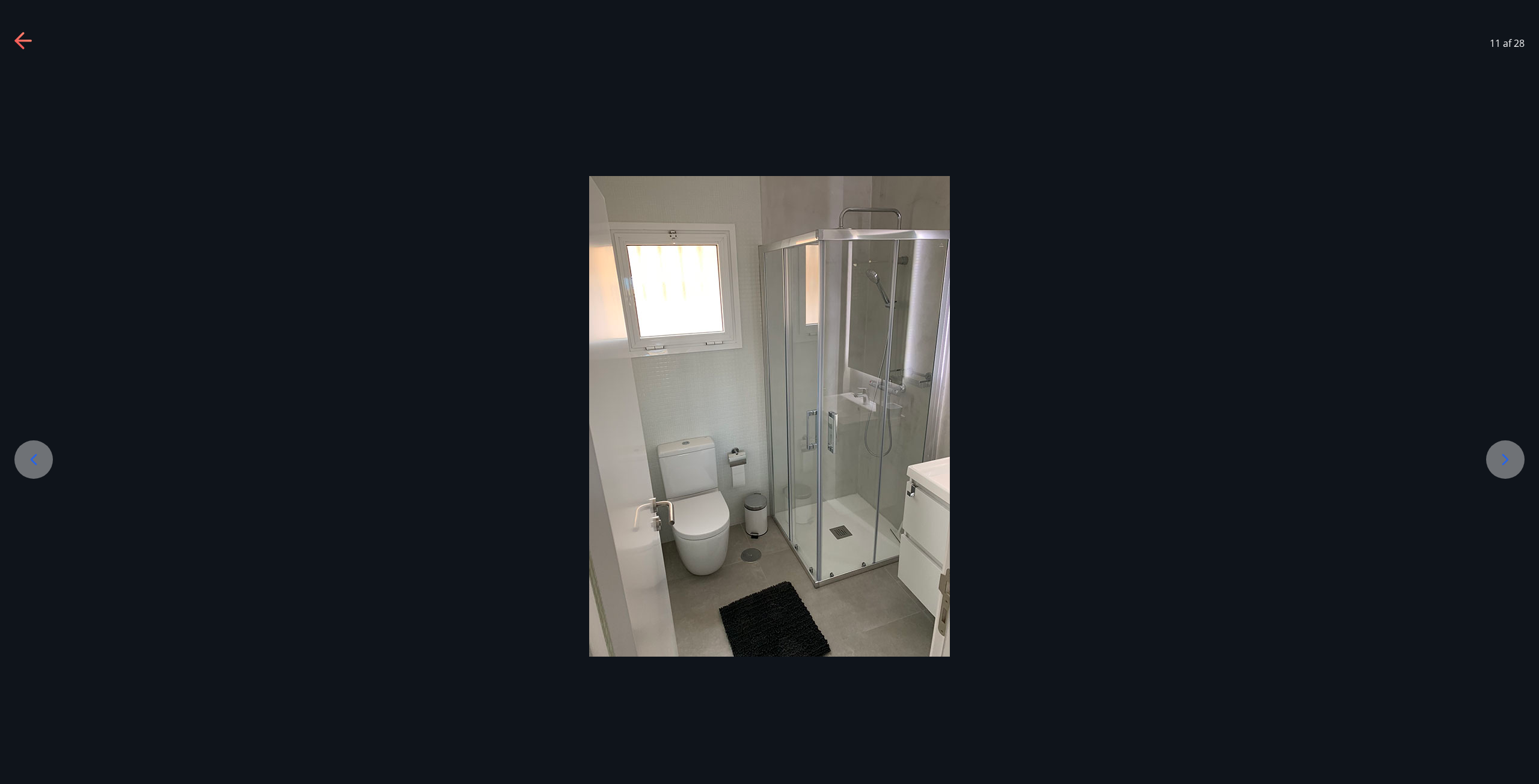
click at [1513, 460] on icon at bounding box center [1505, 460] width 19 height 19
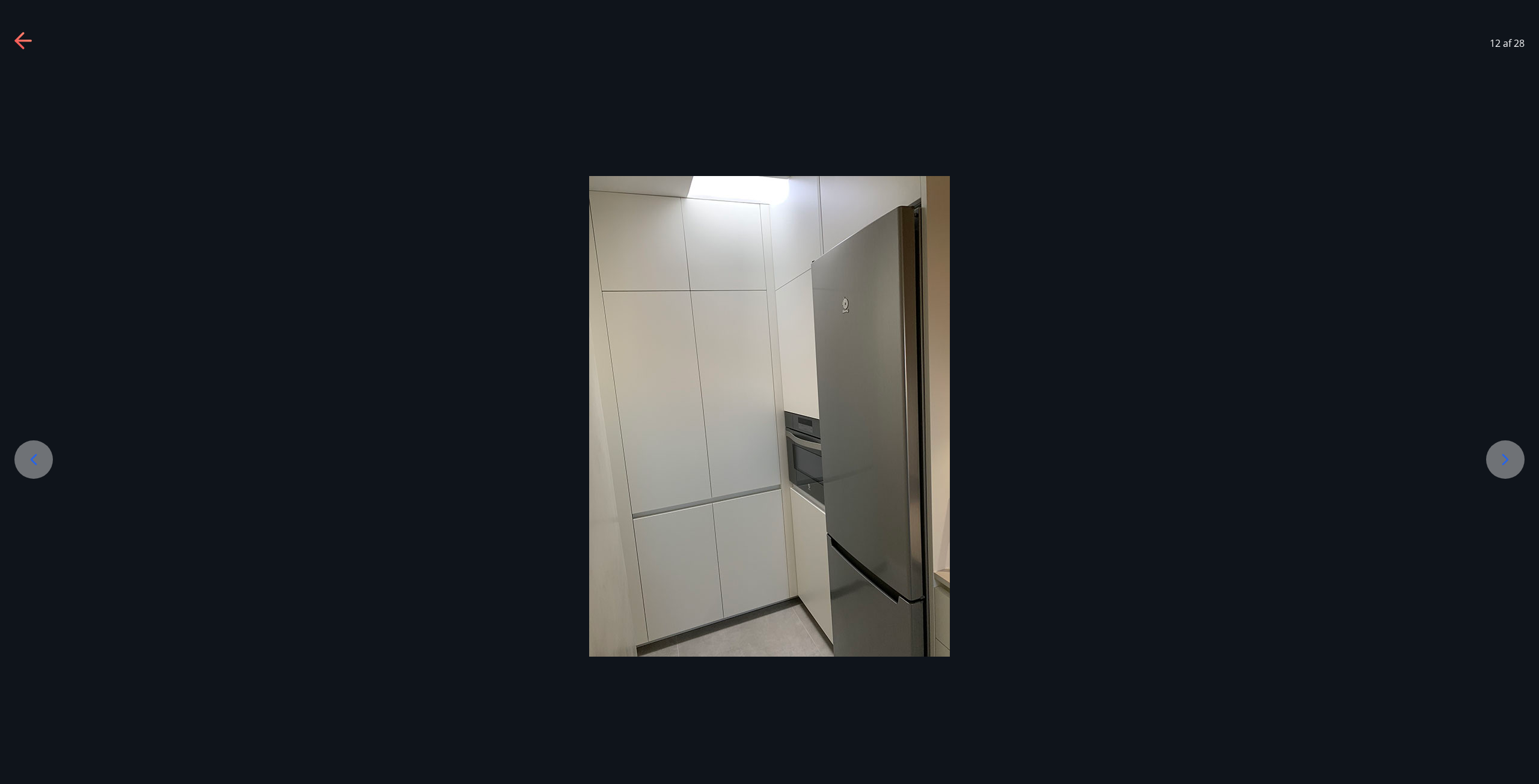
click at [1513, 460] on icon at bounding box center [1505, 460] width 19 height 19
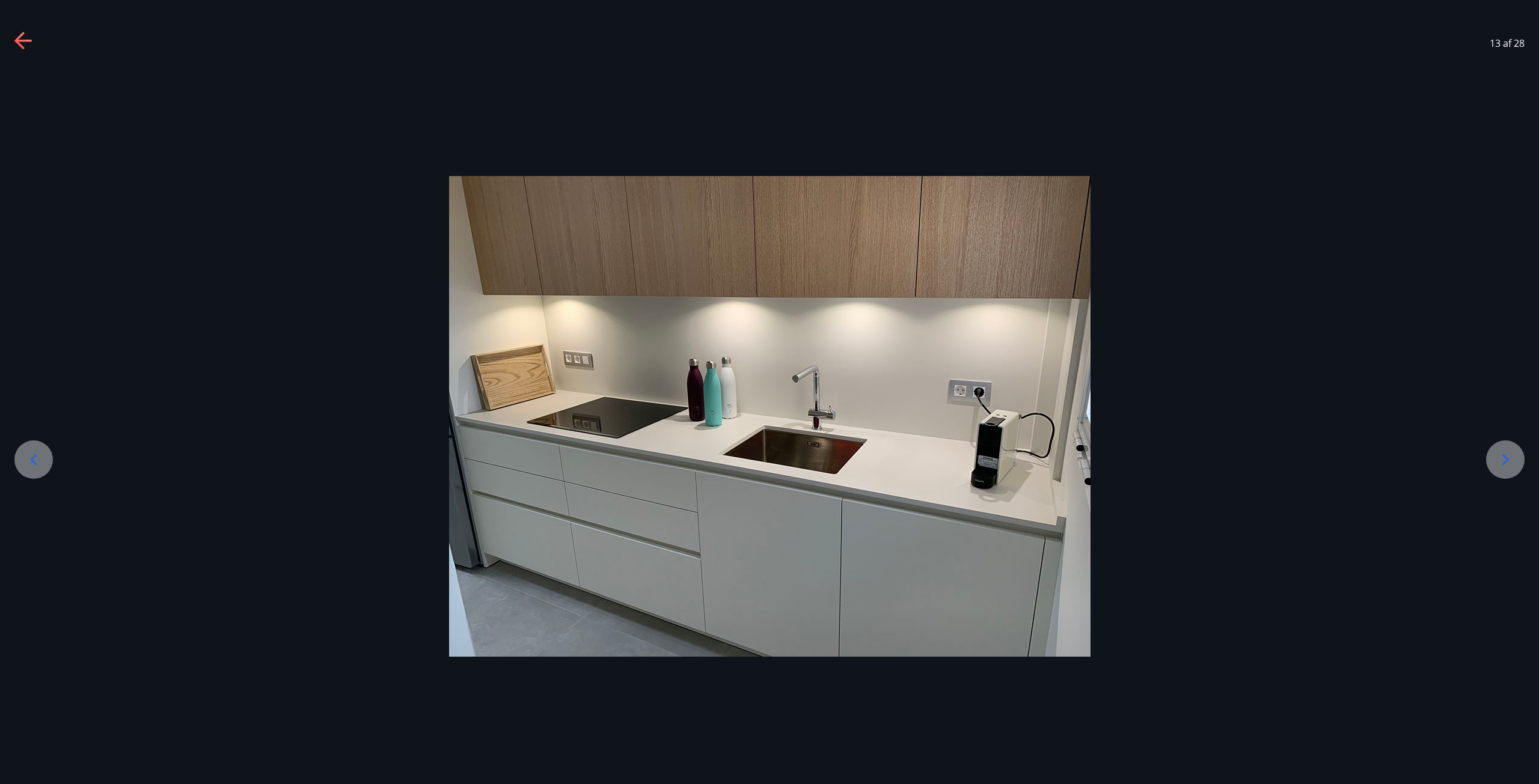
click at [1513, 460] on icon at bounding box center [1505, 460] width 19 height 19
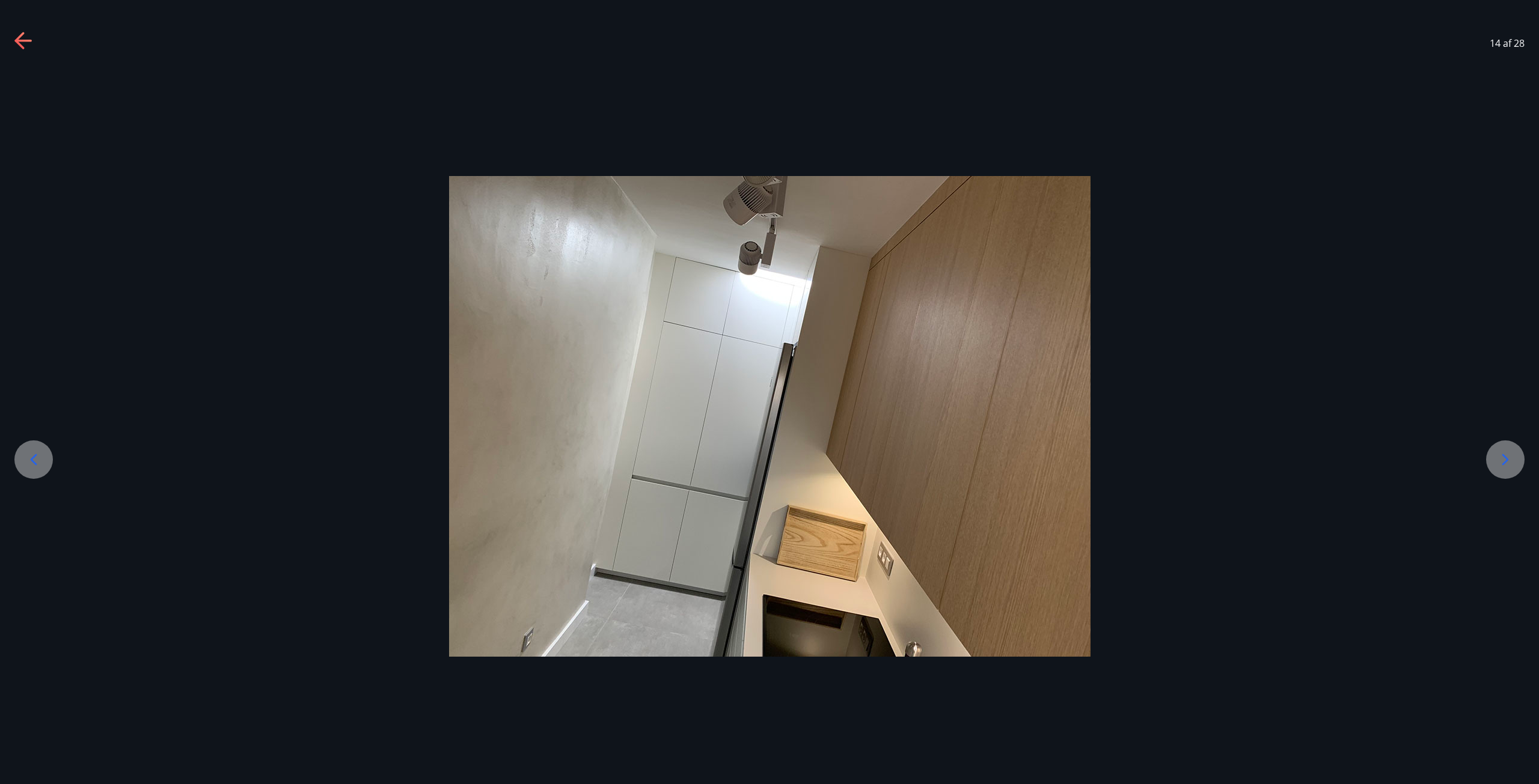
click at [1513, 460] on icon at bounding box center [1505, 460] width 19 height 19
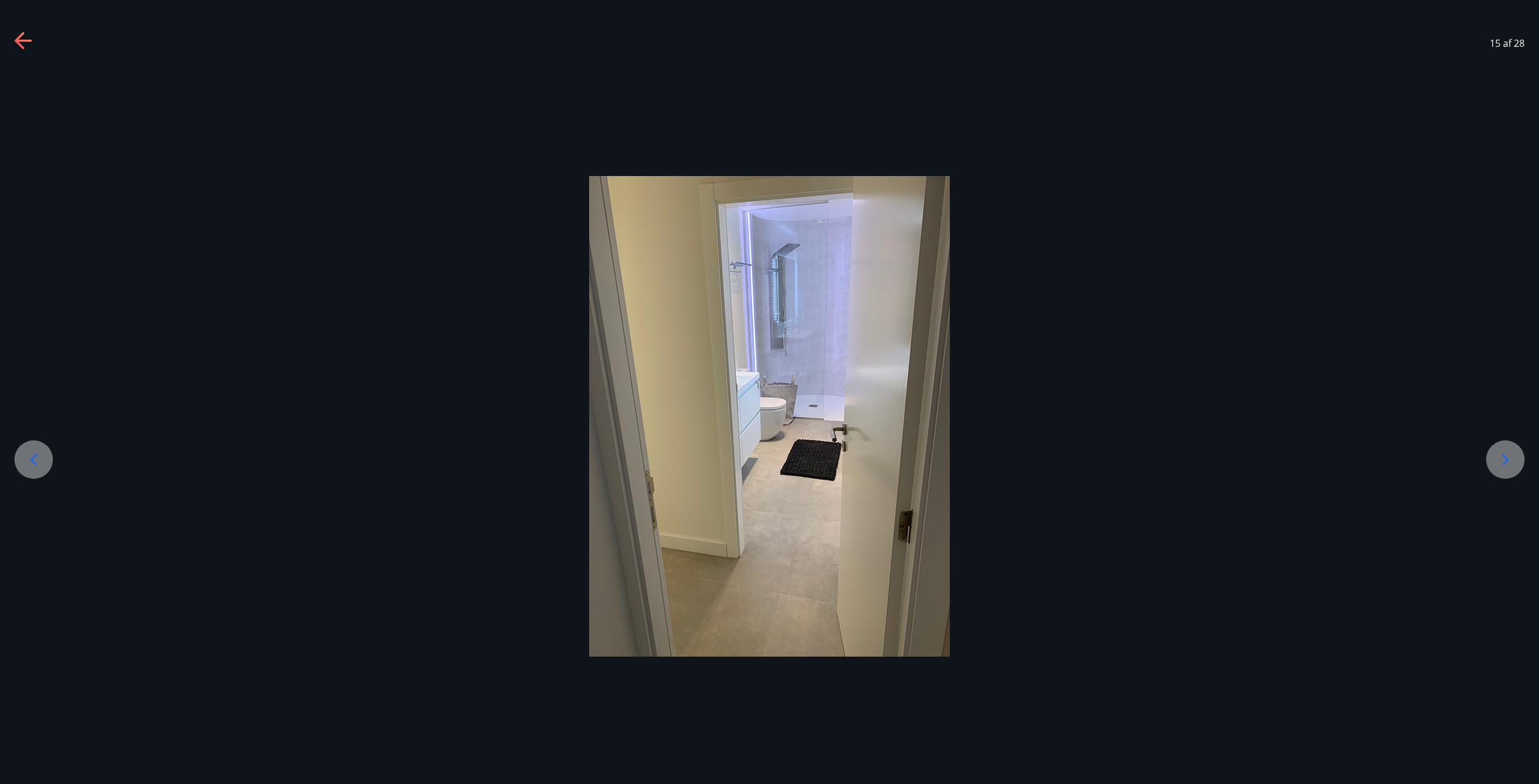
click at [1513, 460] on icon at bounding box center [1505, 460] width 19 height 19
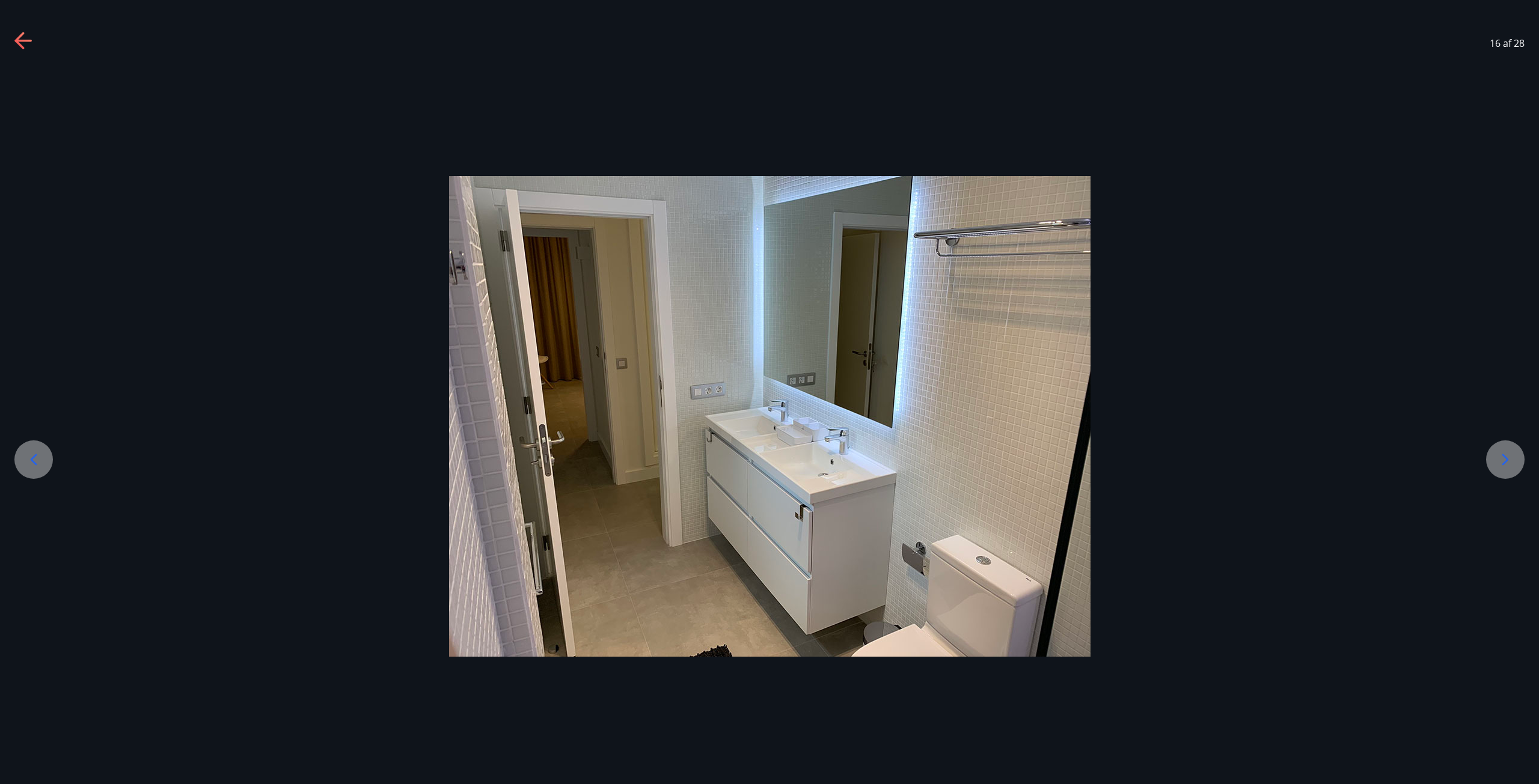
click at [1512, 460] on icon at bounding box center [1505, 460] width 19 height 19
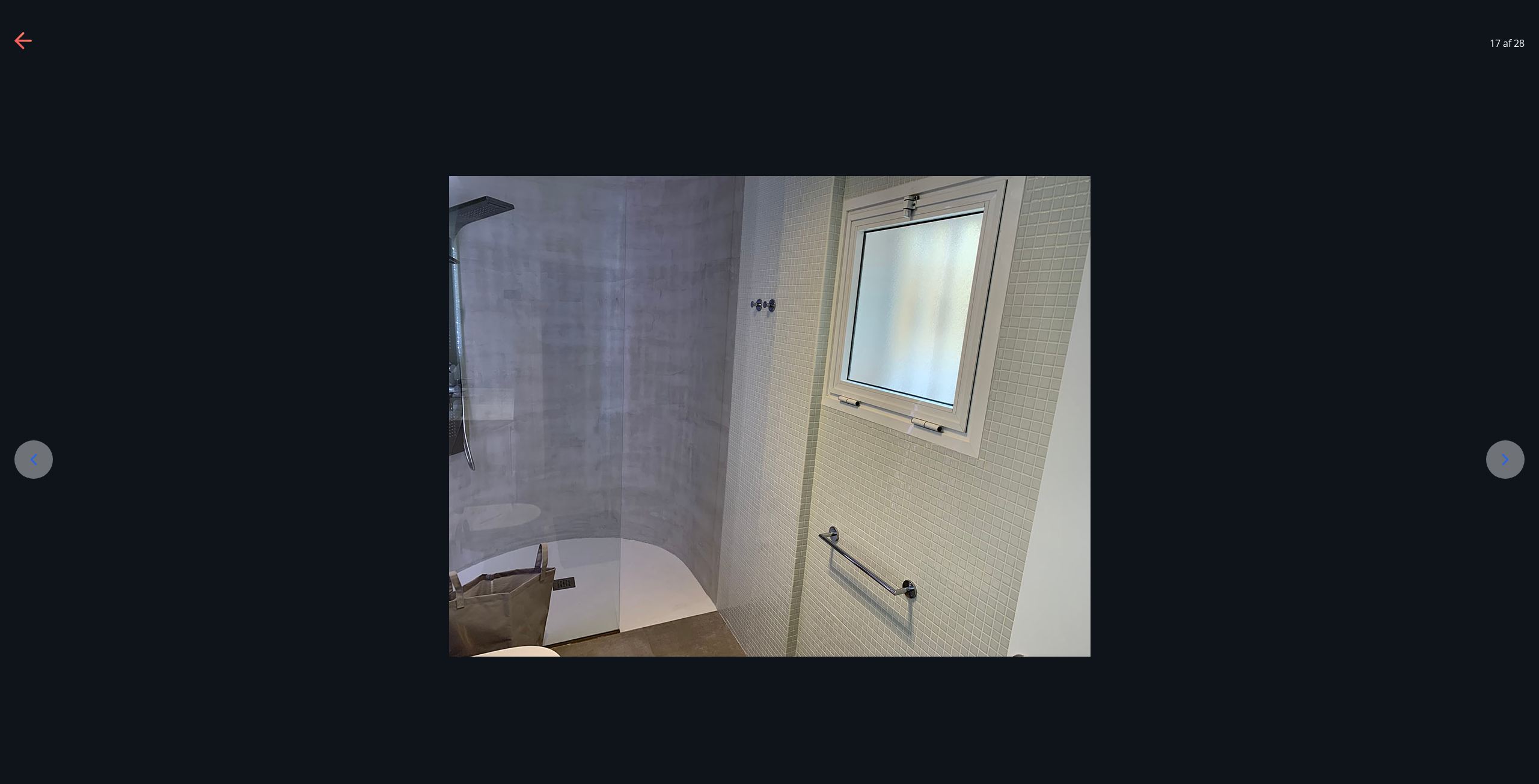
click at [1512, 460] on icon at bounding box center [1505, 460] width 19 height 19
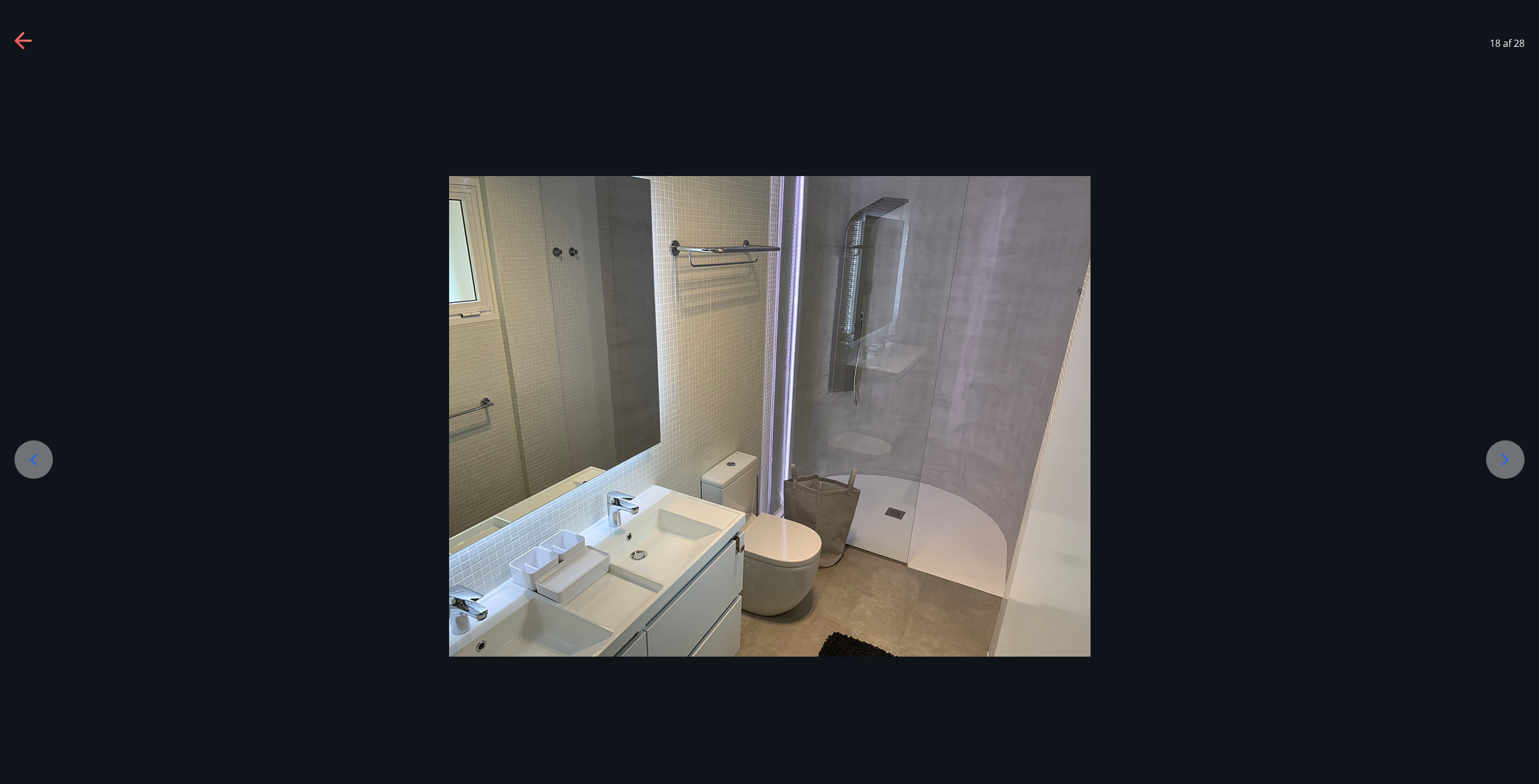
click at [1512, 460] on icon at bounding box center [1505, 460] width 19 height 19
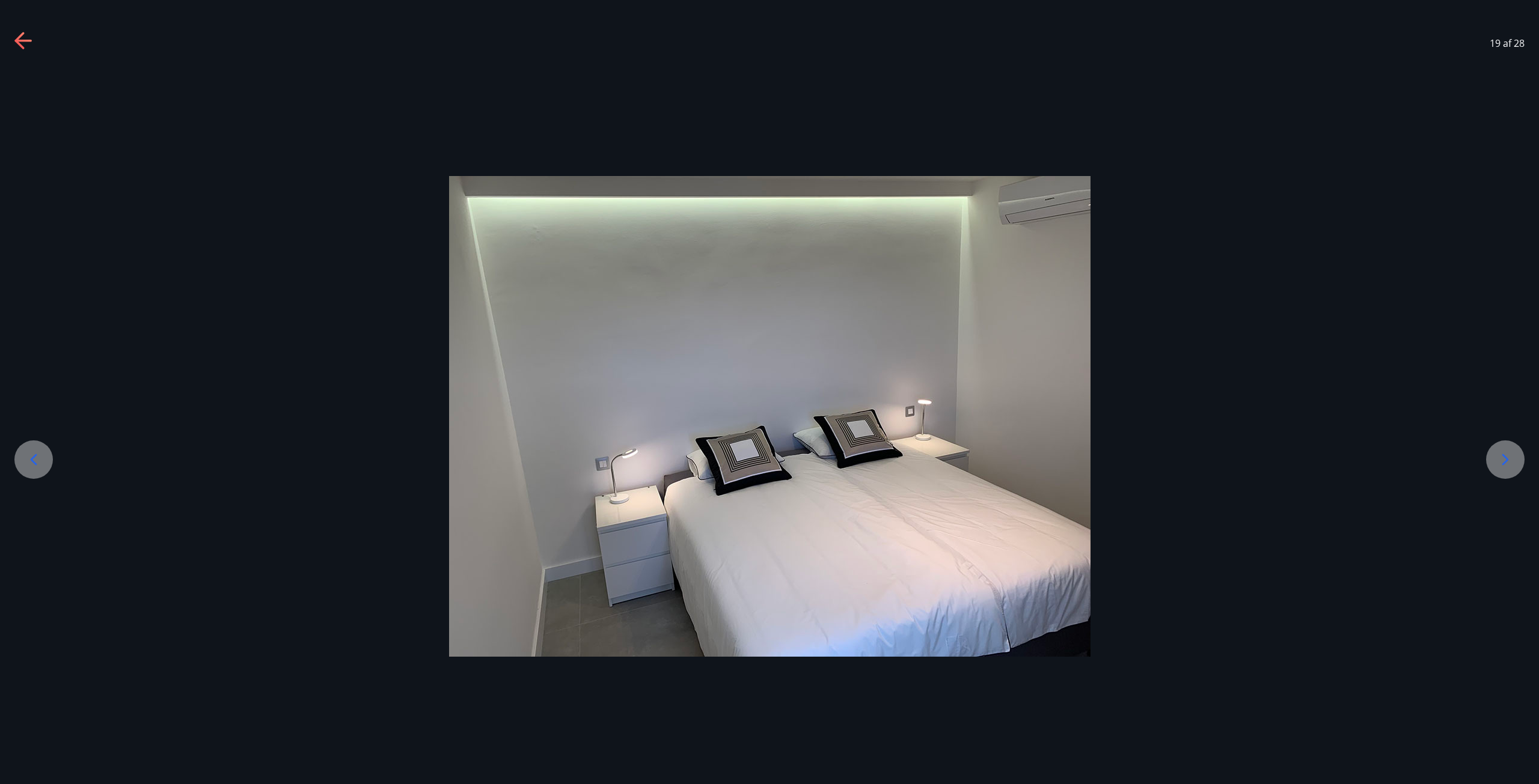
click at [1512, 460] on icon at bounding box center [1505, 460] width 19 height 19
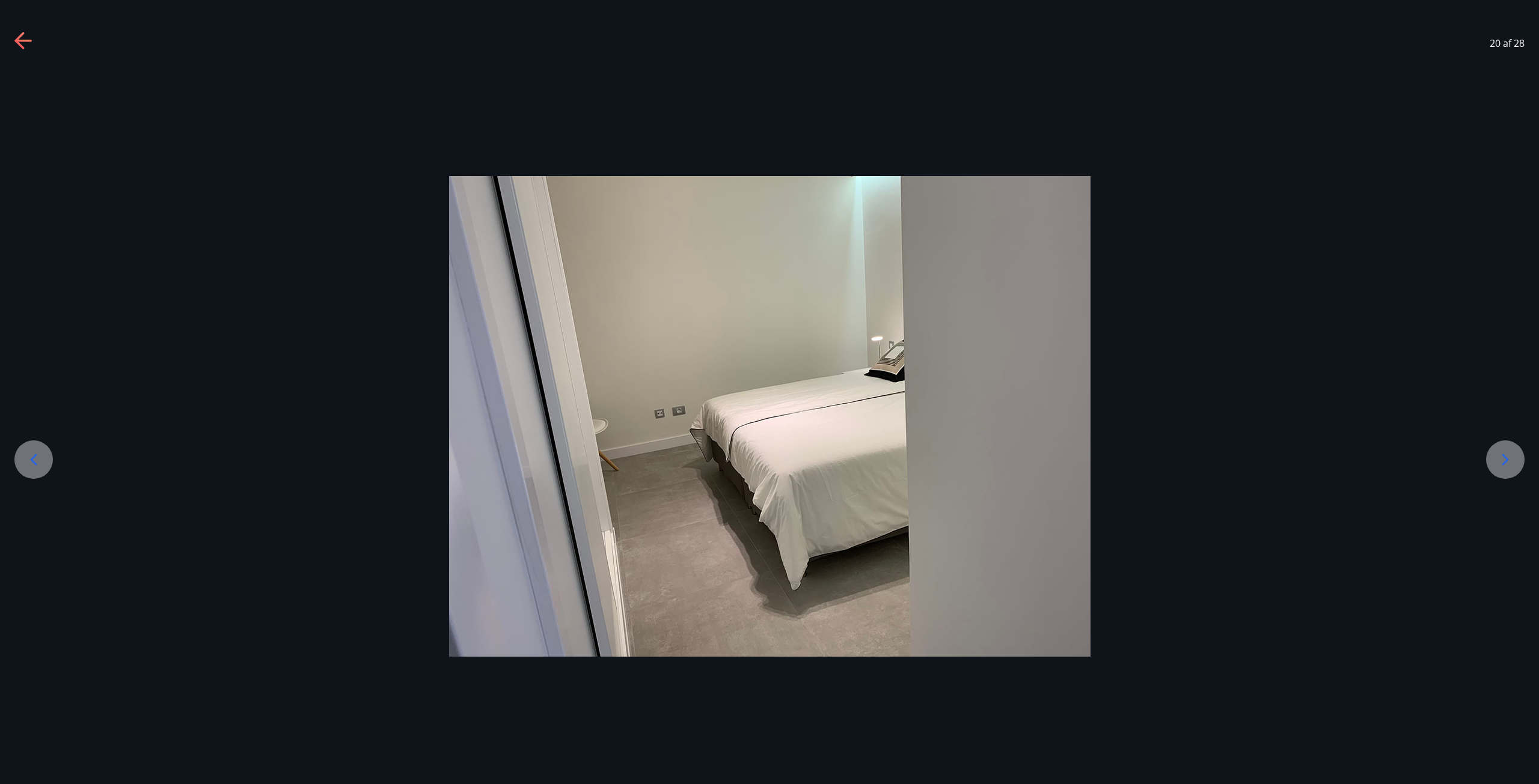
click at [1510, 460] on icon at bounding box center [1505, 460] width 19 height 19
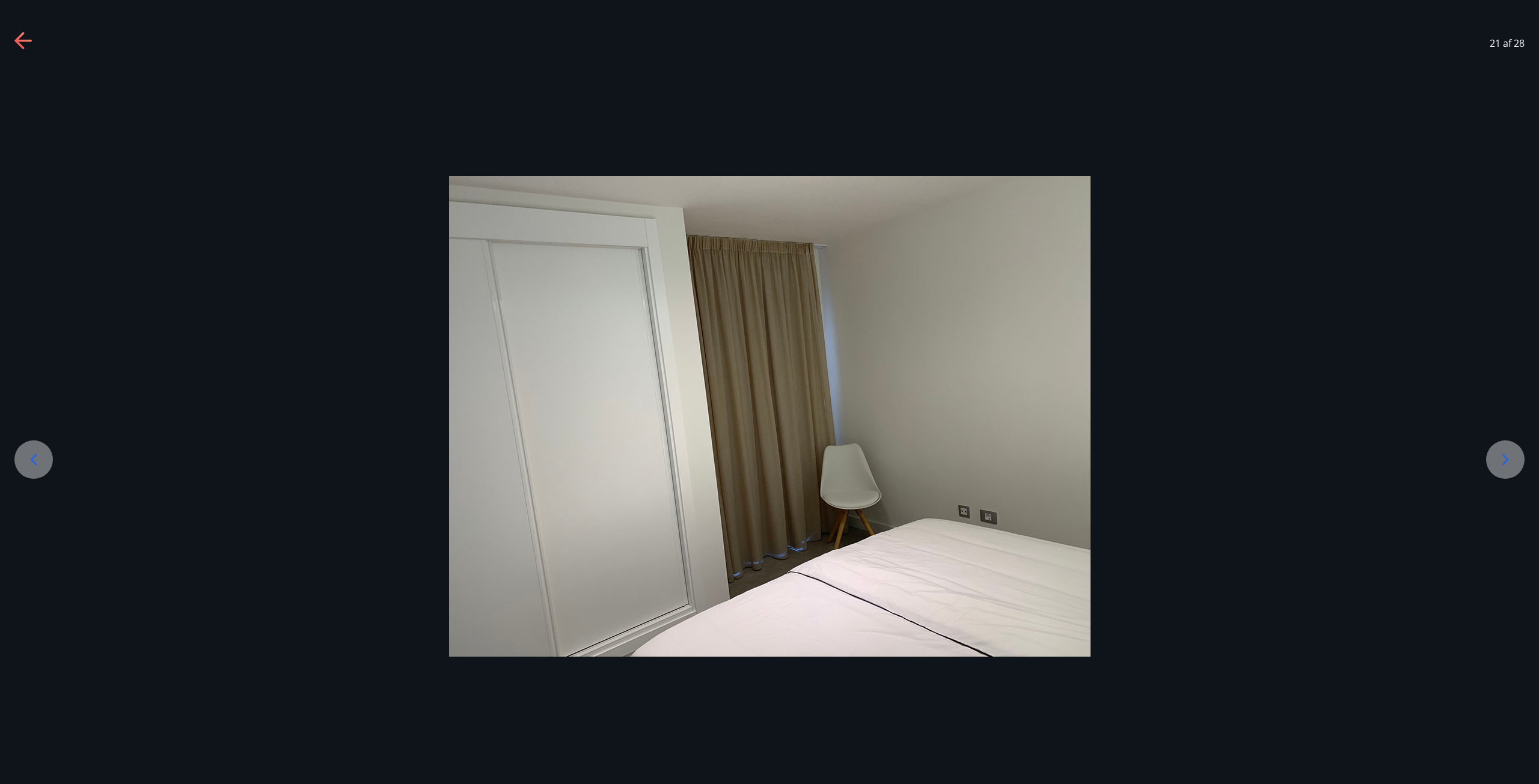
click at [1510, 460] on icon at bounding box center [1505, 460] width 19 height 19
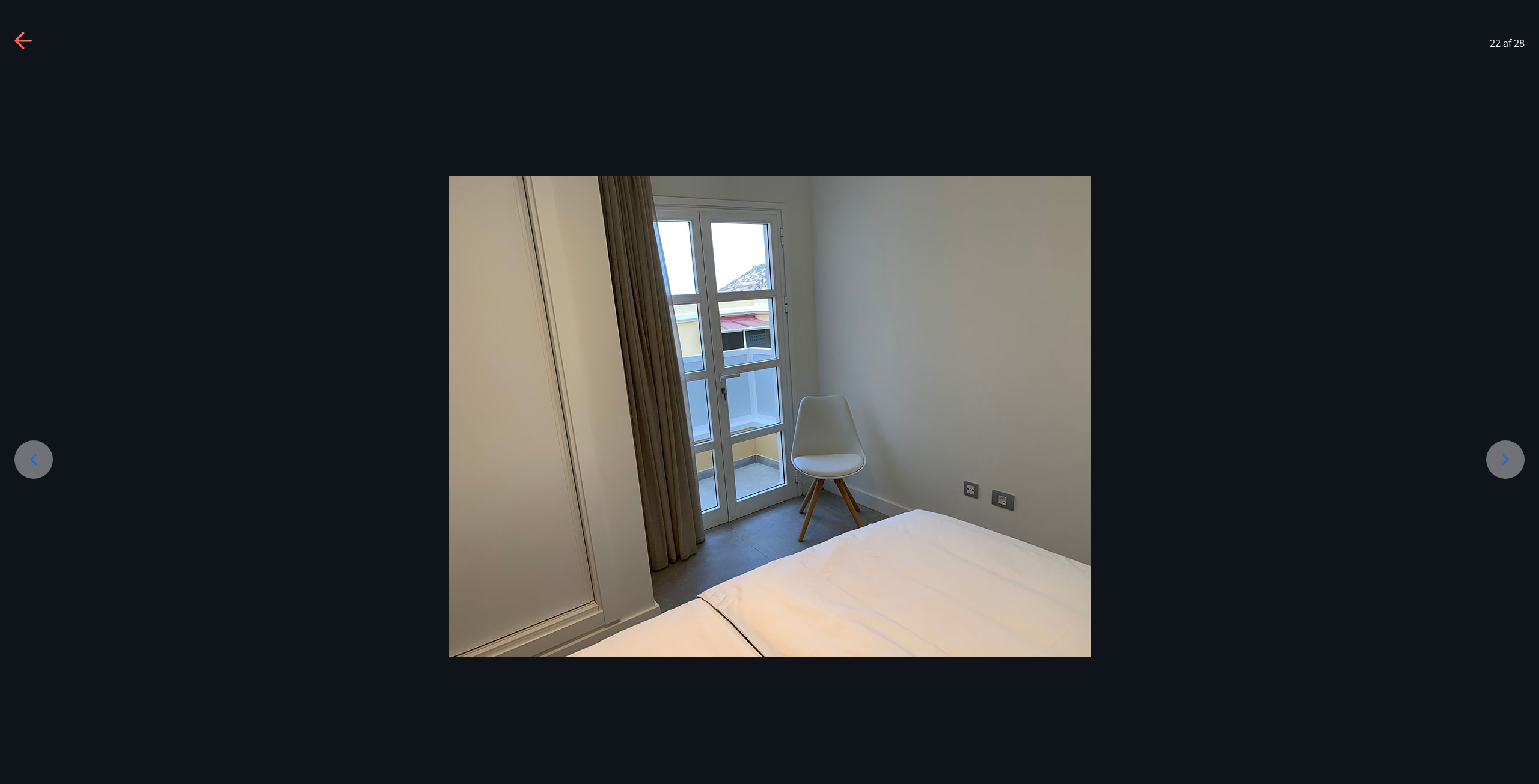
click at [1510, 460] on icon at bounding box center [1505, 460] width 19 height 19
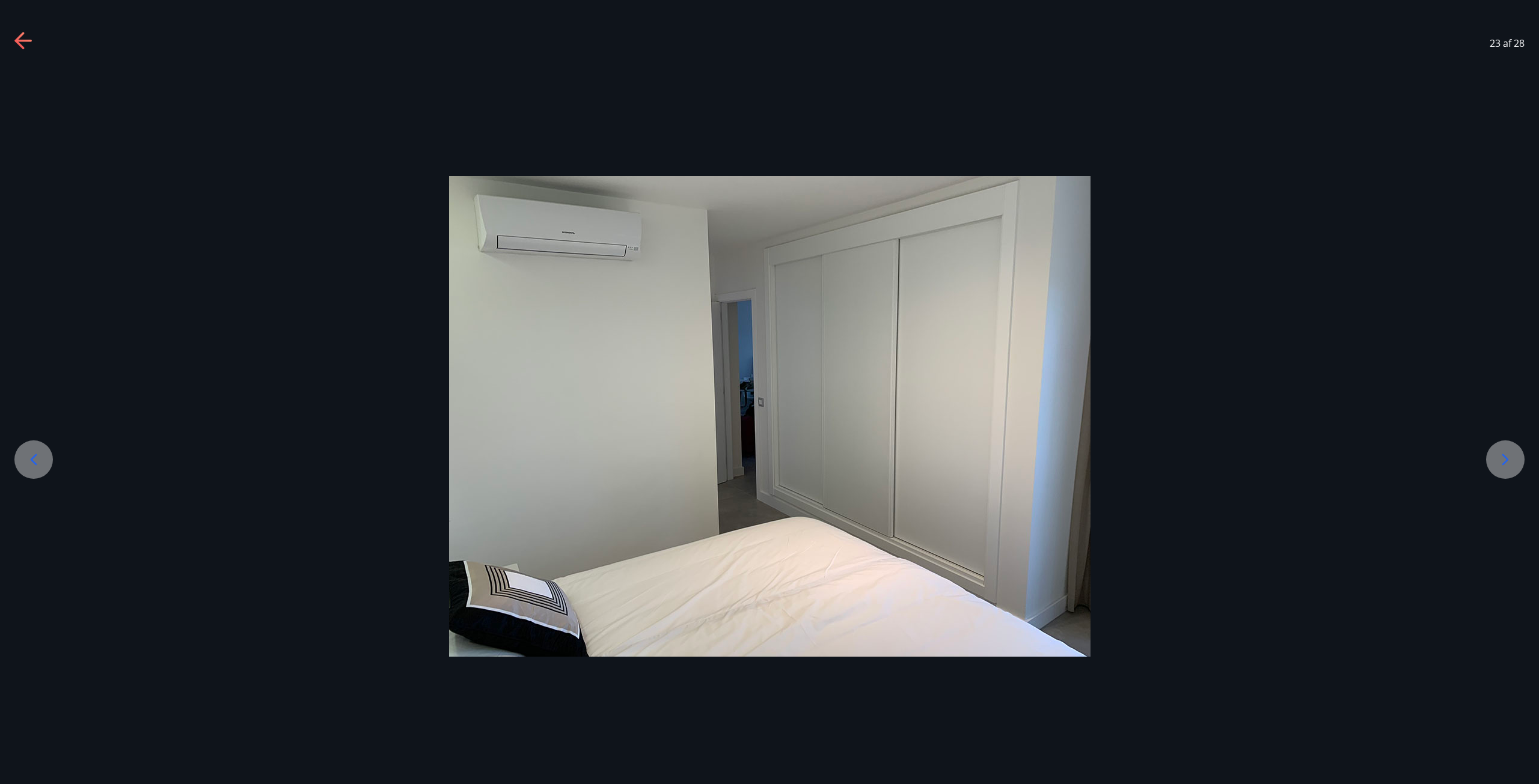
click at [1510, 460] on icon at bounding box center [1505, 460] width 19 height 19
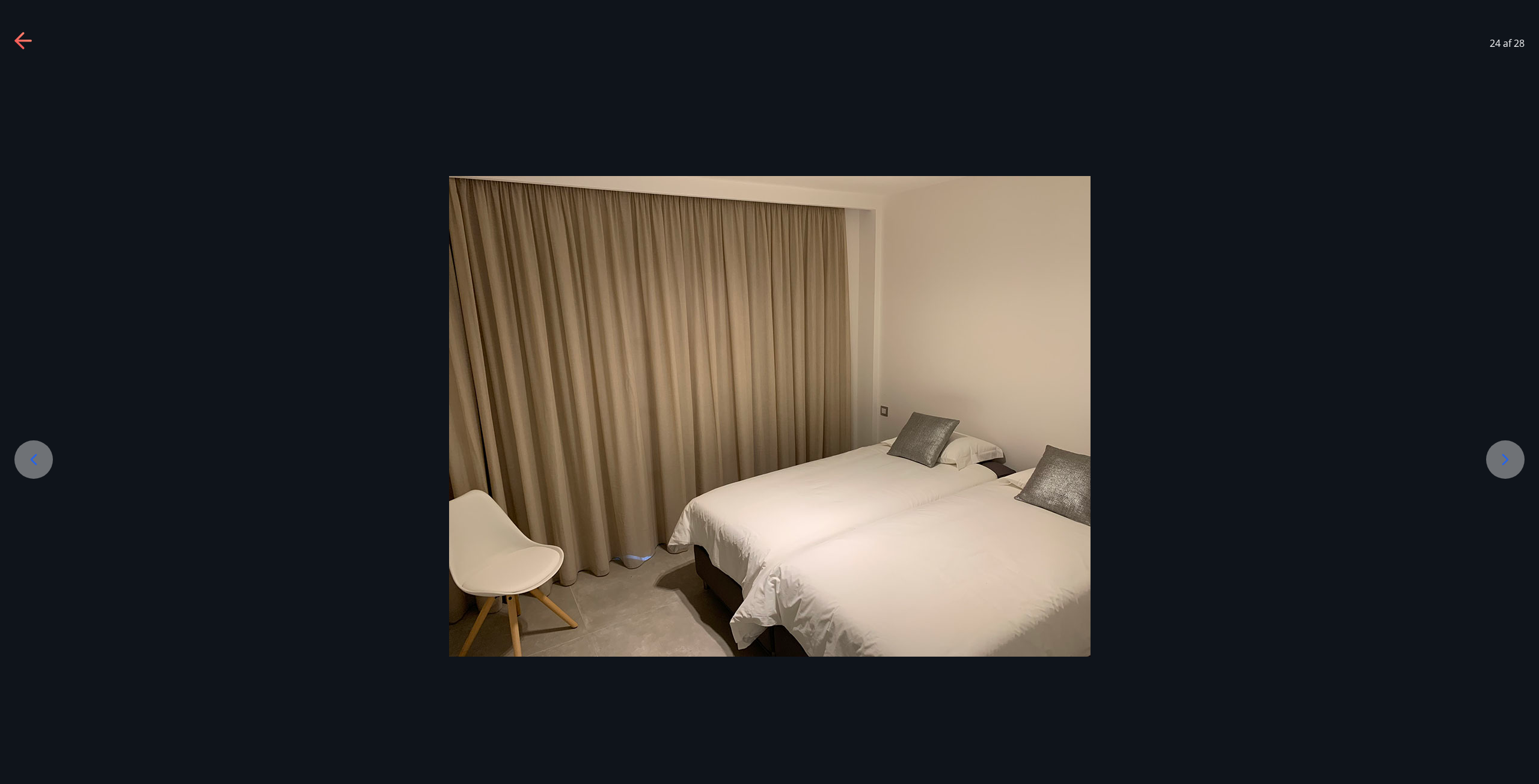
click at [1510, 460] on icon at bounding box center [1505, 460] width 19 height 19
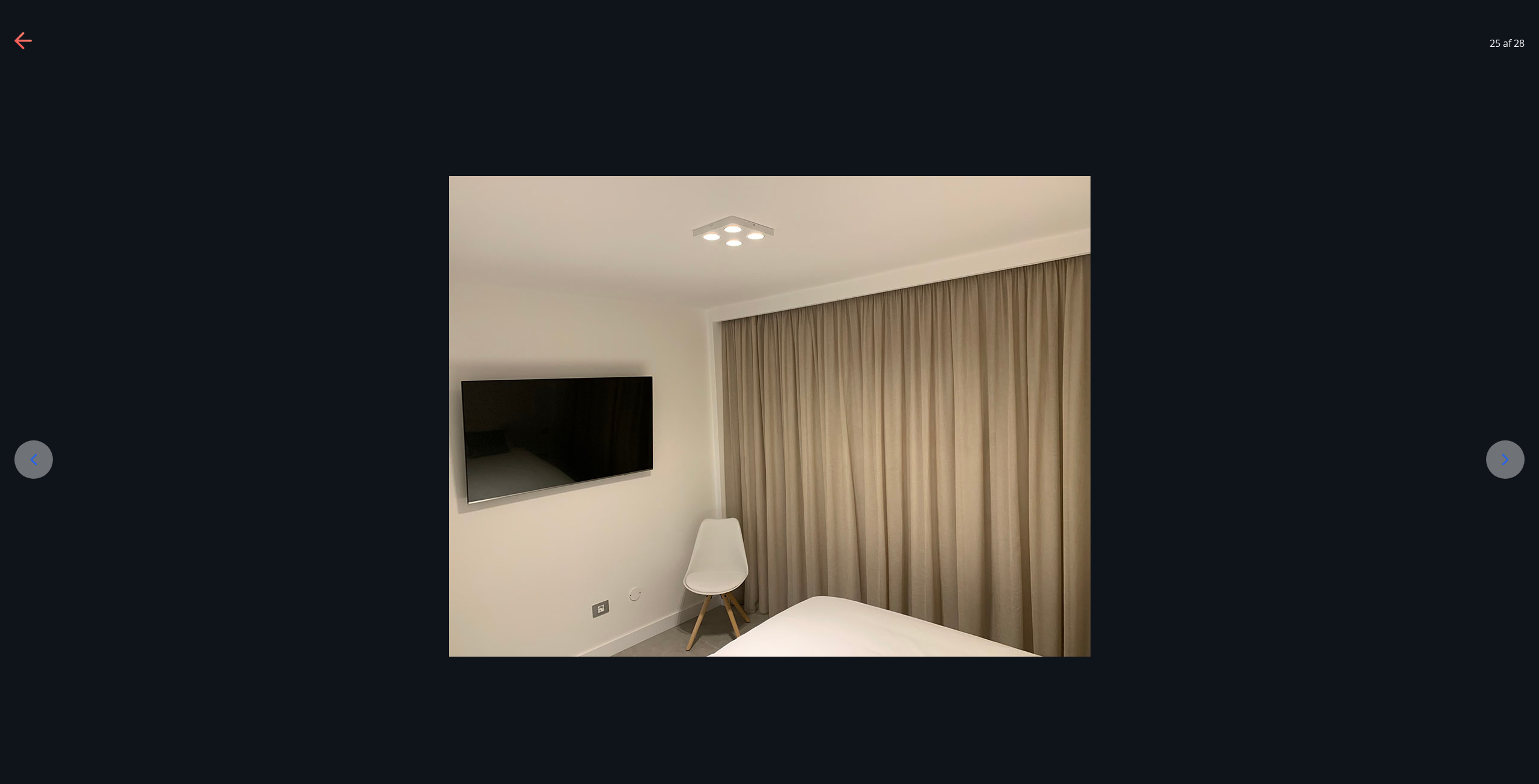
click at [1510, 460] on icon at bounding box center [1505, 460] width 19 height 19
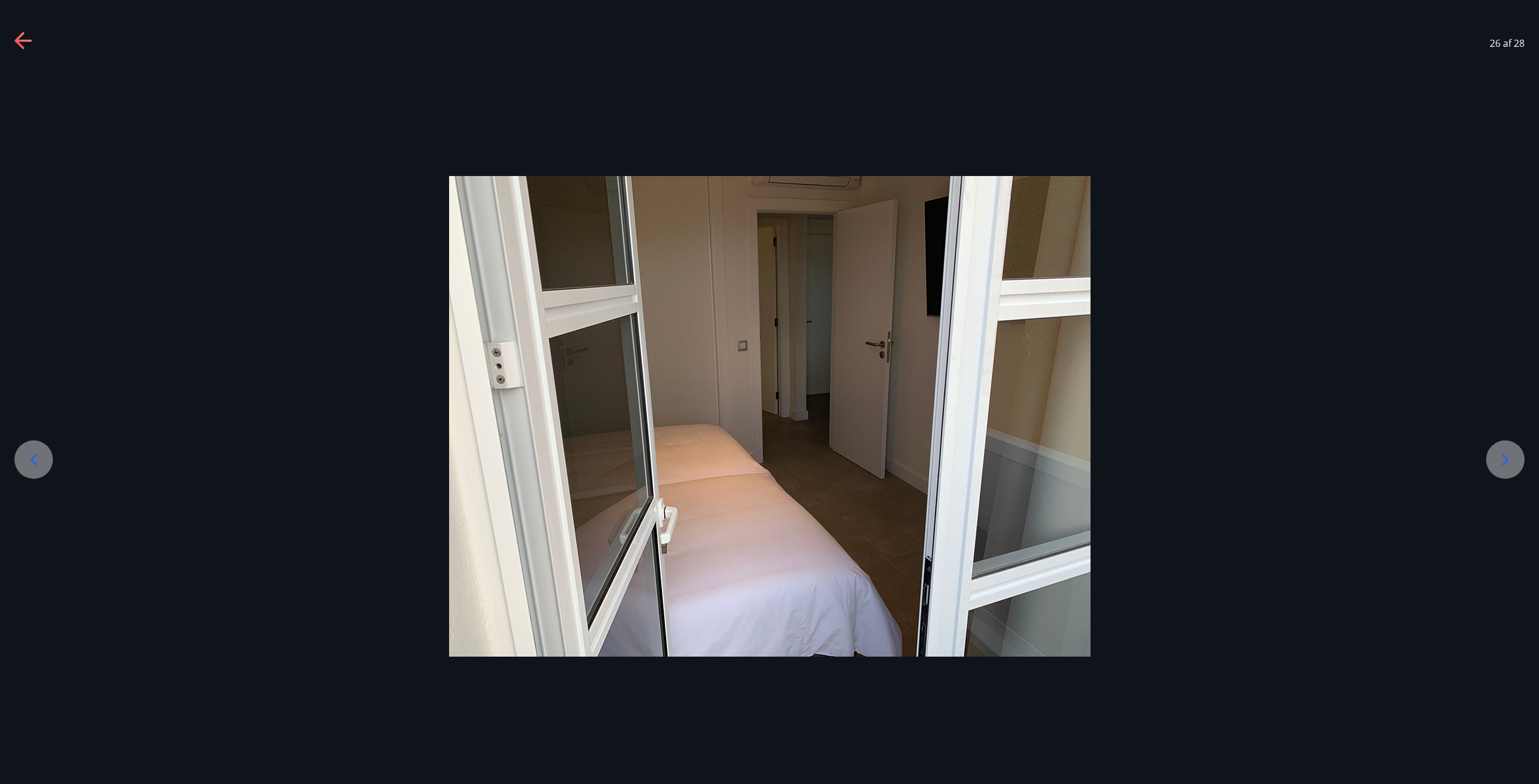
click at [1510, 460] on icon at bounding box center [1505, 460] width 19 height 19
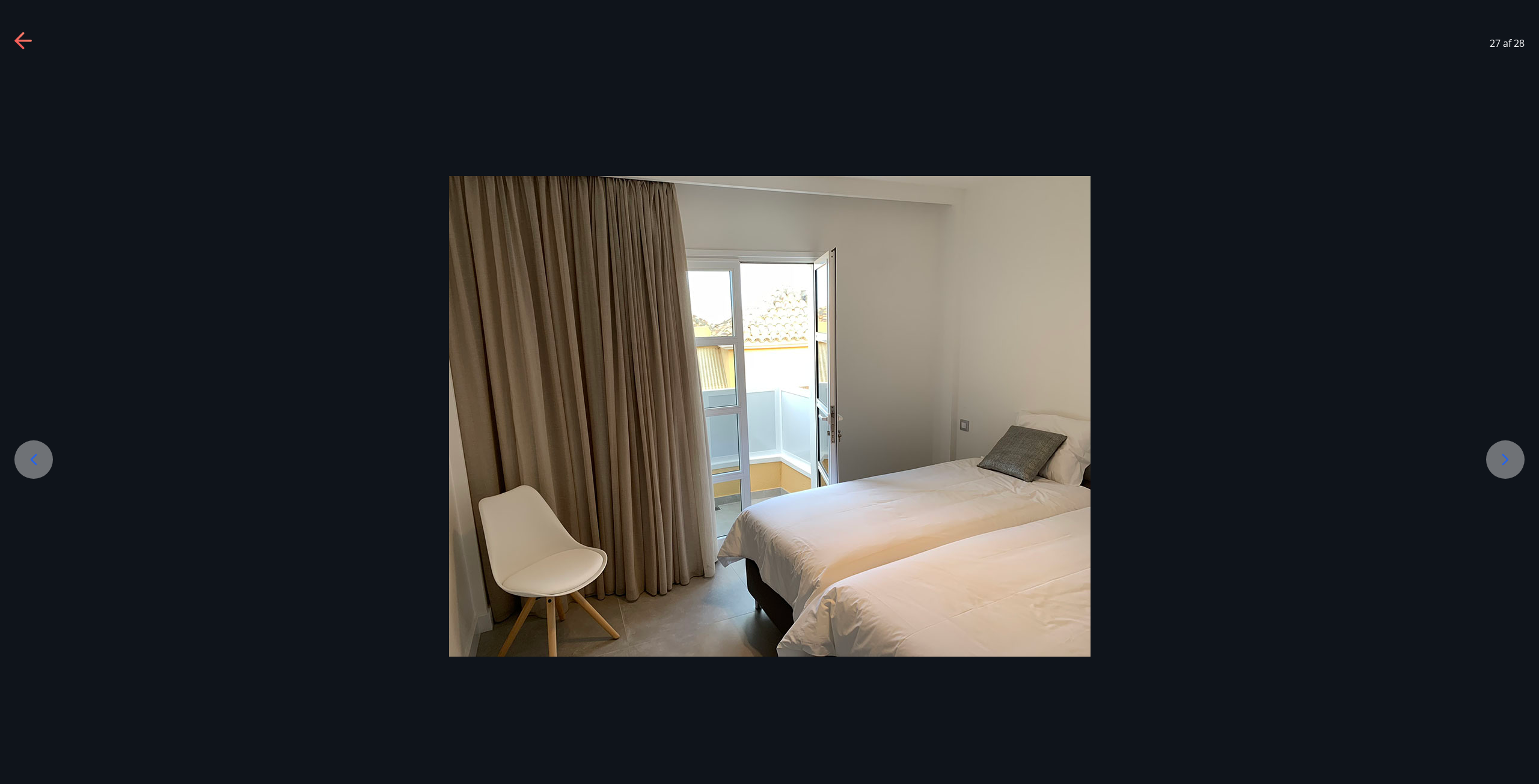
click at [1510, 460] on icon at bounding box center [1505, 460] width 19 height 19
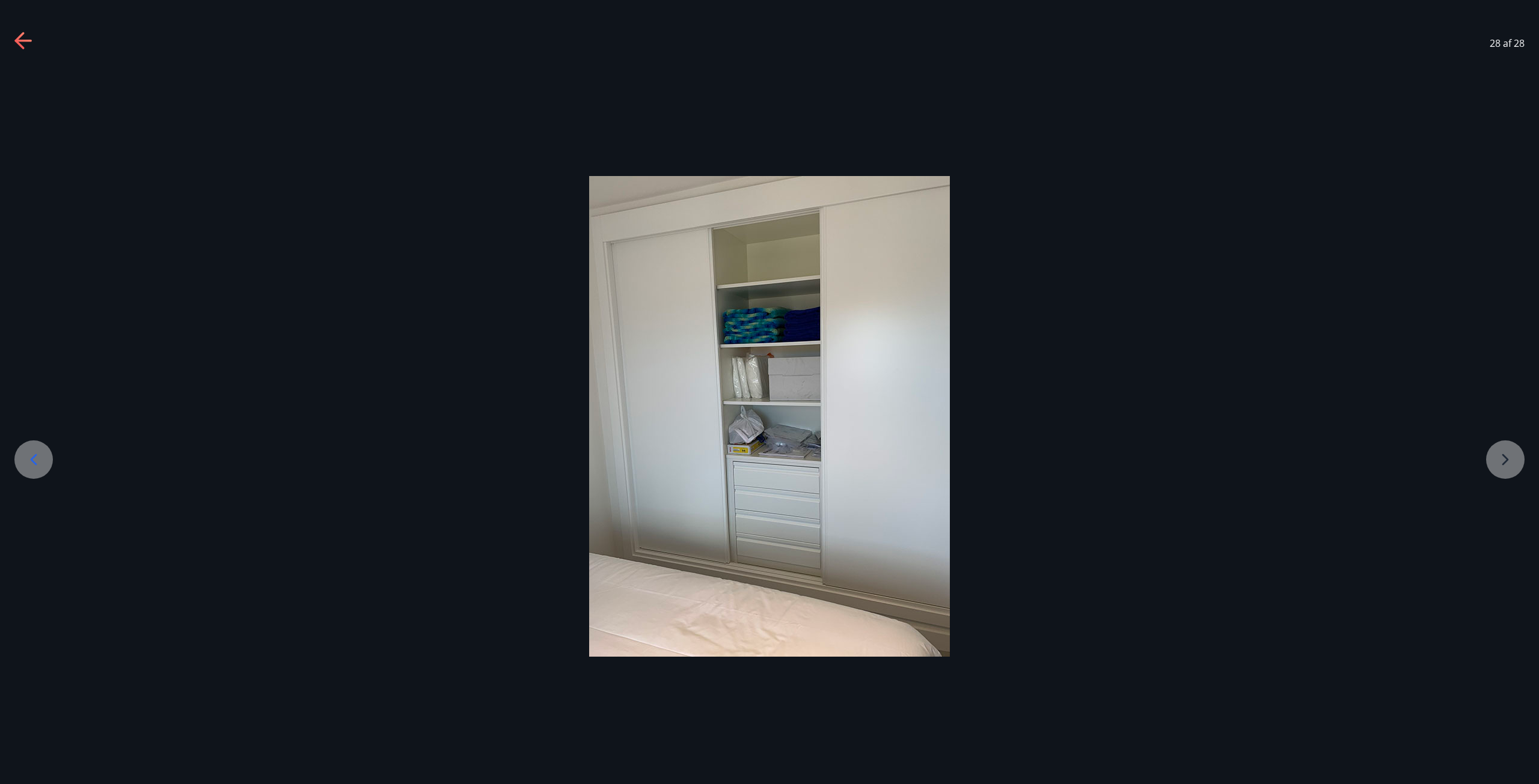
click at [1509, 460] on div at bounding box center [770, 417] width 1539 height 481
click at [0, 44] on div "28 af 28" at bounding box center [770, 44] width 1539 height 48
click at [13, 44] on div "28 af 28" at bounding box center [770, 44] width 1539 height 48
click at [21, 42] on icon at bounding box center [24, 42] width 19 height 19
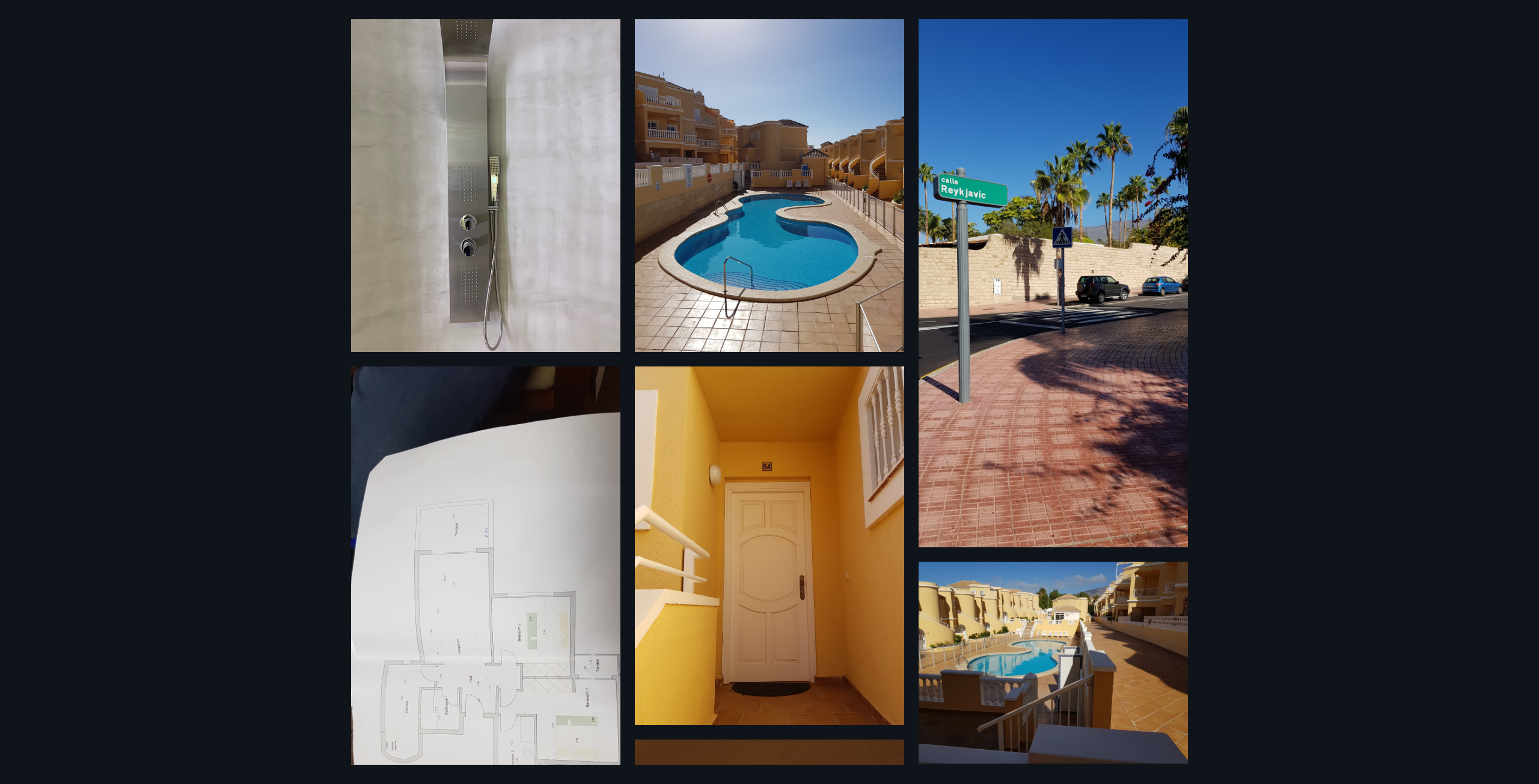
scroll to position [120, 0]
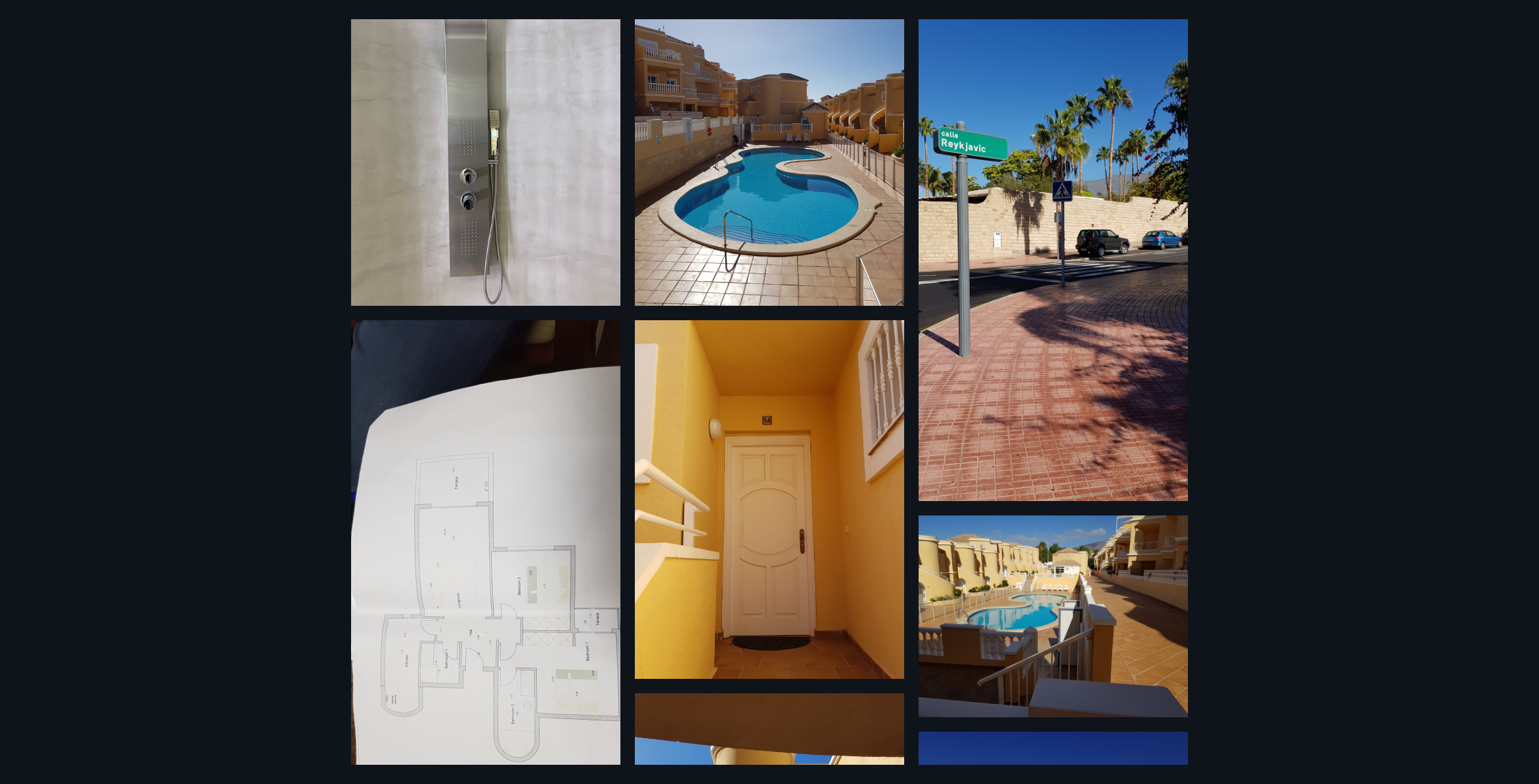
click at [556, 533] on img at bounding box center [486, 597] width 269 height 554
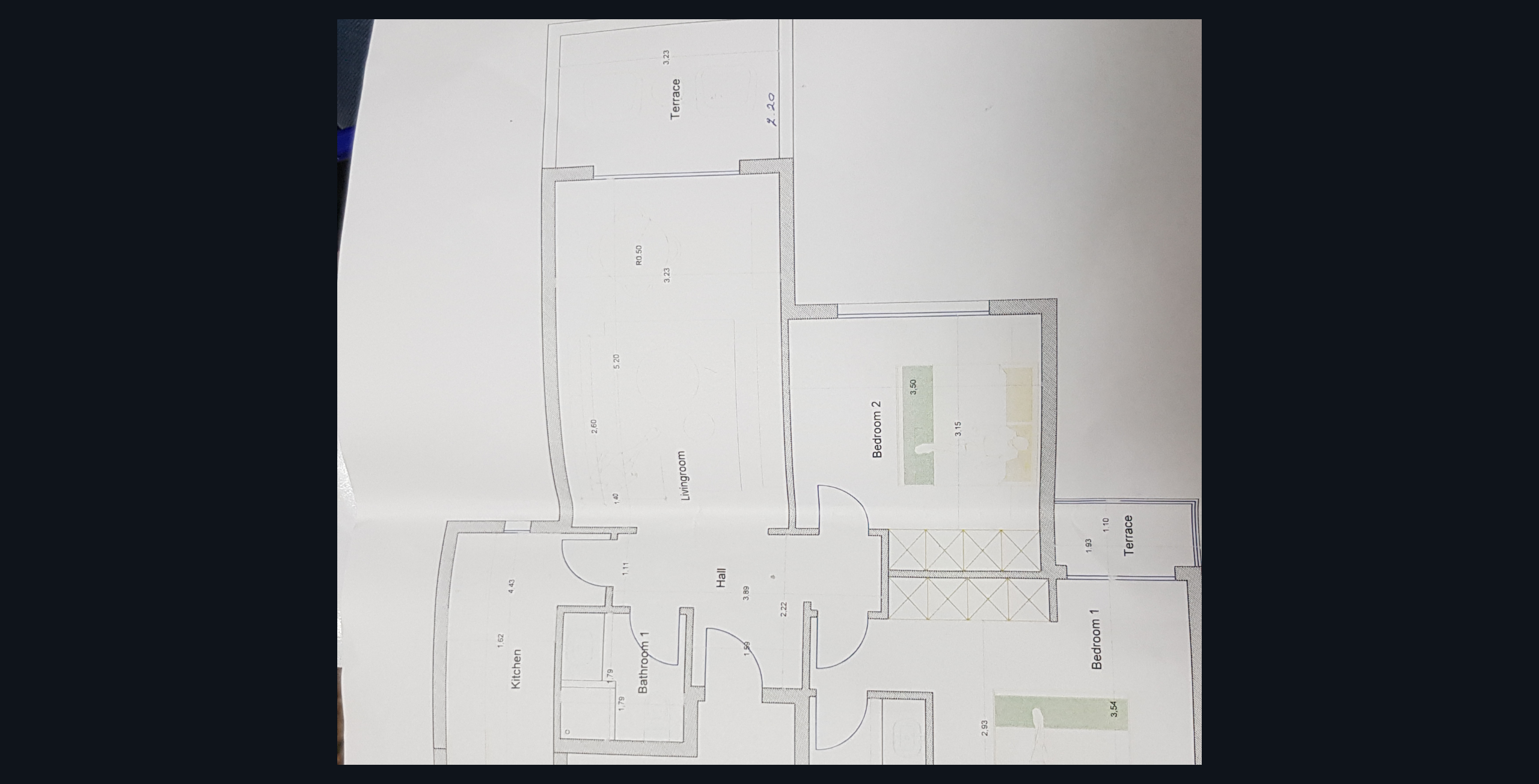
scroll to position [481, 0]
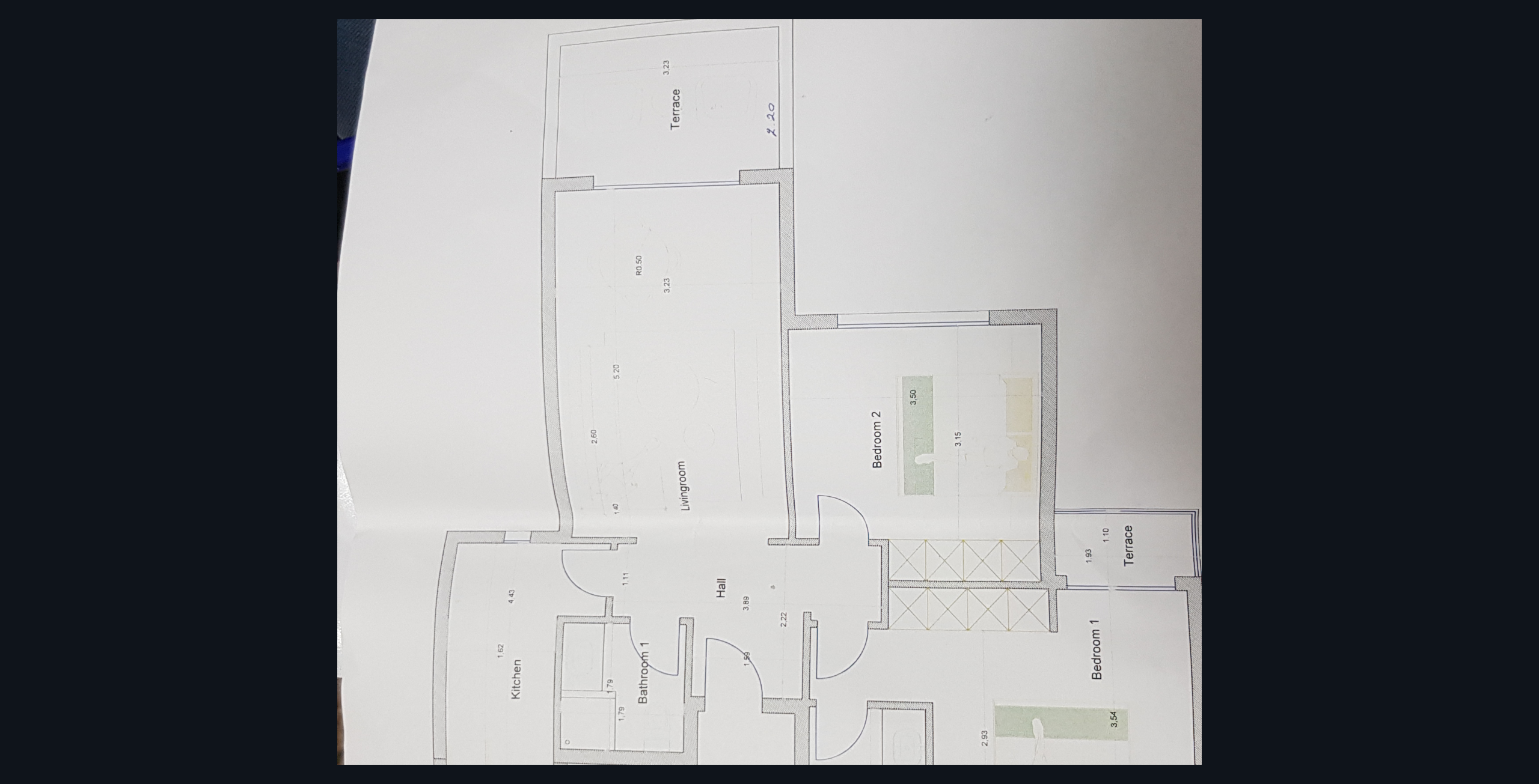
click at [1467, 53] on div at bounding box center [770, 475] width 1539 height 1778
click at [115, 35] on div at bounding box center [770, 475] width 1539 height 1778
click at [113, 34] on div at bounding box center [770, 475] width 1539 height 1778
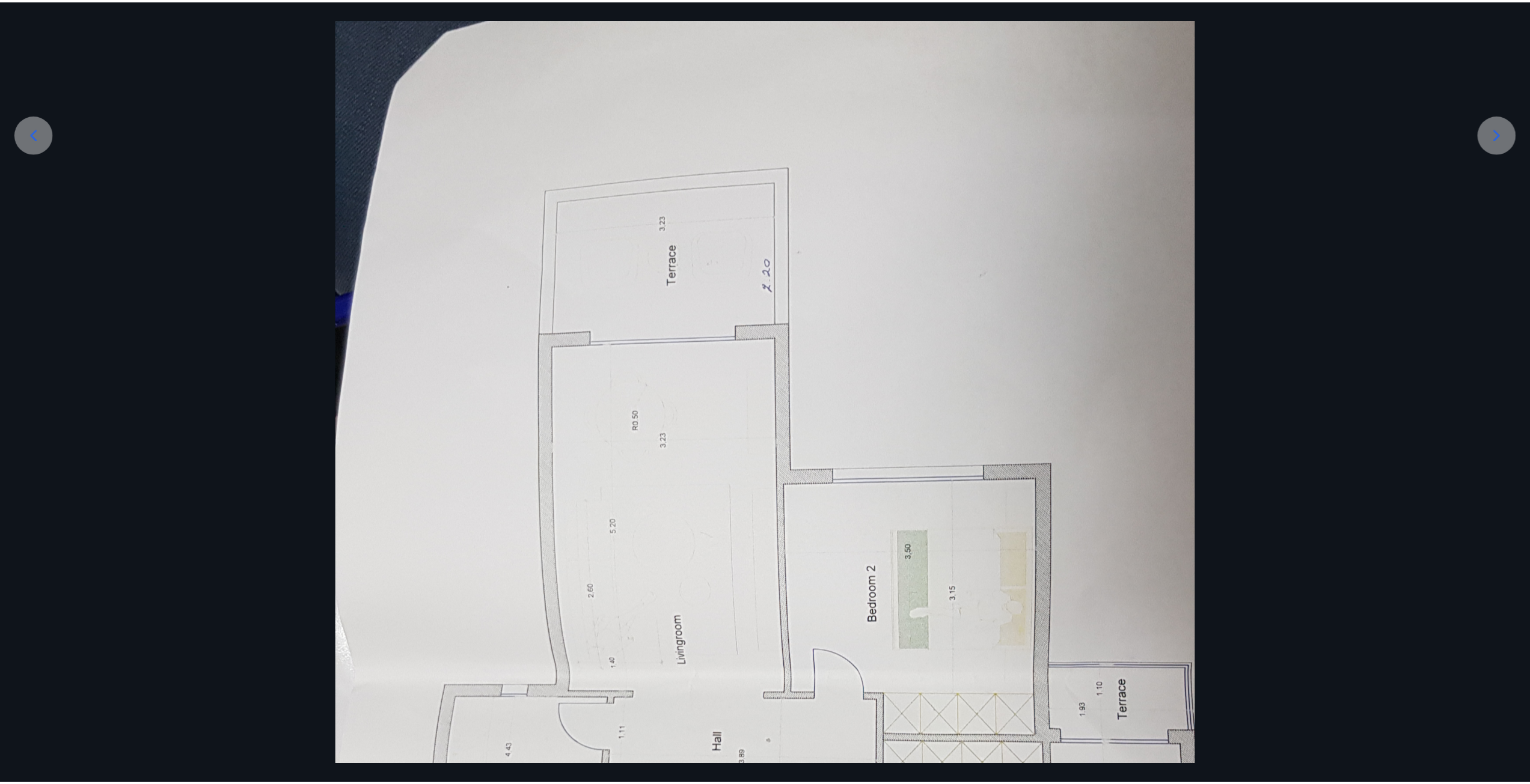
scroll to position [300, 0]
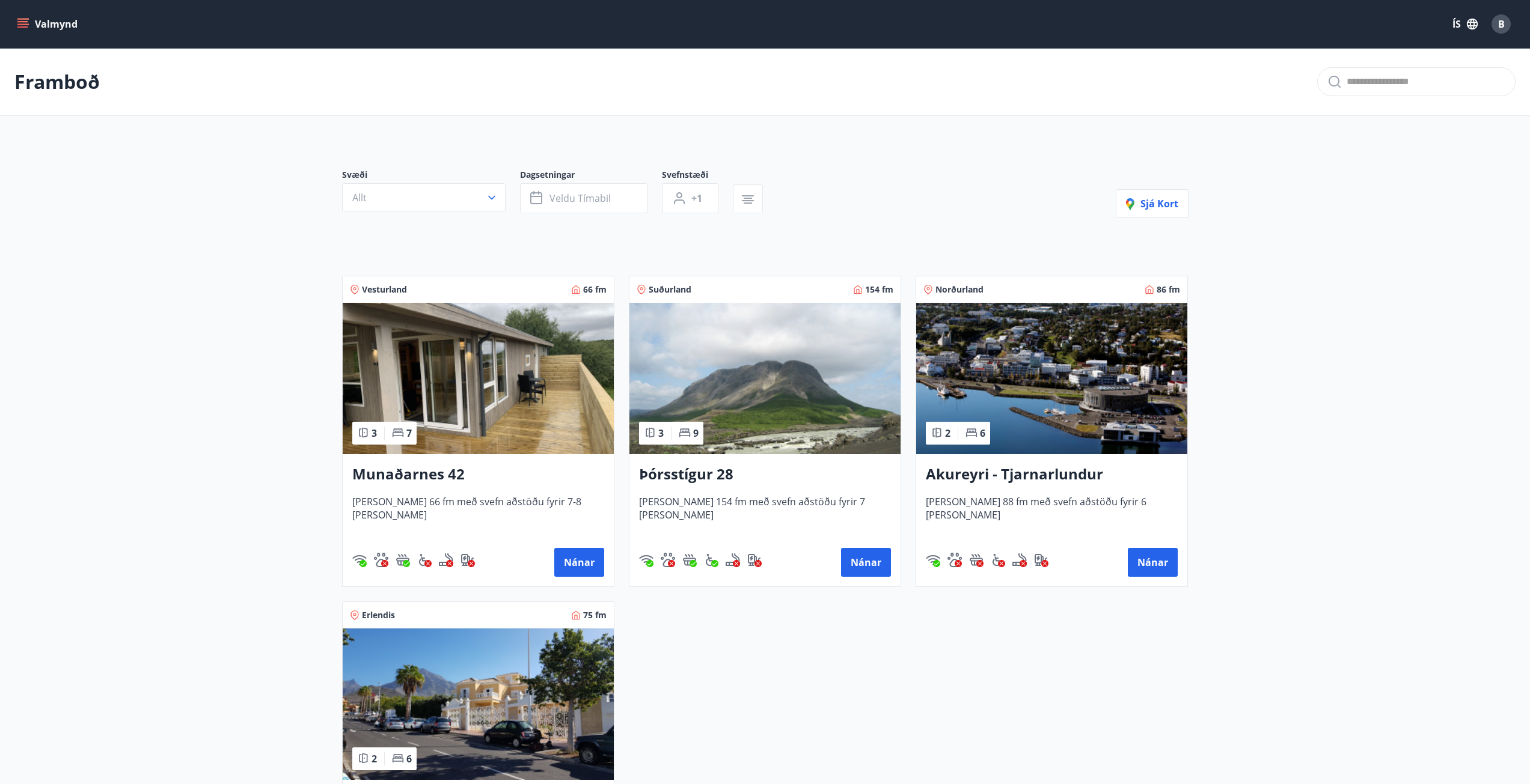
click at [548, 661] on img at bounding box center [478, 704] width 271 height 151
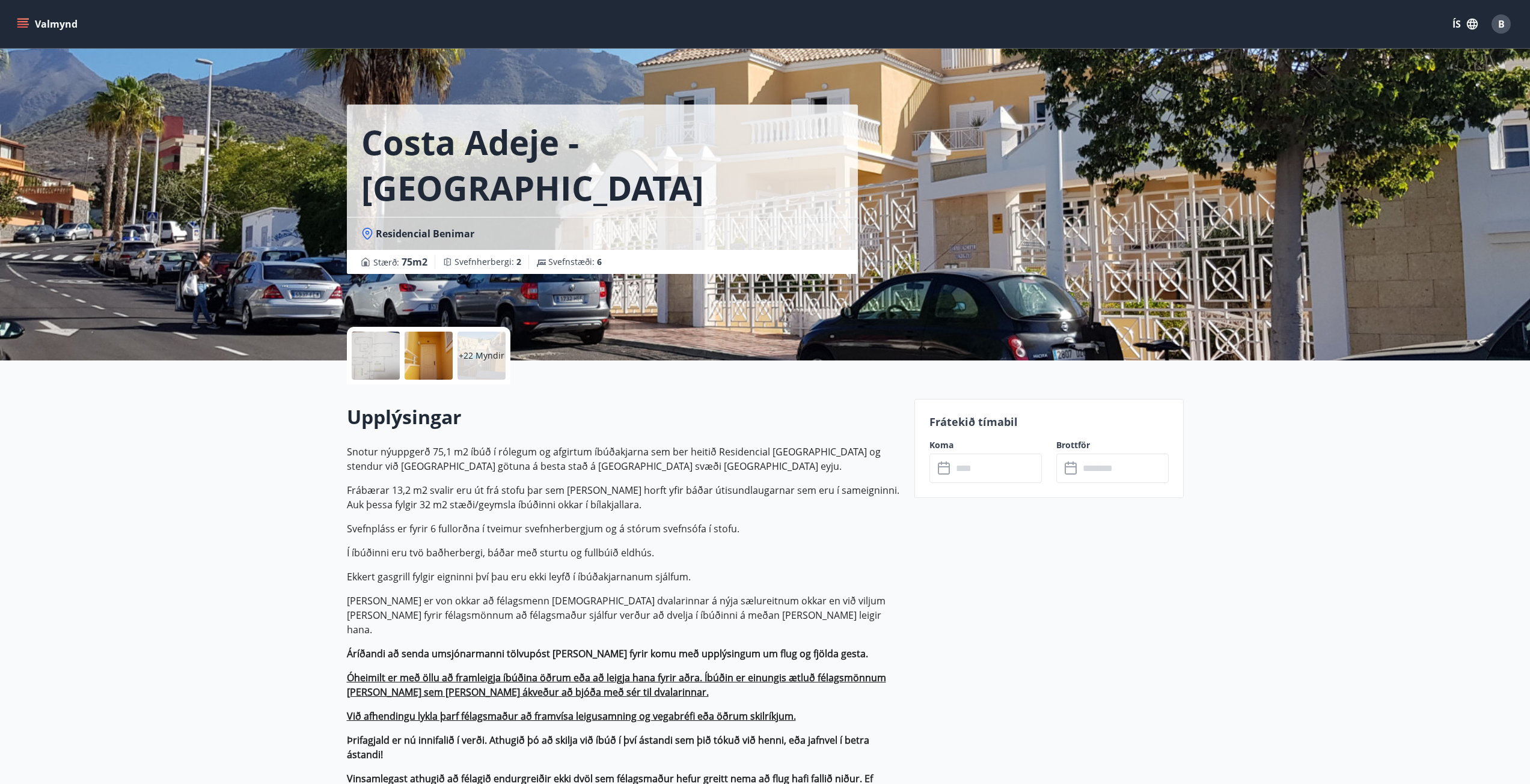
scroll to position [60, 0]
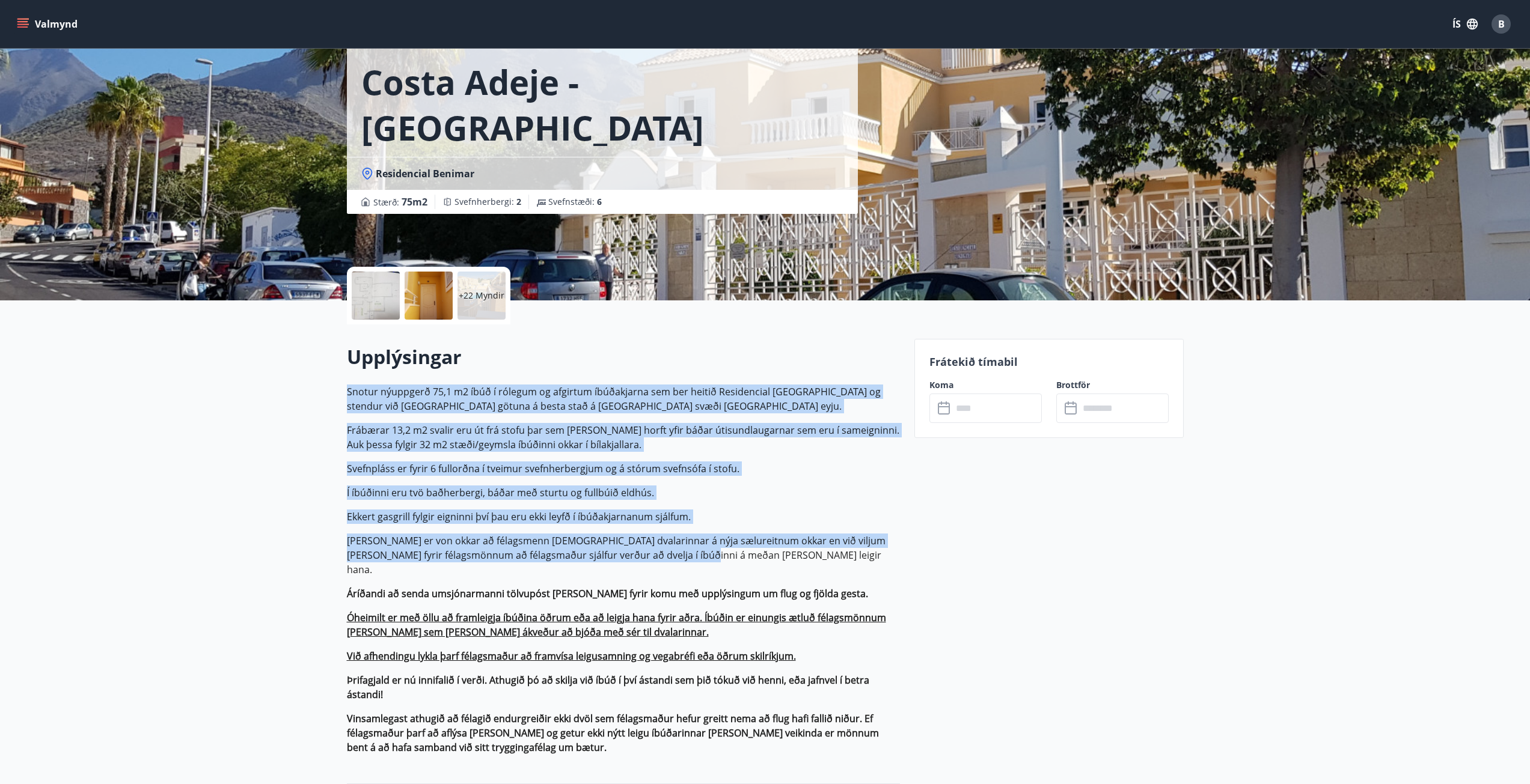
drag, startPoint x: 342, startPoint y: 389, endPoint x: 759, endPoint y: 549, distance: 446.6
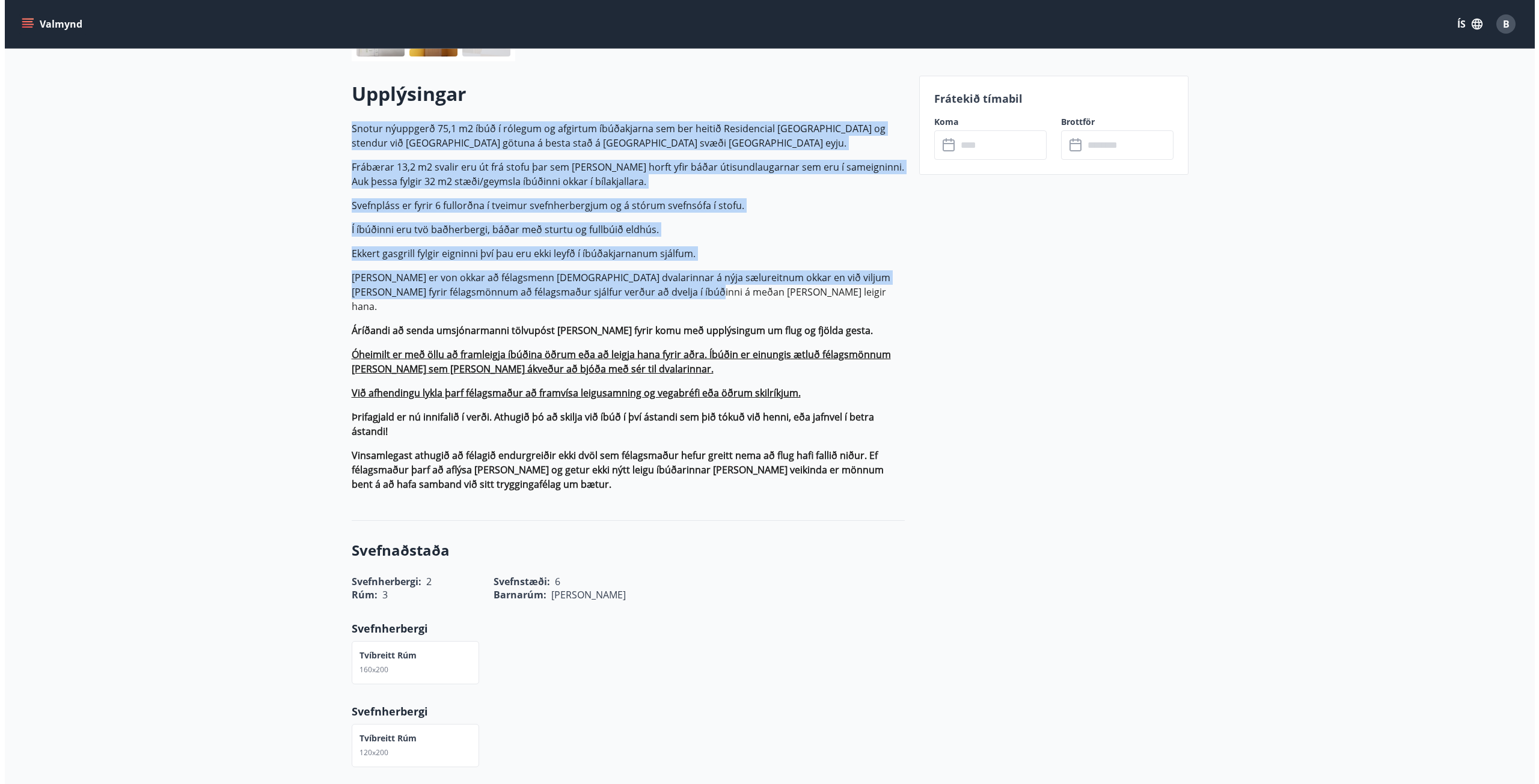
scroll to position [0, 0]
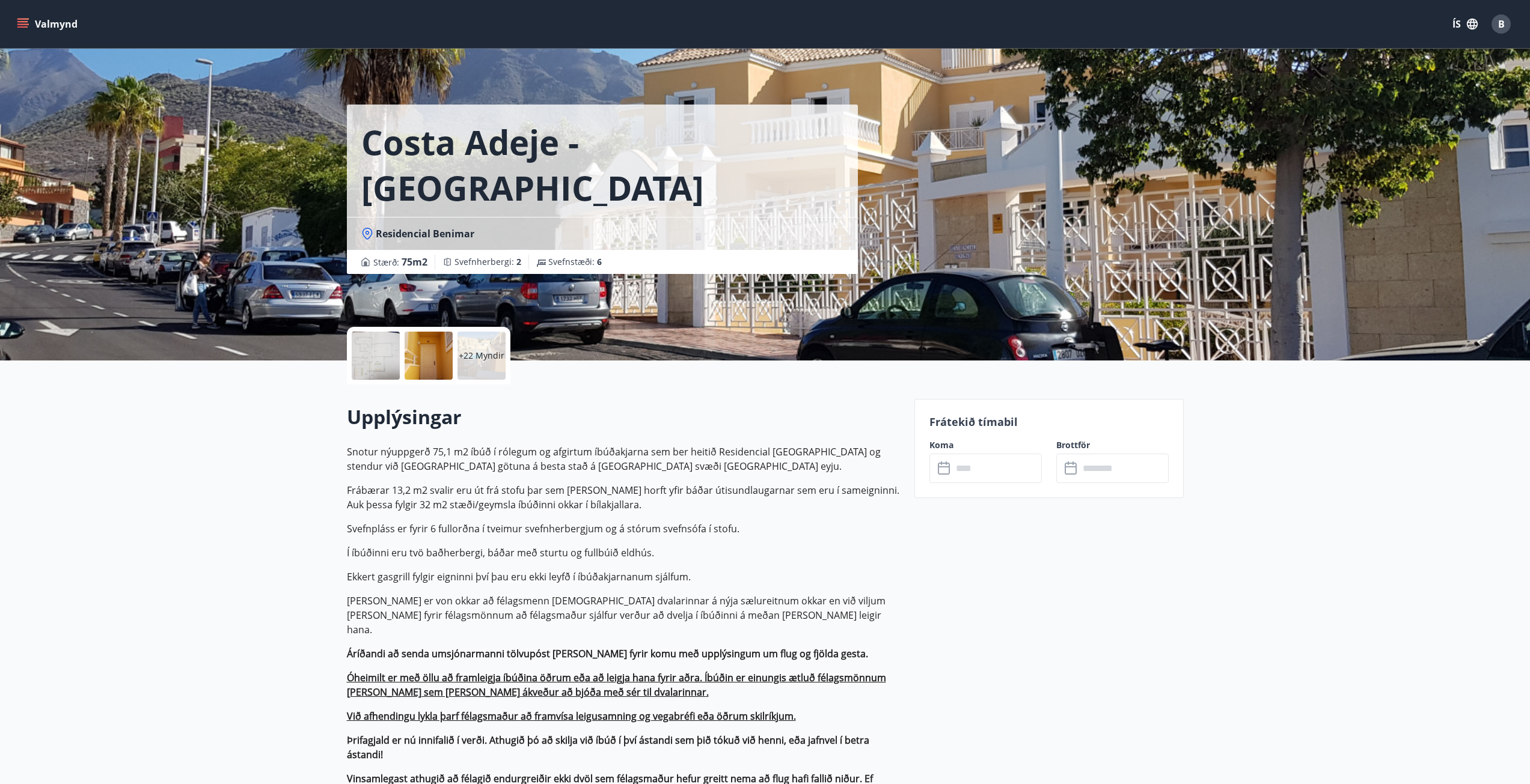
click at [571, 407] on h2 "Upplýsingar" at bounding box center [623, 417] width 553 height 26
click at [470, 365] on div "+22 Myndir" at bounding box center [482, 356] width 48 height 48
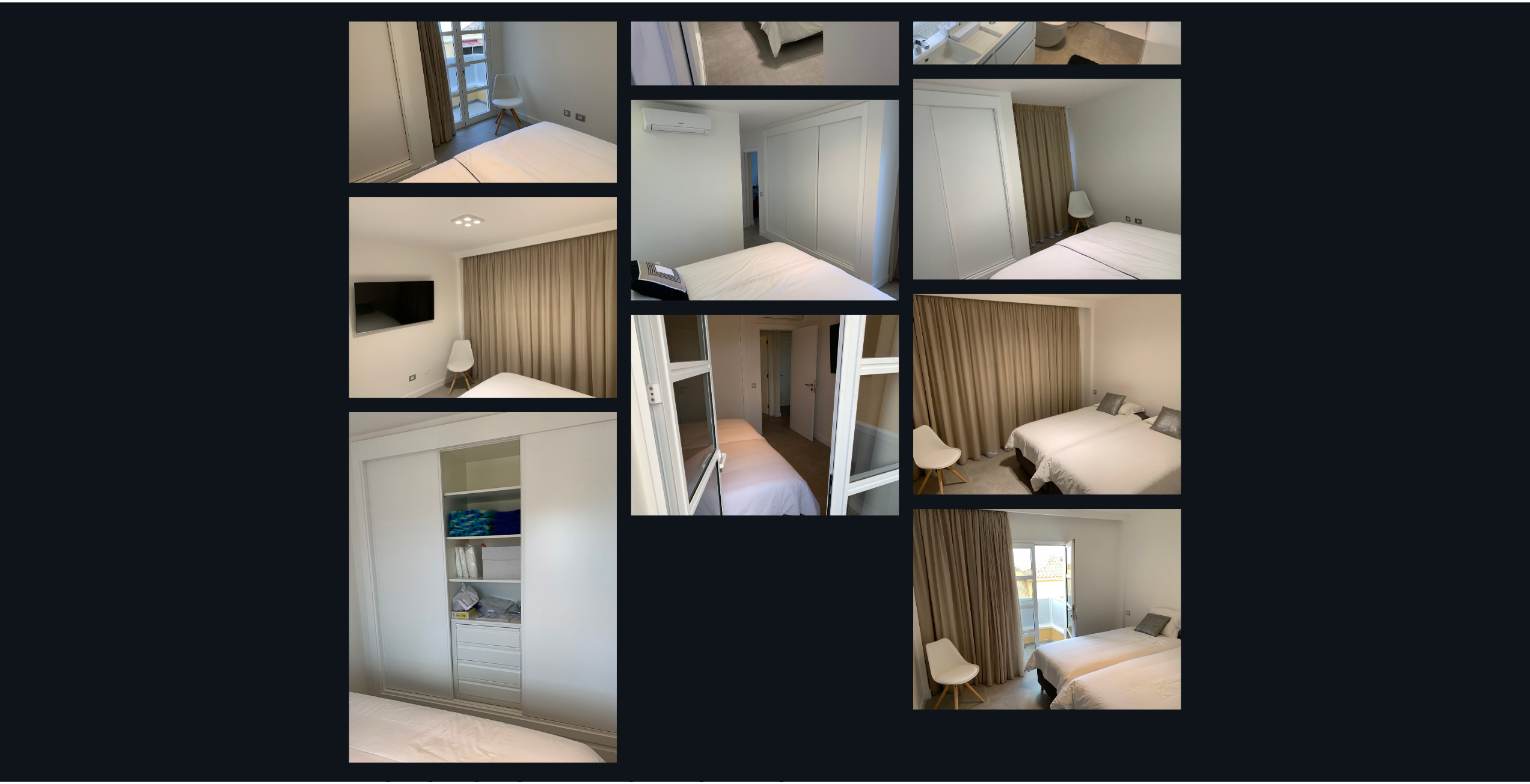
scroll to position [2121, 0]
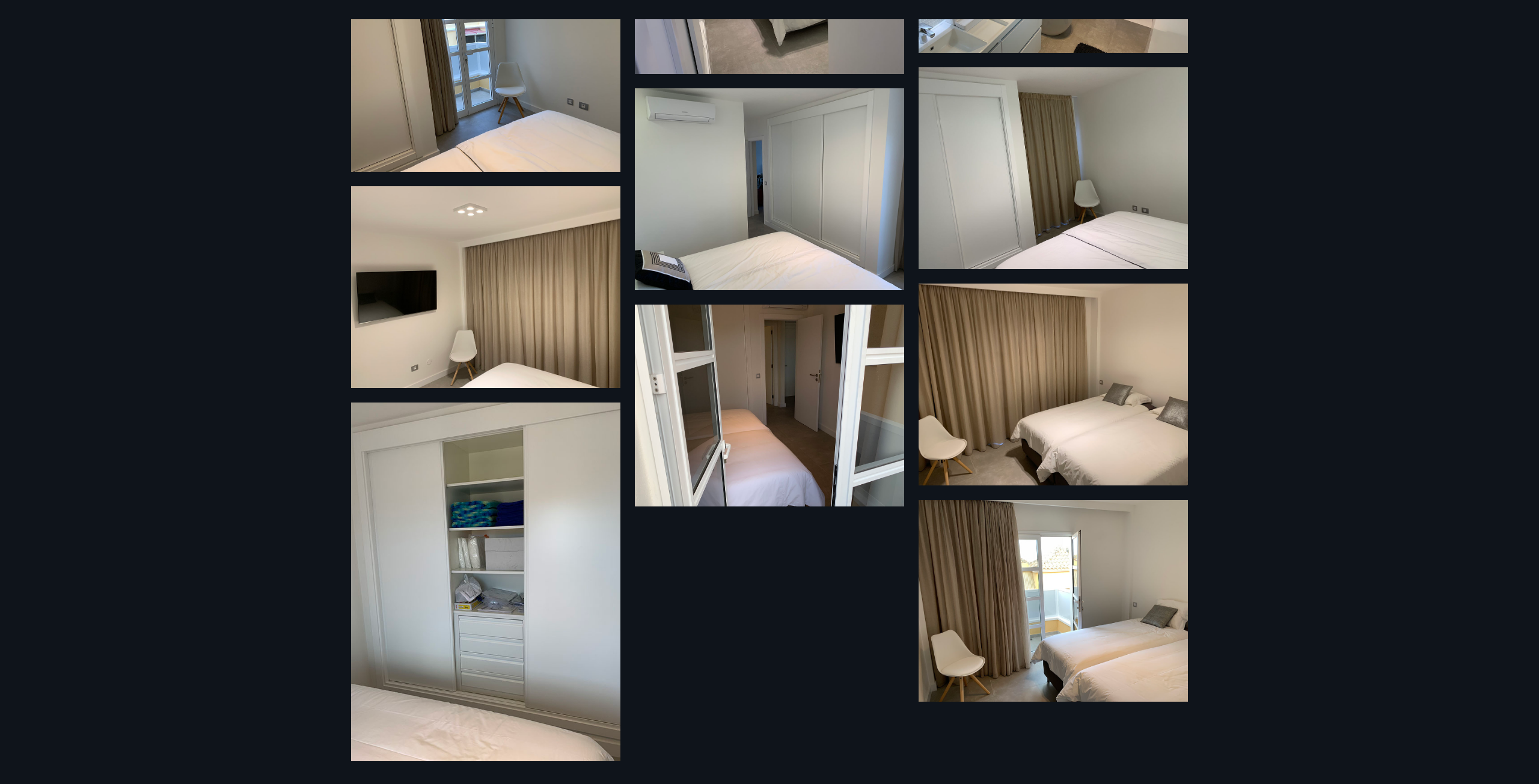
click at [324, 114] on div "28 Myndir" at bounding box center [770, 392] width 1539 height 784
